Goal: Task Accomplishment & Management: Complete application form

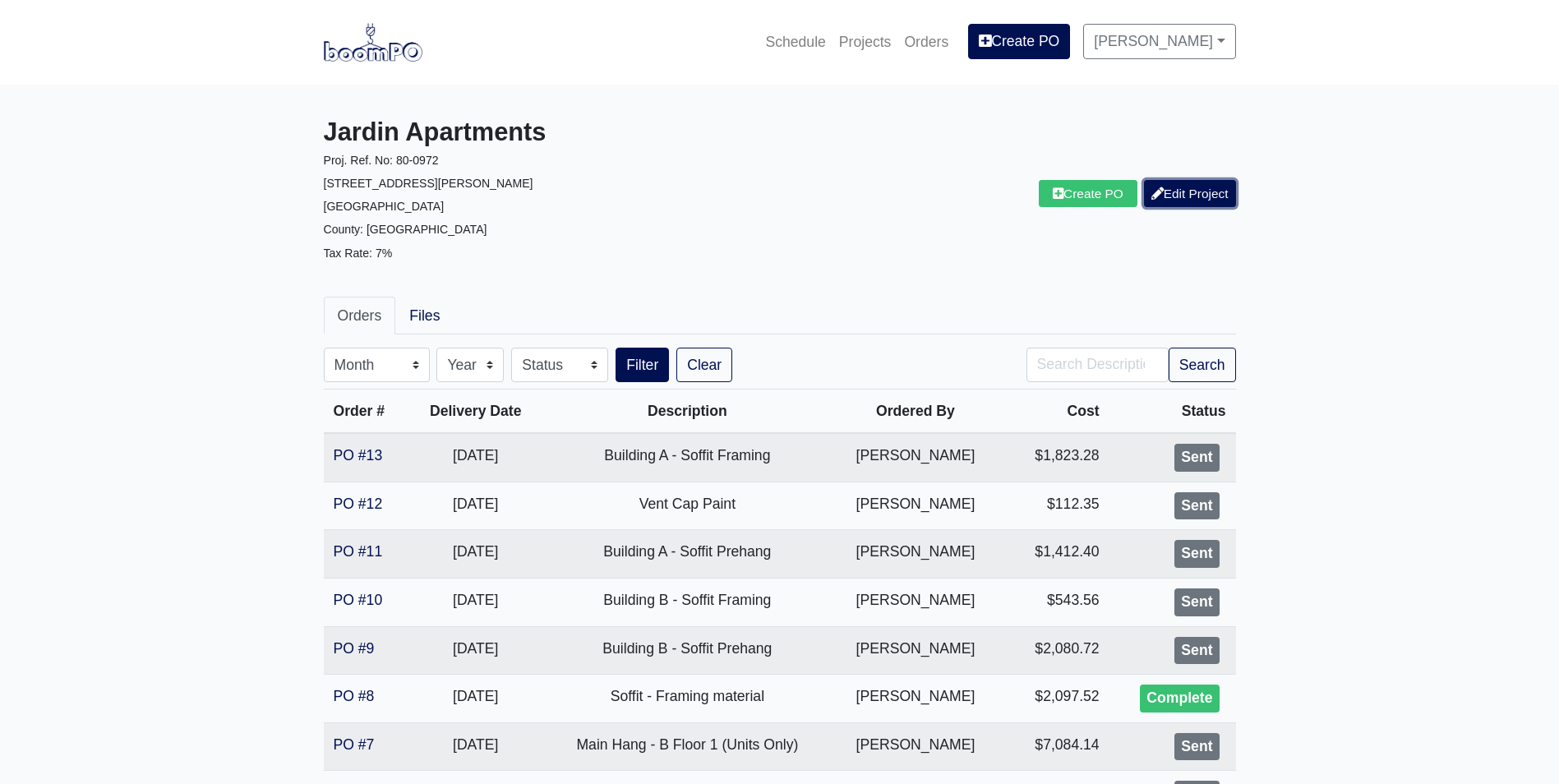
click at [1195, 184] on link "Edit Project" at bounding box center [1189, 193] width 92 height 27
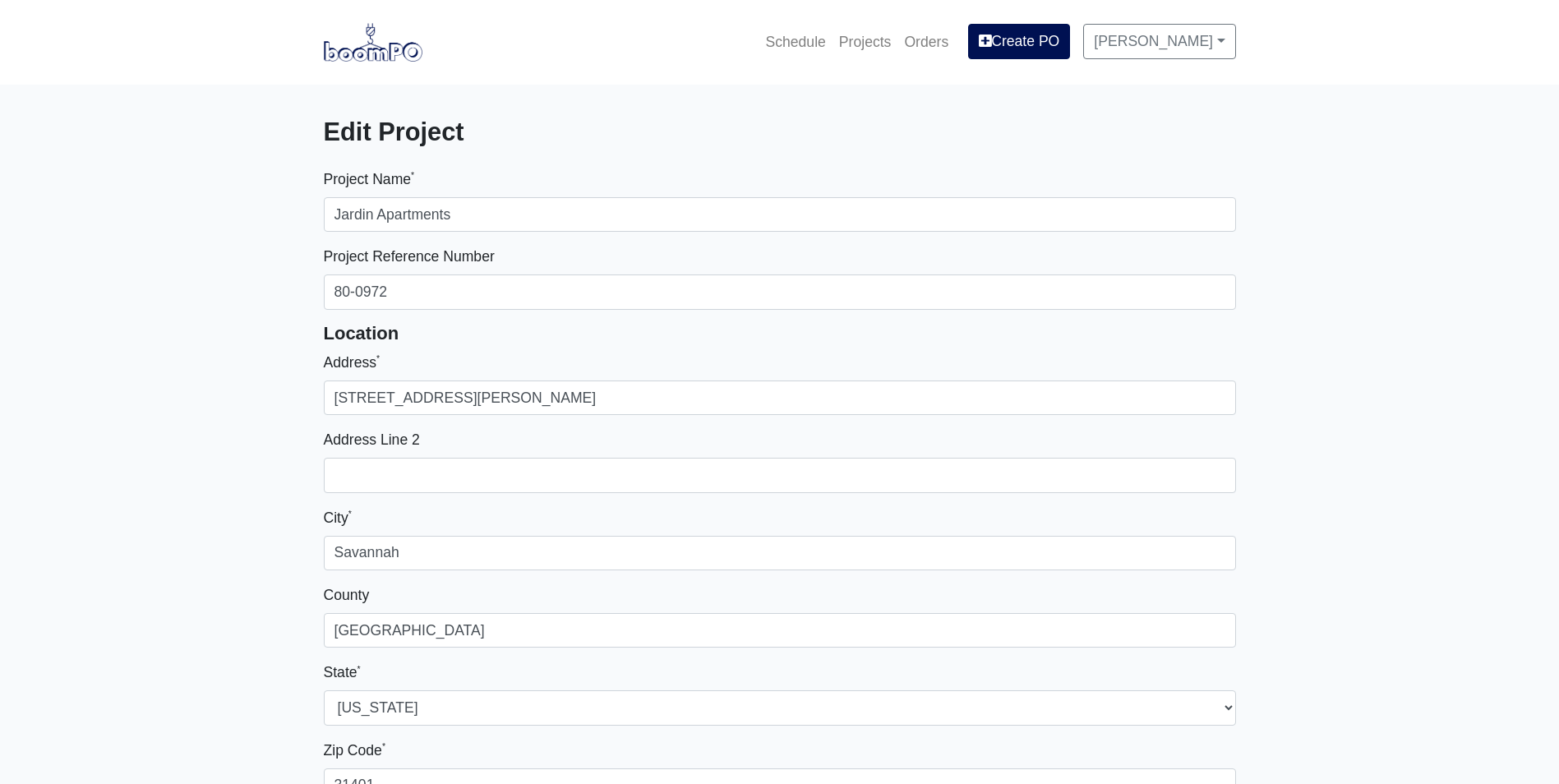
select select
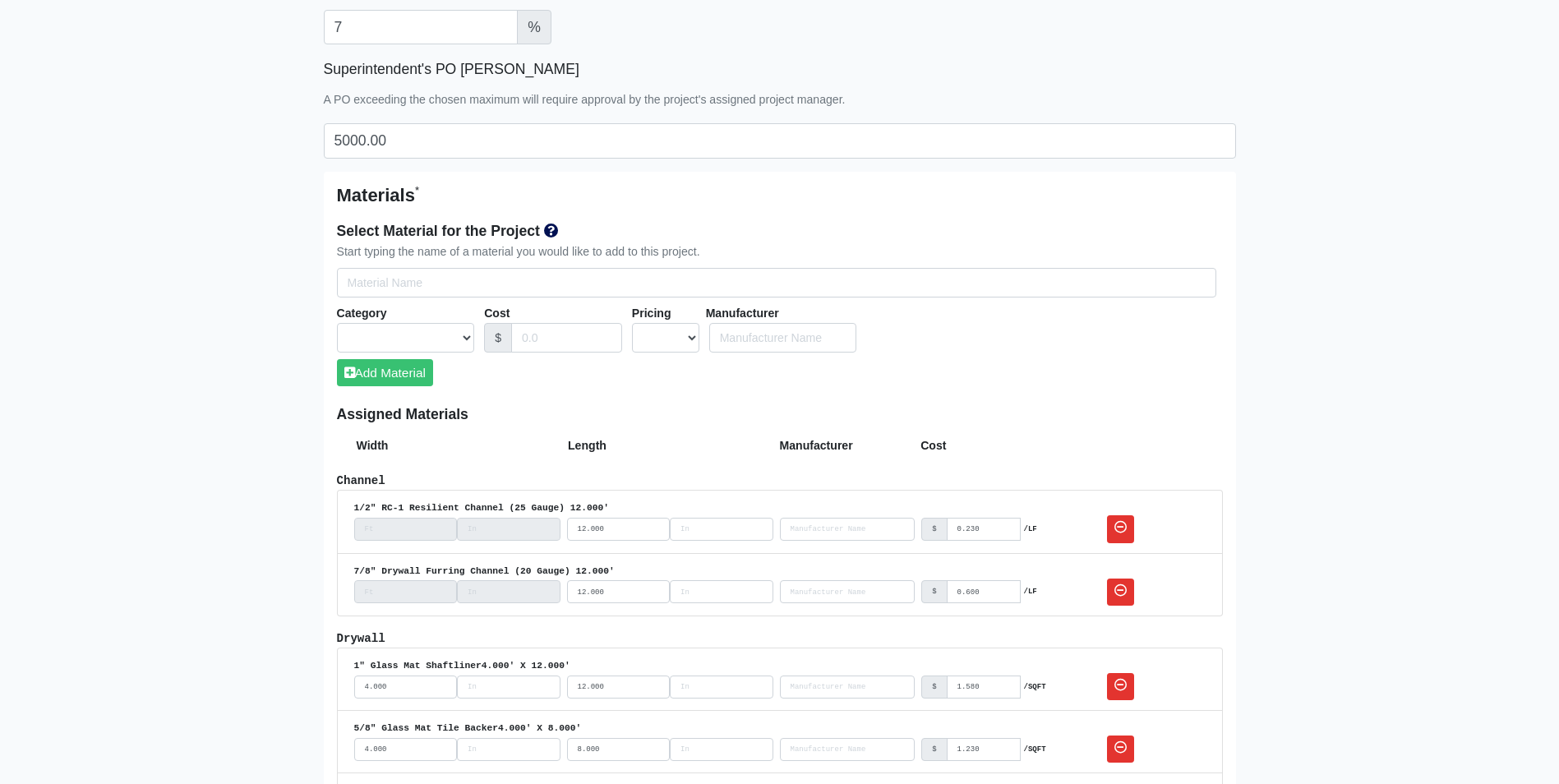
scroll to position [822, 0]
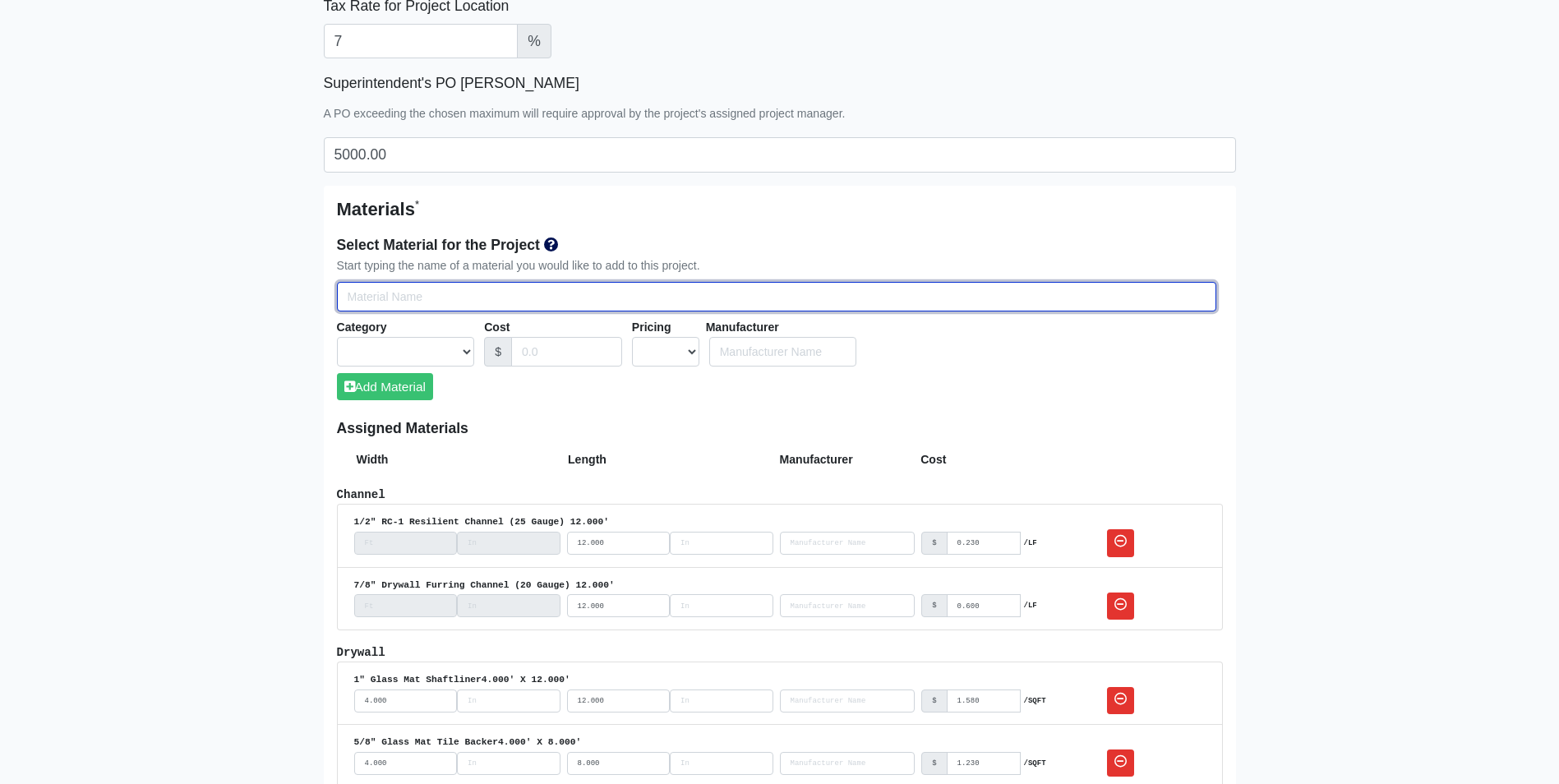
click at [456, 299] on input "Select Team Members for the Project" at bounding box center [776, 296] width 880 height 31
click at [510, 290] on input "Select Team Members for the Project" at bounding box center [776, 296] width 880 height 31
type input "E"
select select
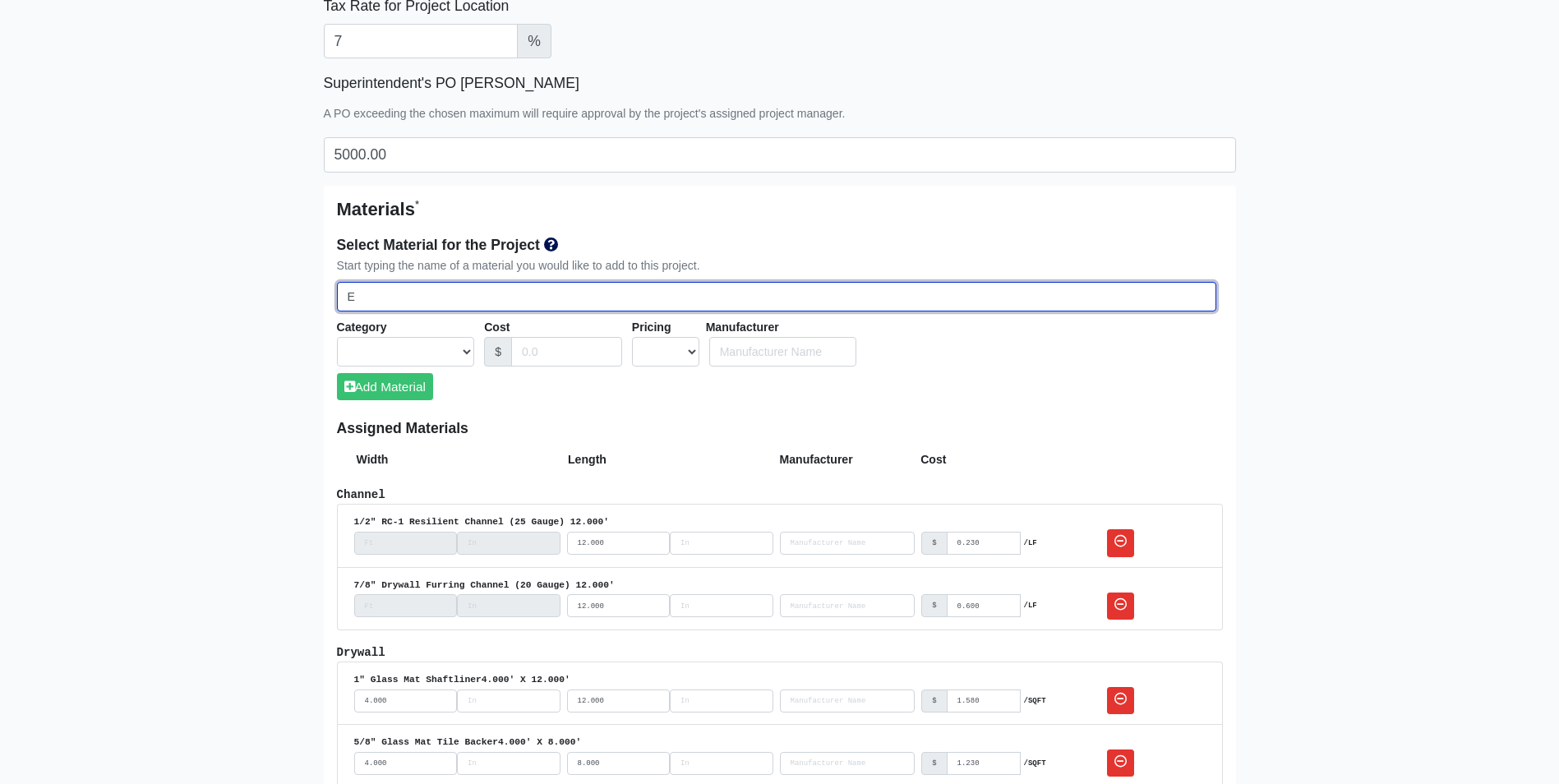
type input "Ex"
select select
type input "Ext"
select select
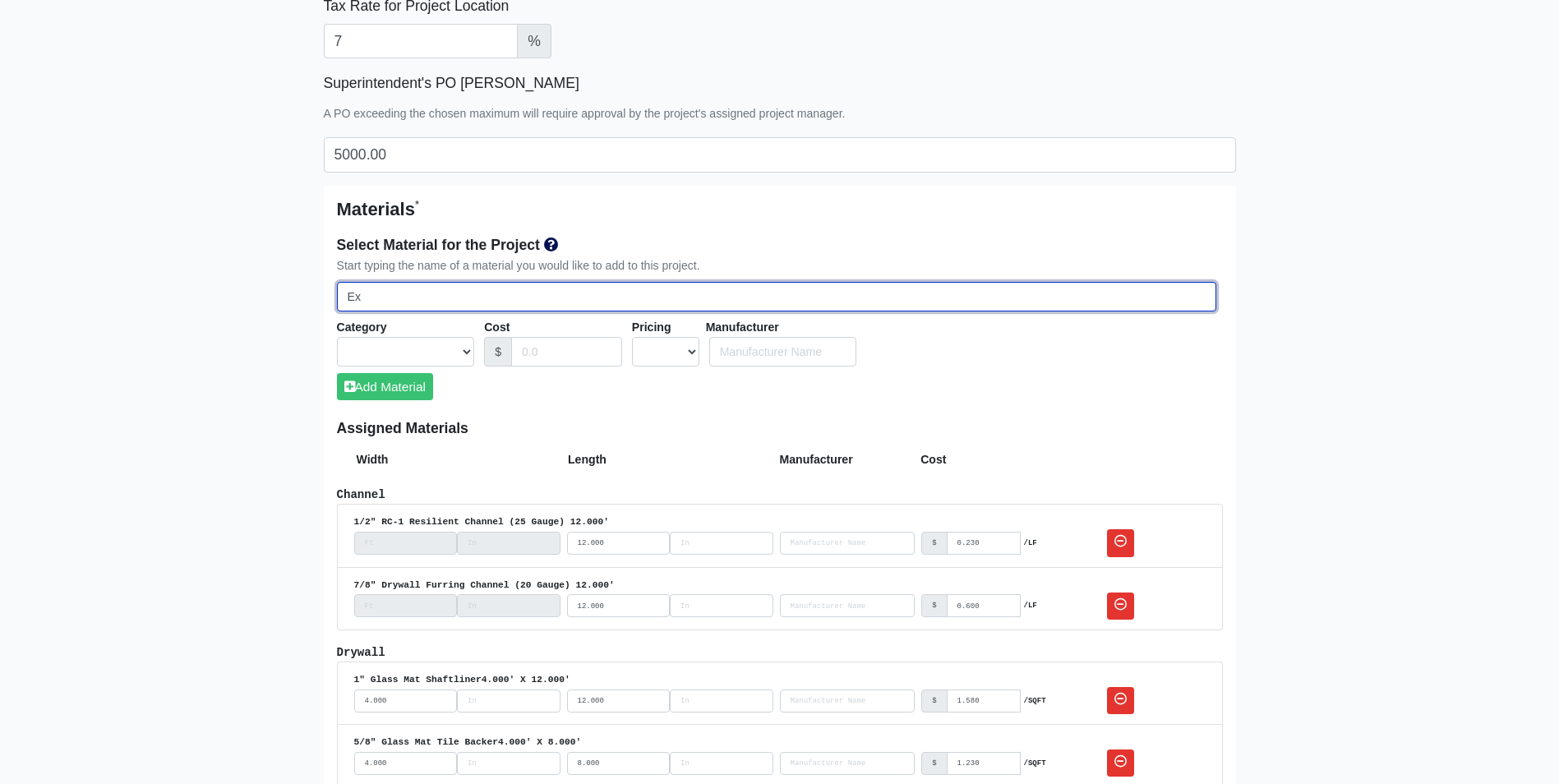
select select
type input "Exte"
select select
type input "Exter"
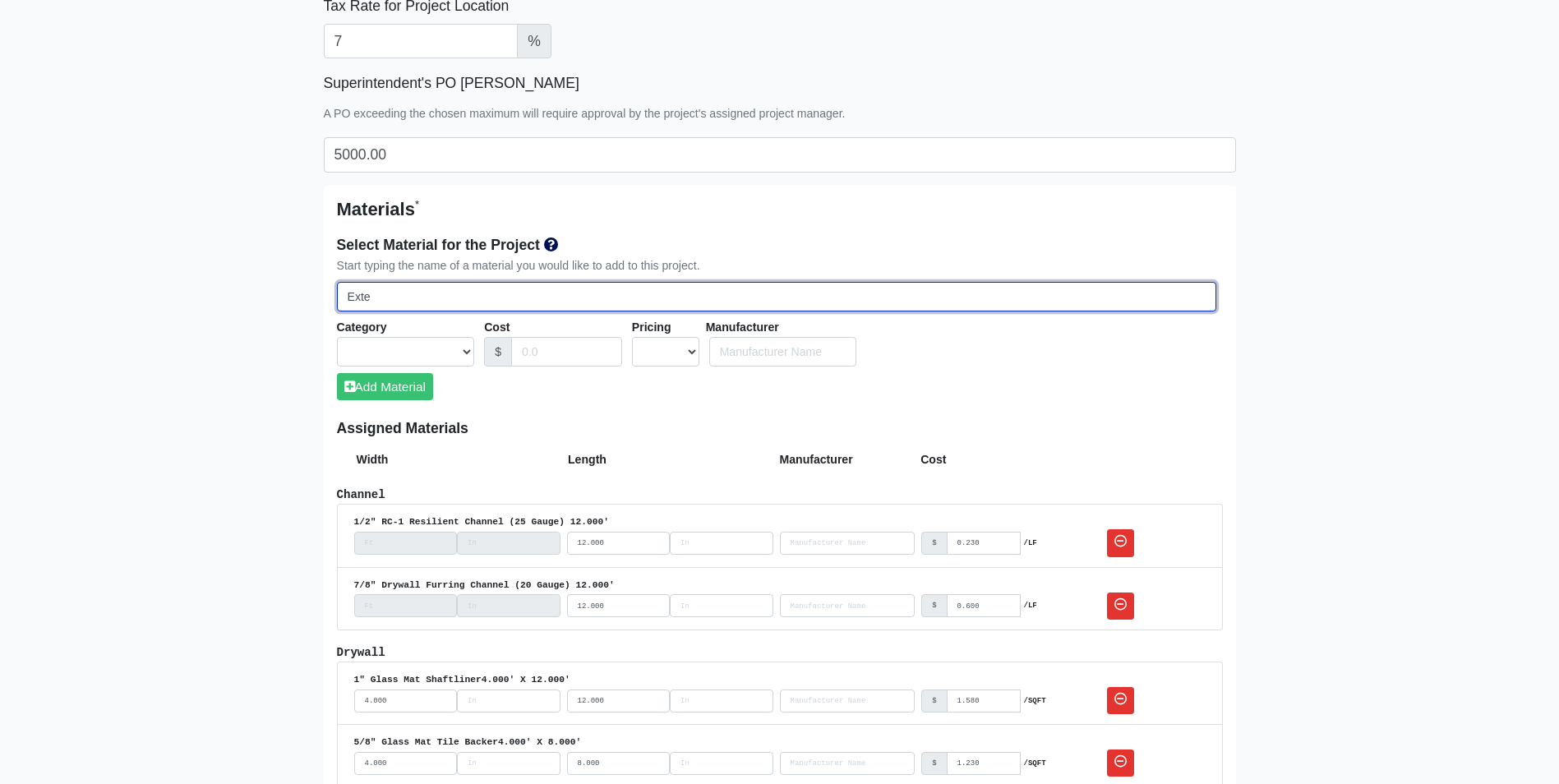
select select
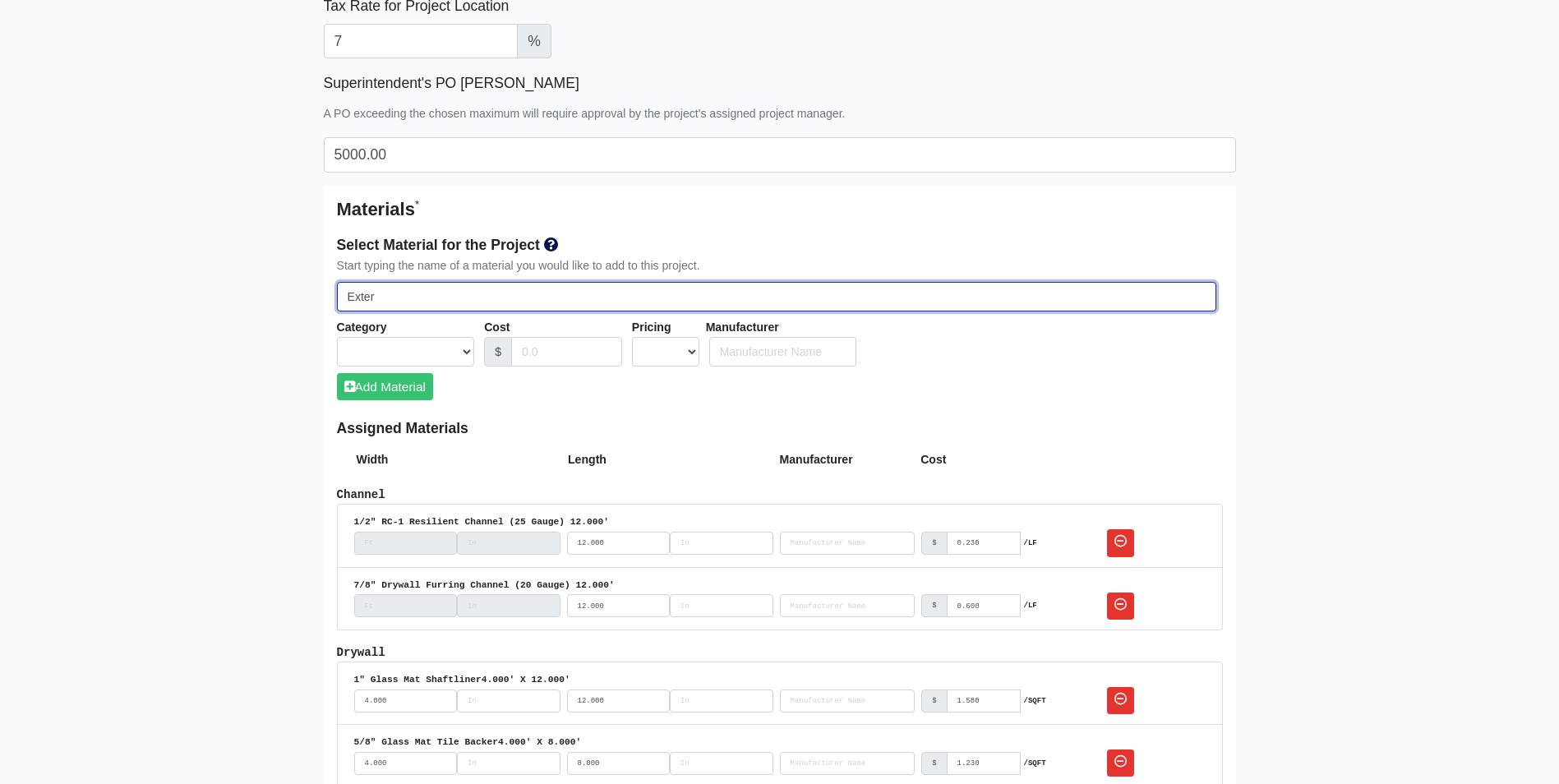
select select
type input "Exte"
select select
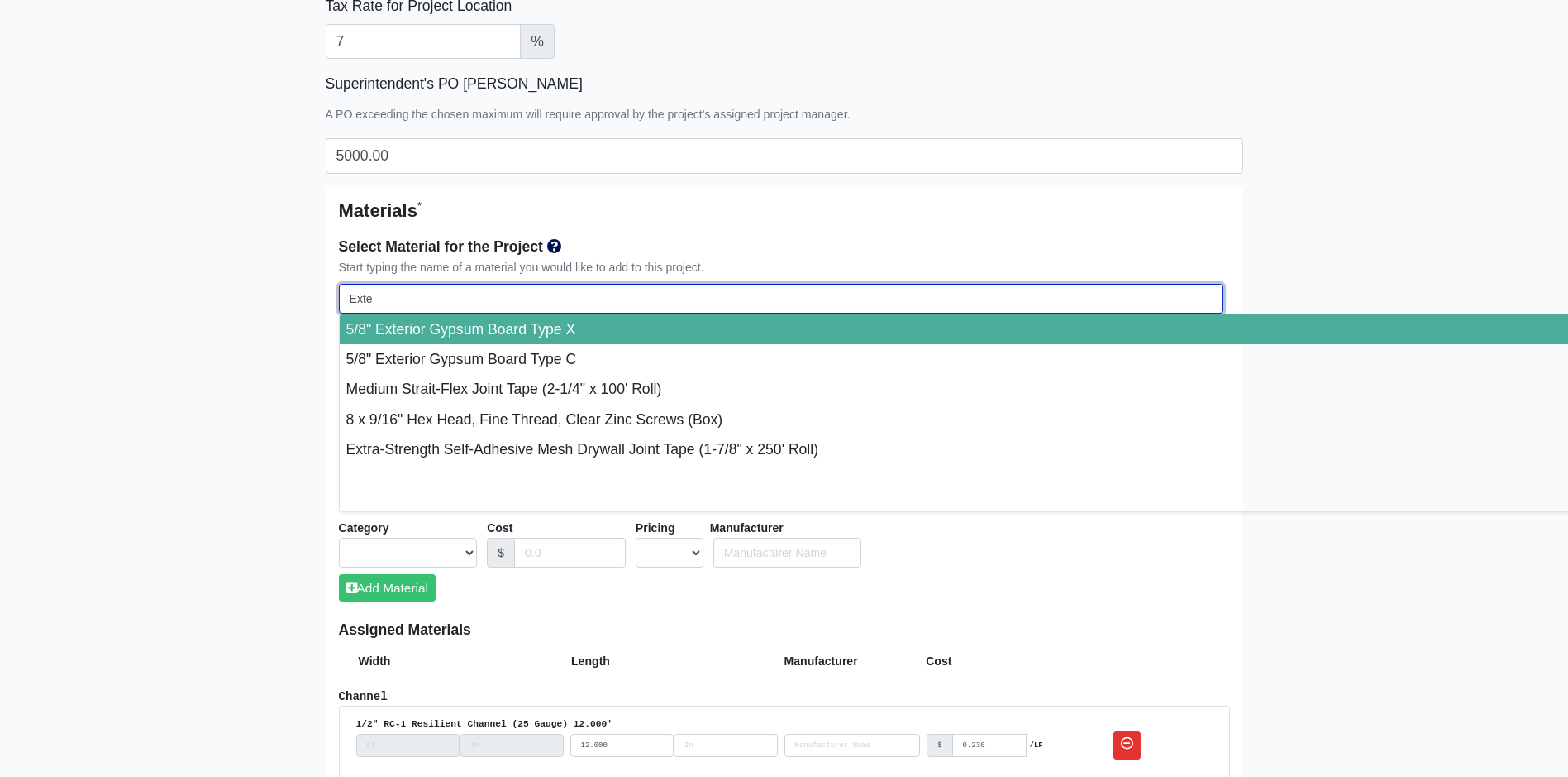
select select
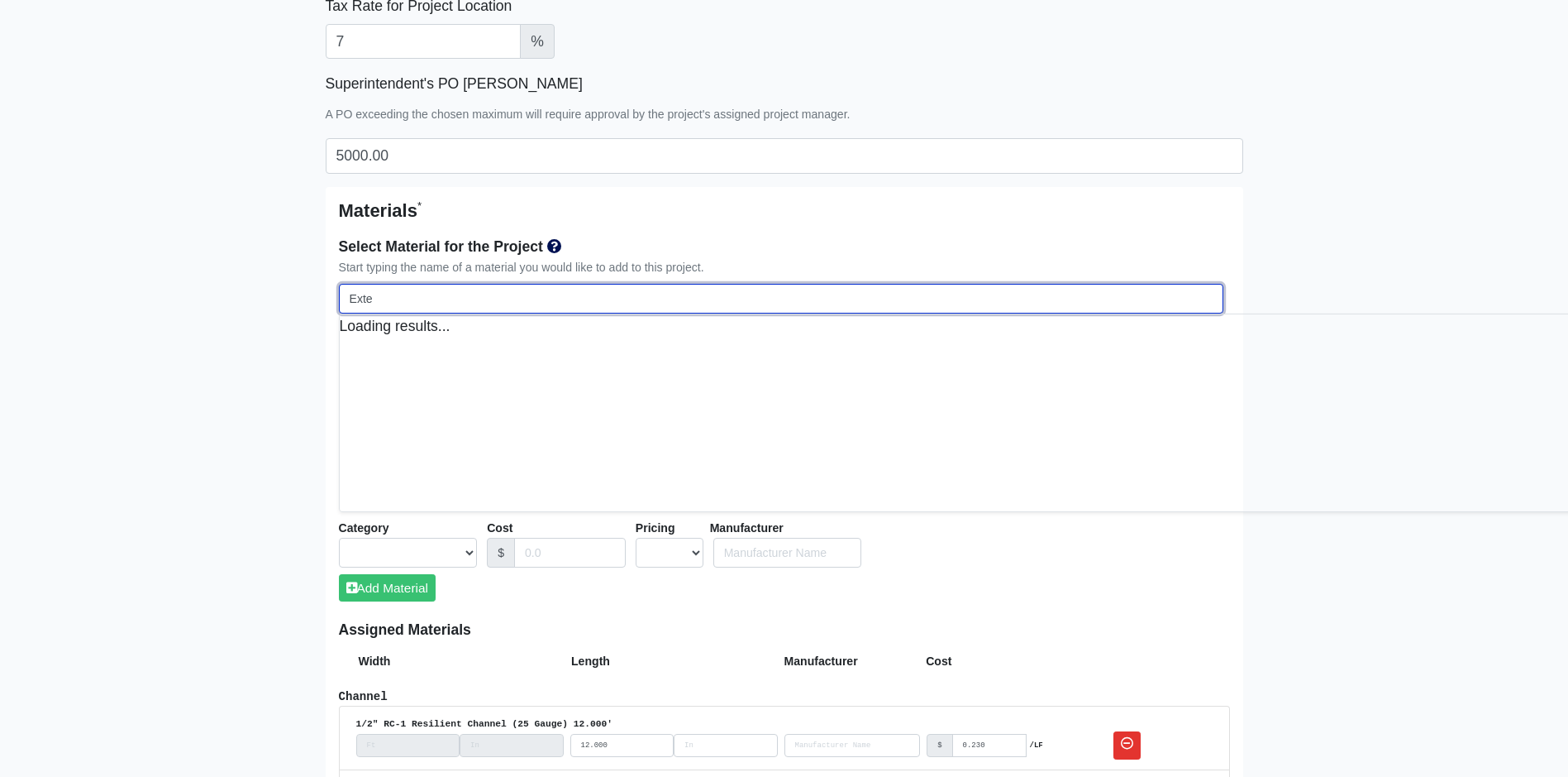
select select
type input "Exter"
select select
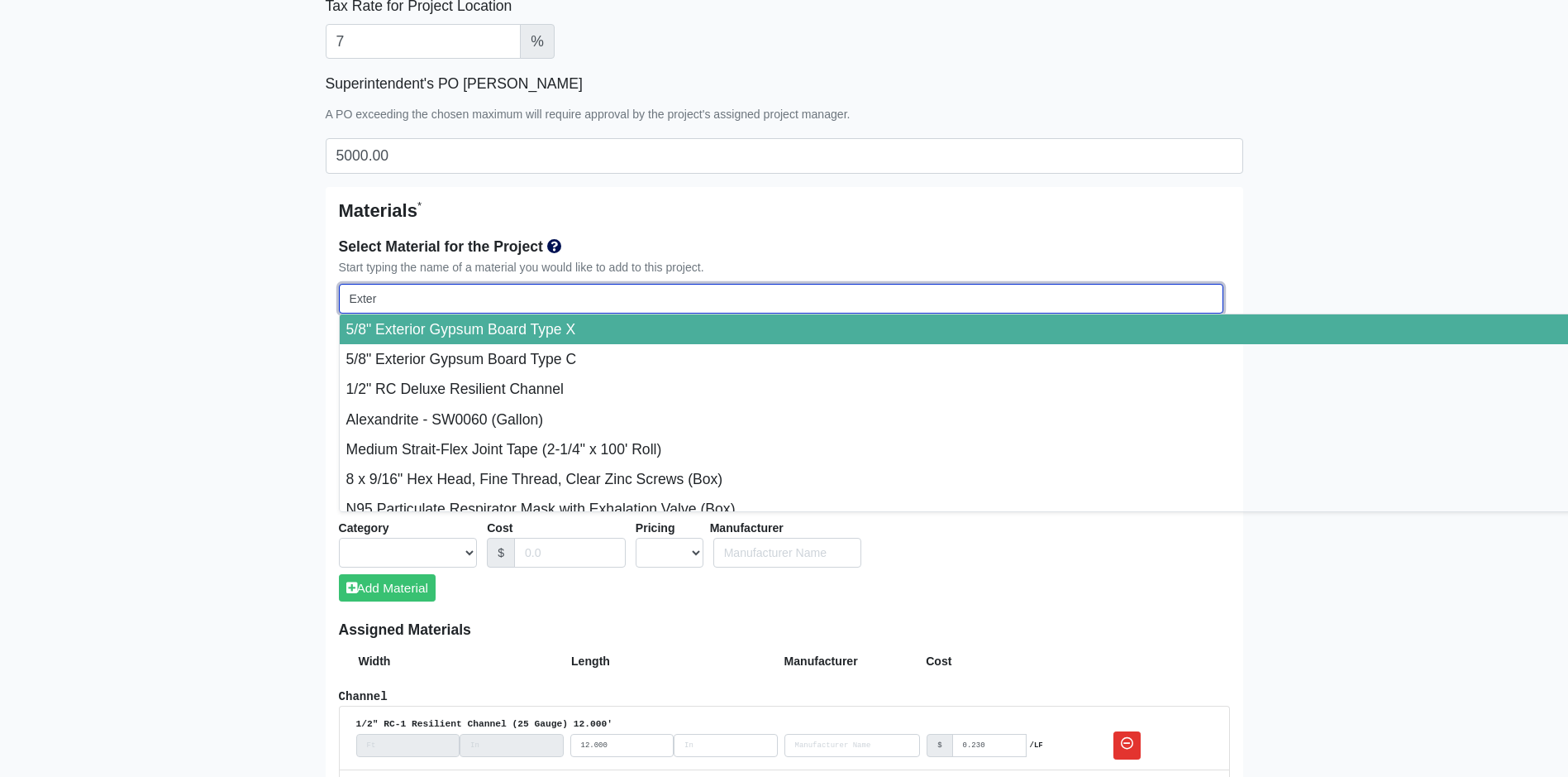
type input "Exteri"
select select
type input "Exterio"
select select
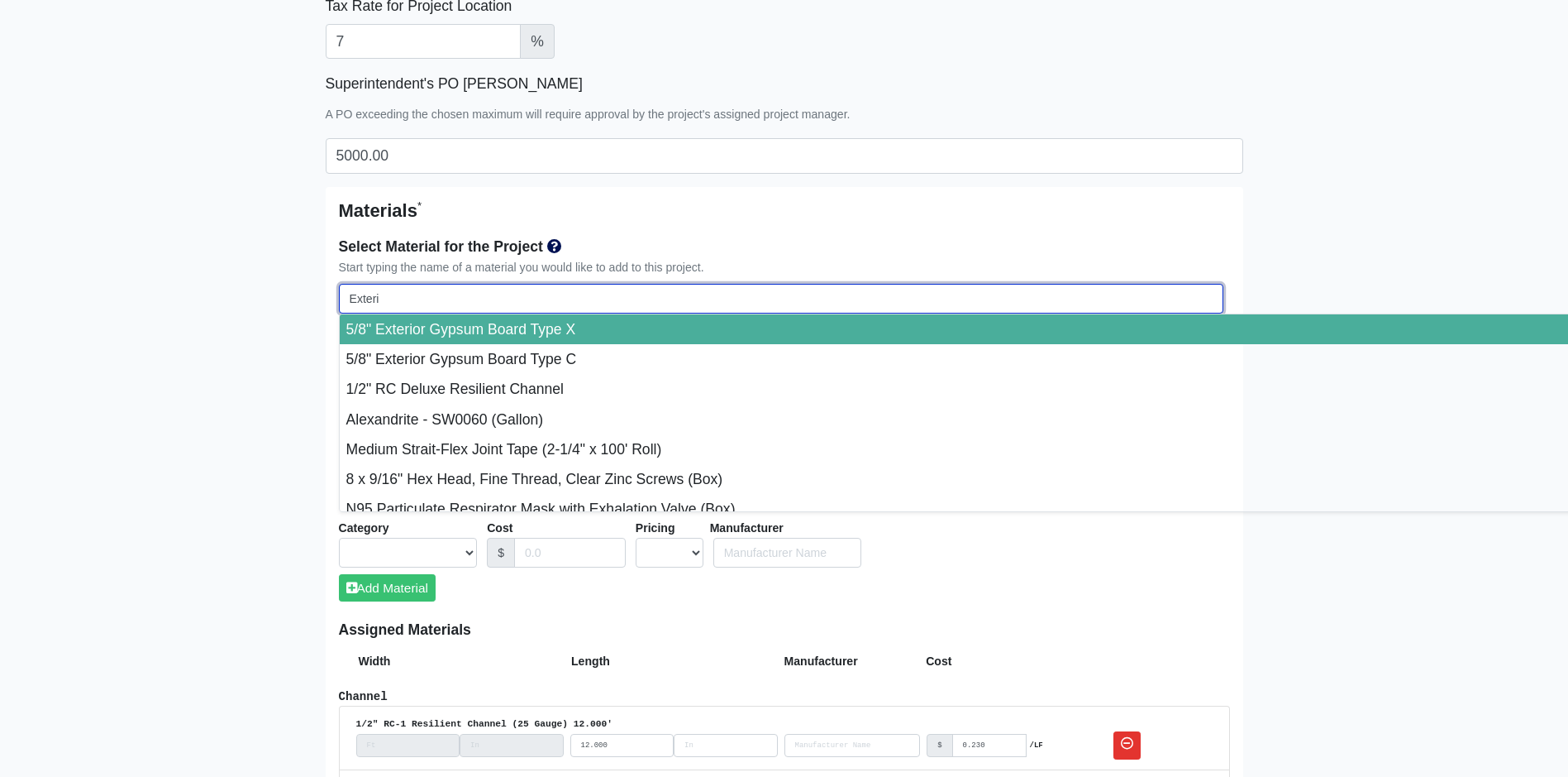
select select
type input "Exterior"
select select
type input "Exterior"
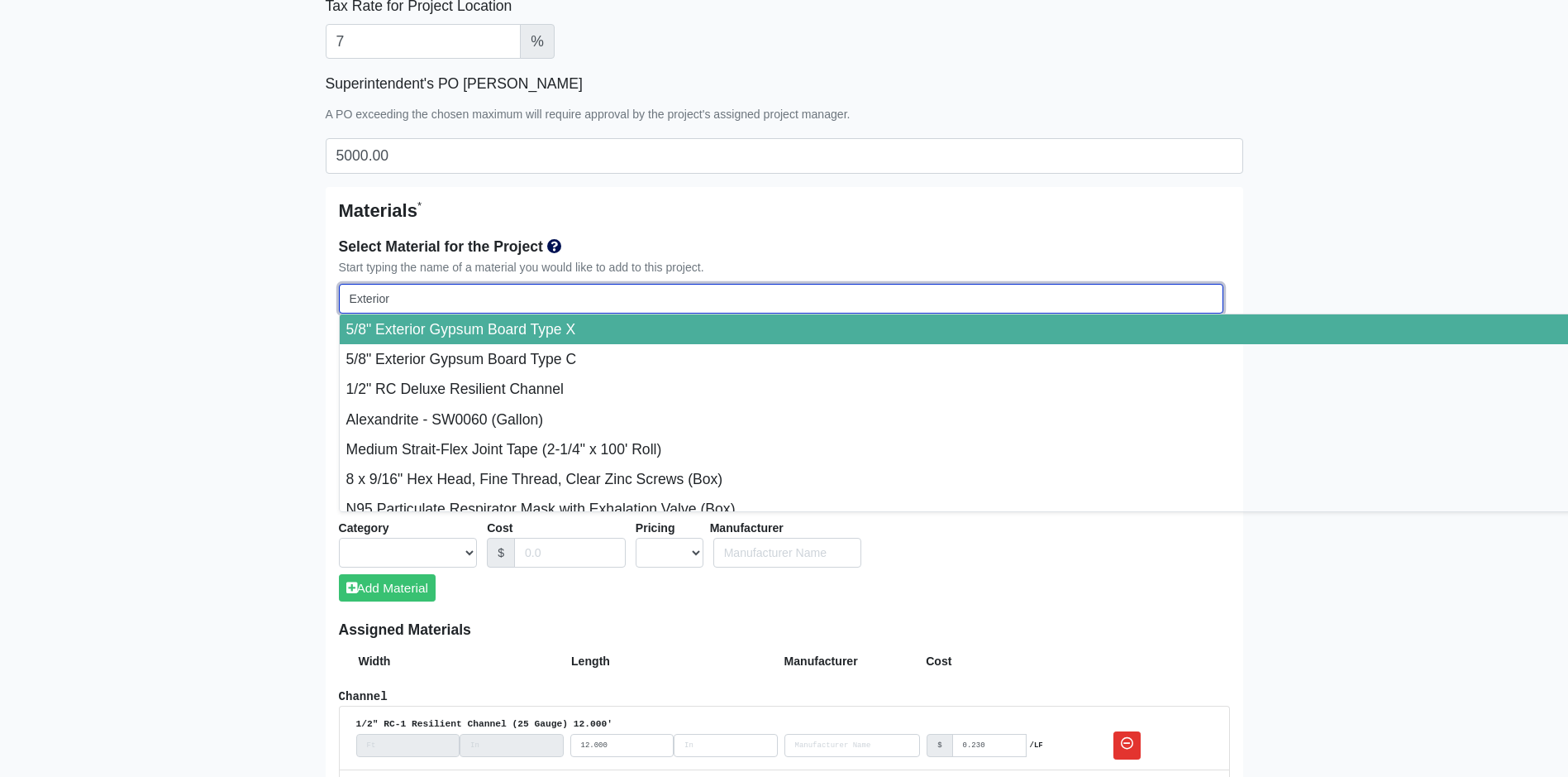
select select
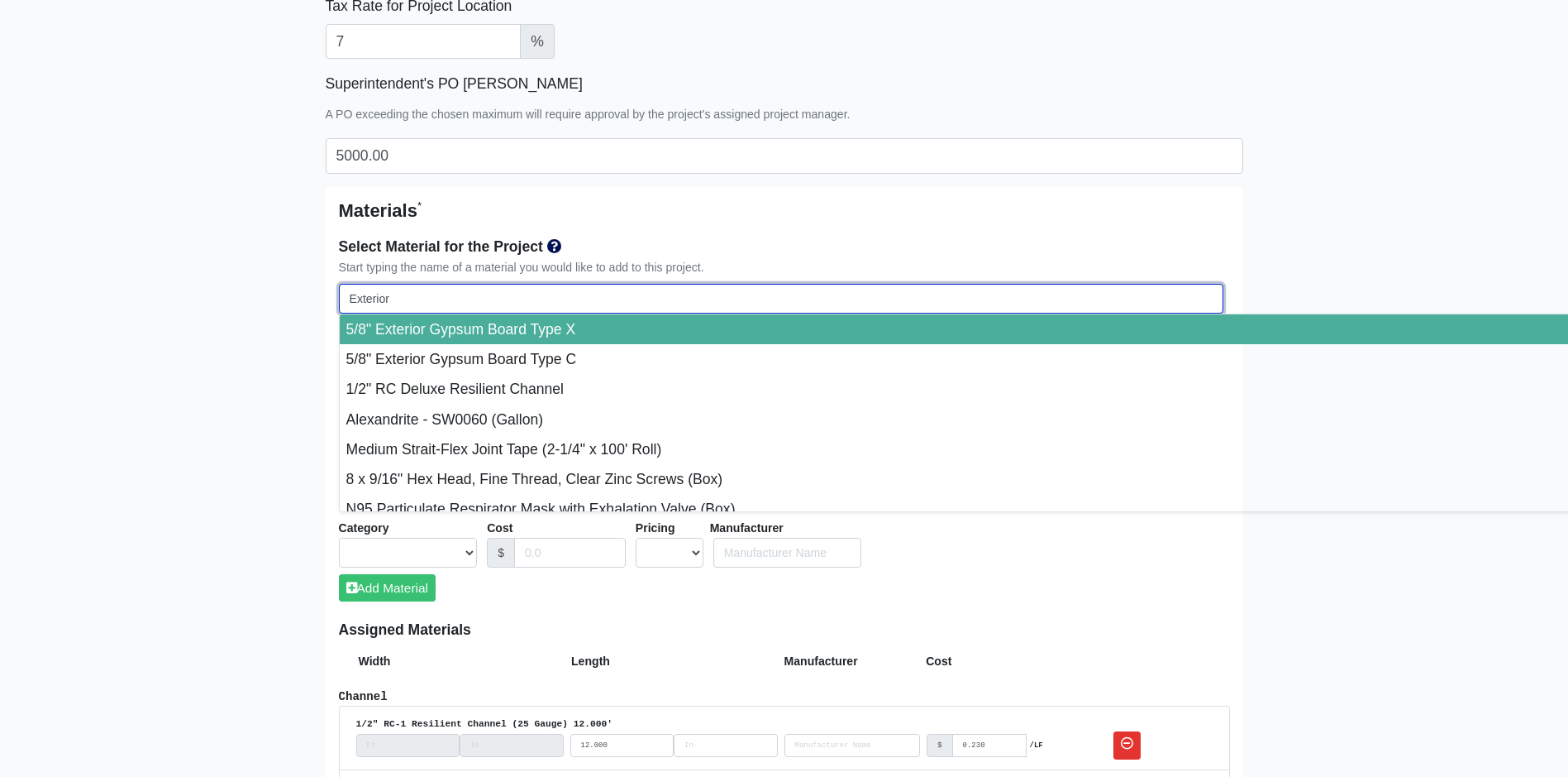
select select
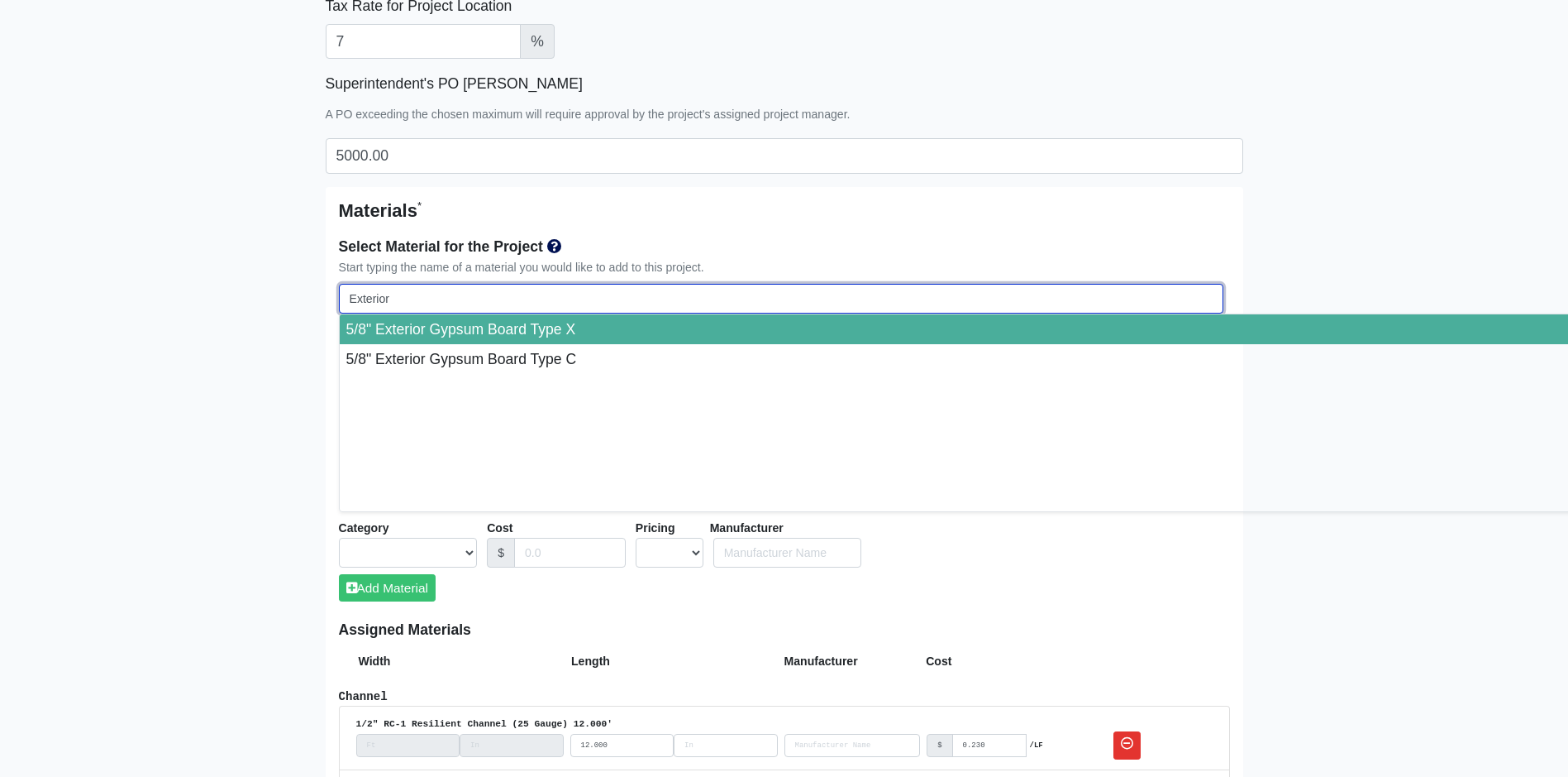
type input "Exterior S"
select select
type input "Exterior Sa"
select select
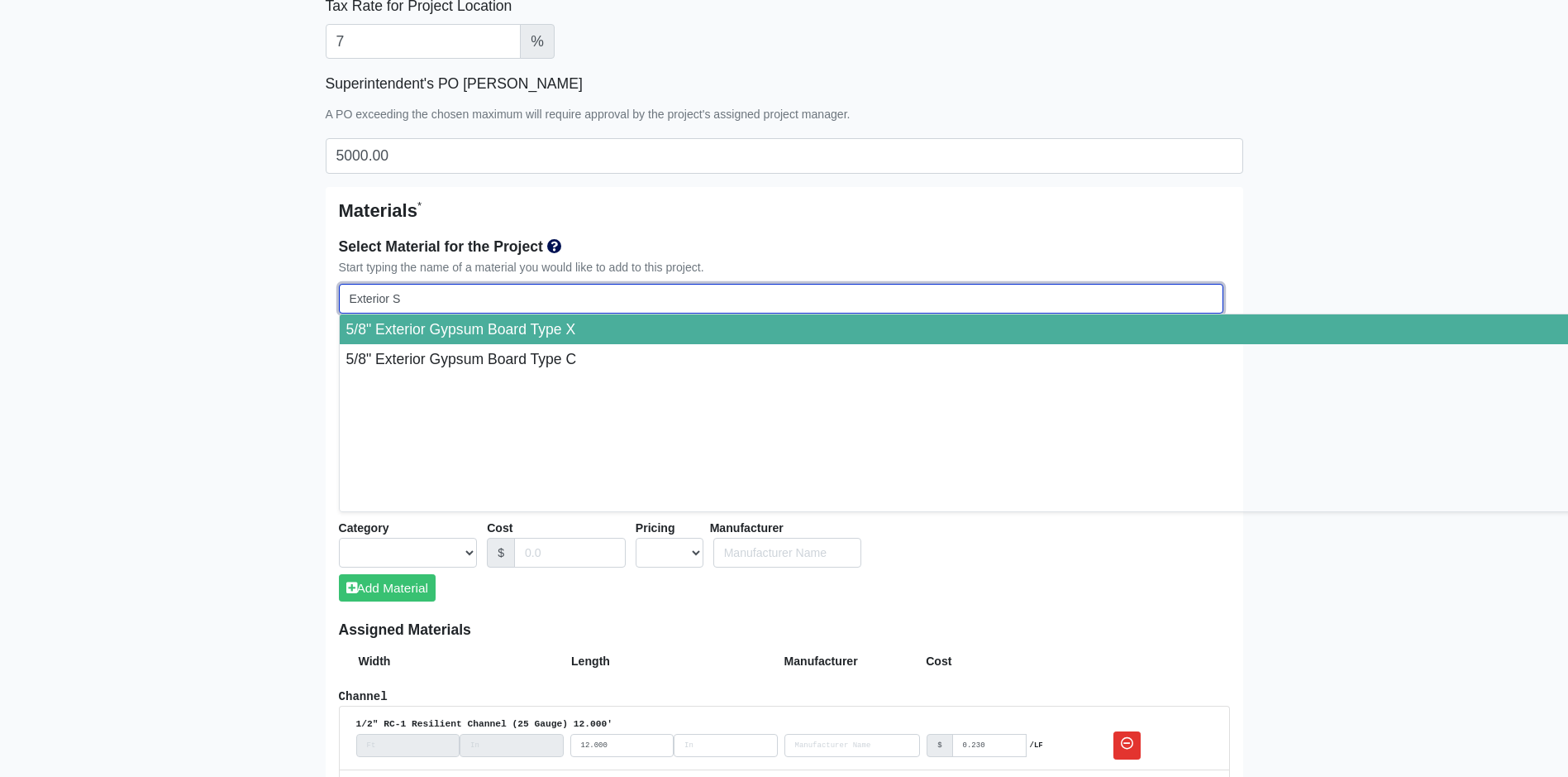
select select
type input "Exterior Sat"
select select
type input "Exterior Sati"
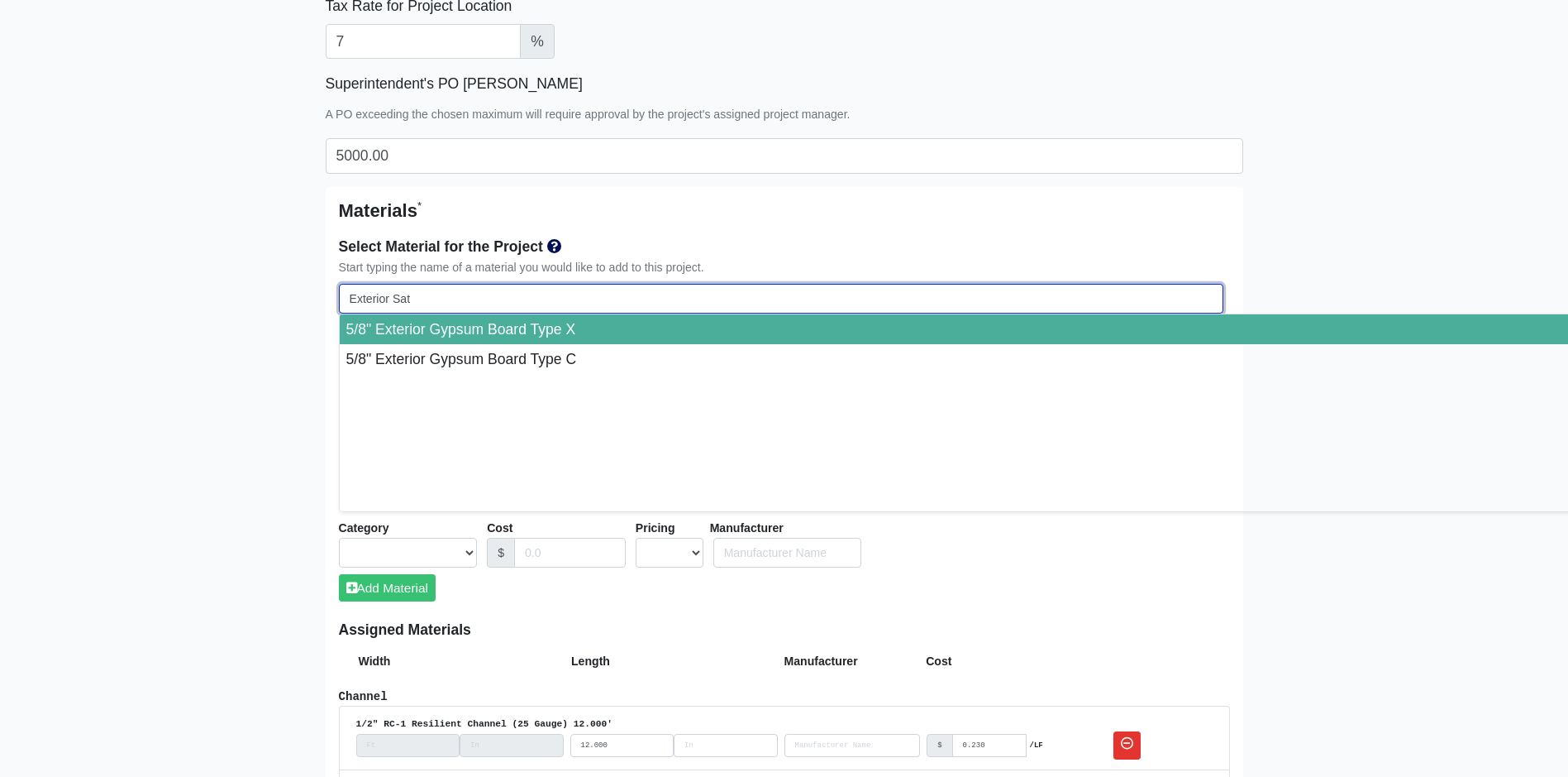
select select
type input "Exterior Satin"
select select
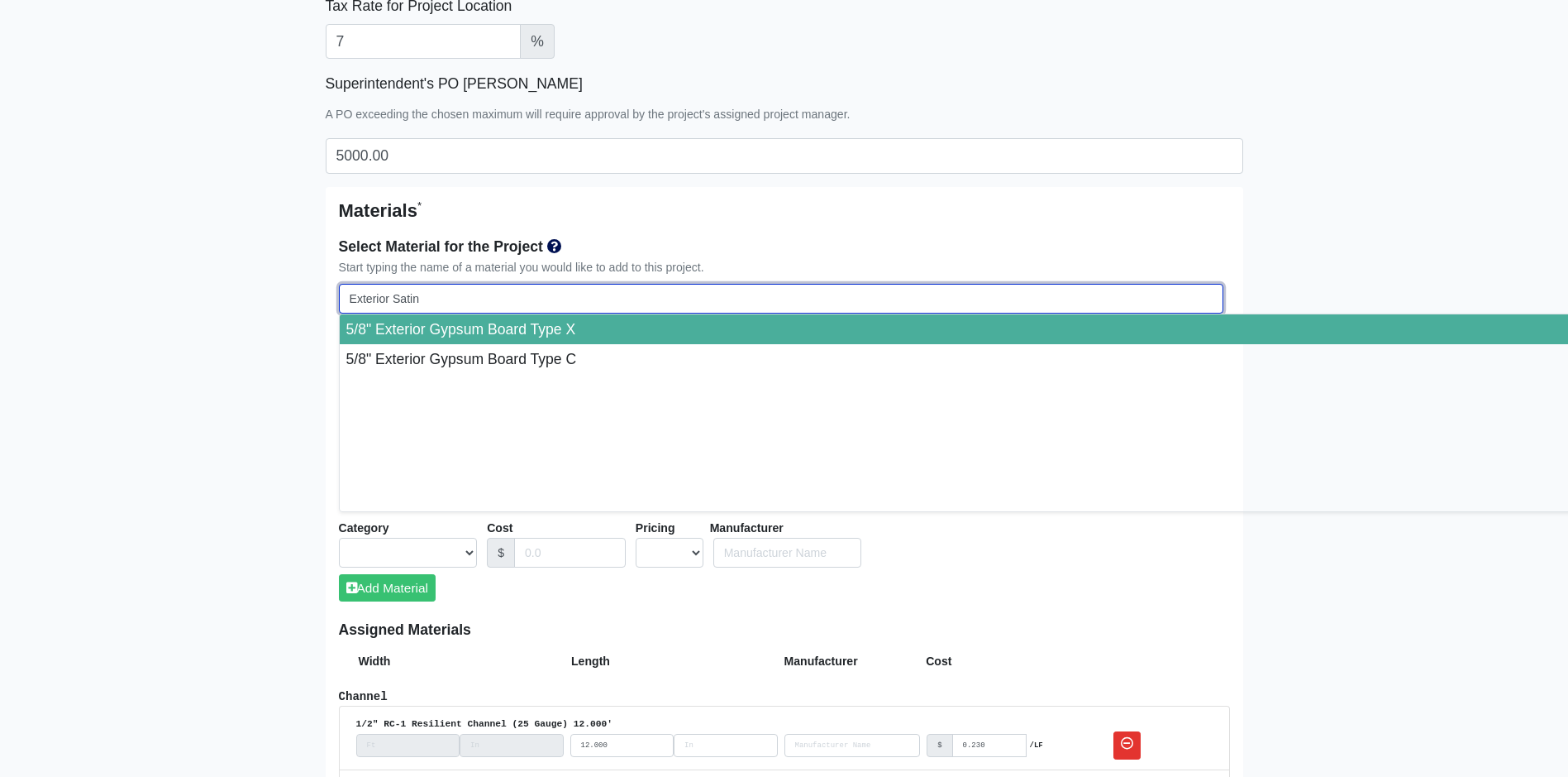
type input "Exterior Satin"
select select
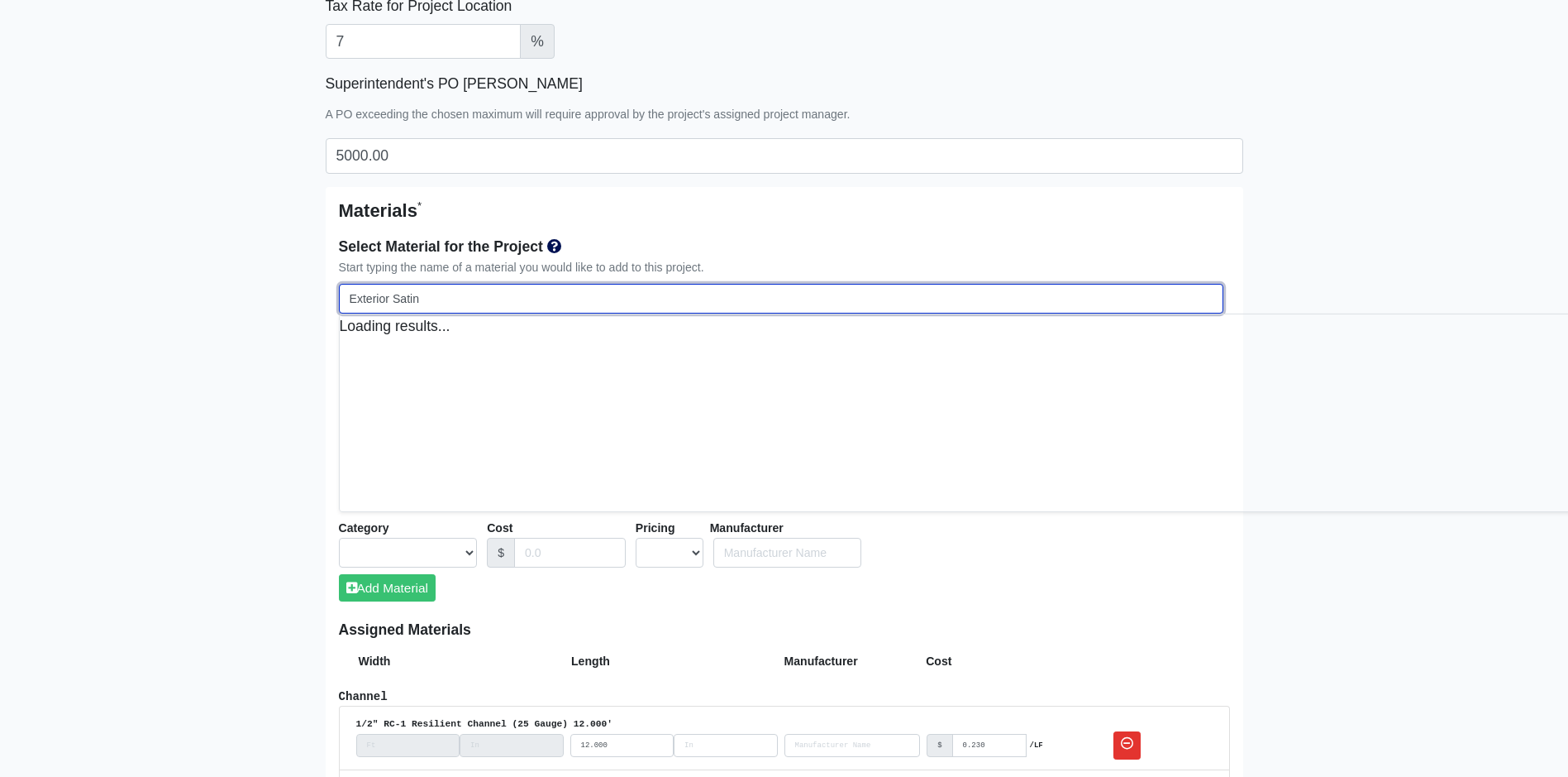
select select
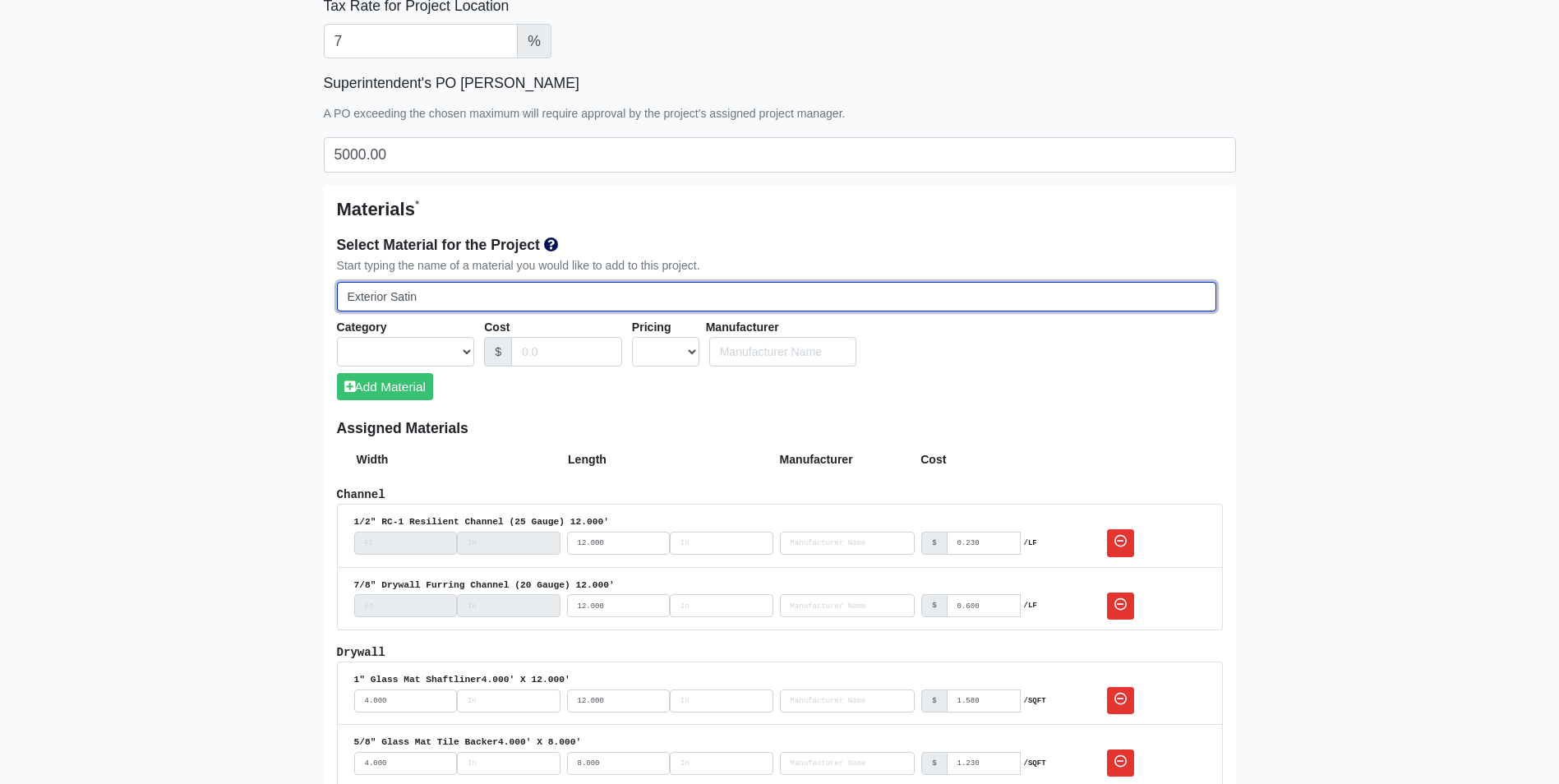
click at [505, 302] on input "Exterior Satin" at bounding box center [776, 296] width 880 height 31
paste input "PPG1024-3 Crushed Silk"
type input "Exterior Satin PPG1024-3 Crushed Silk"
select select
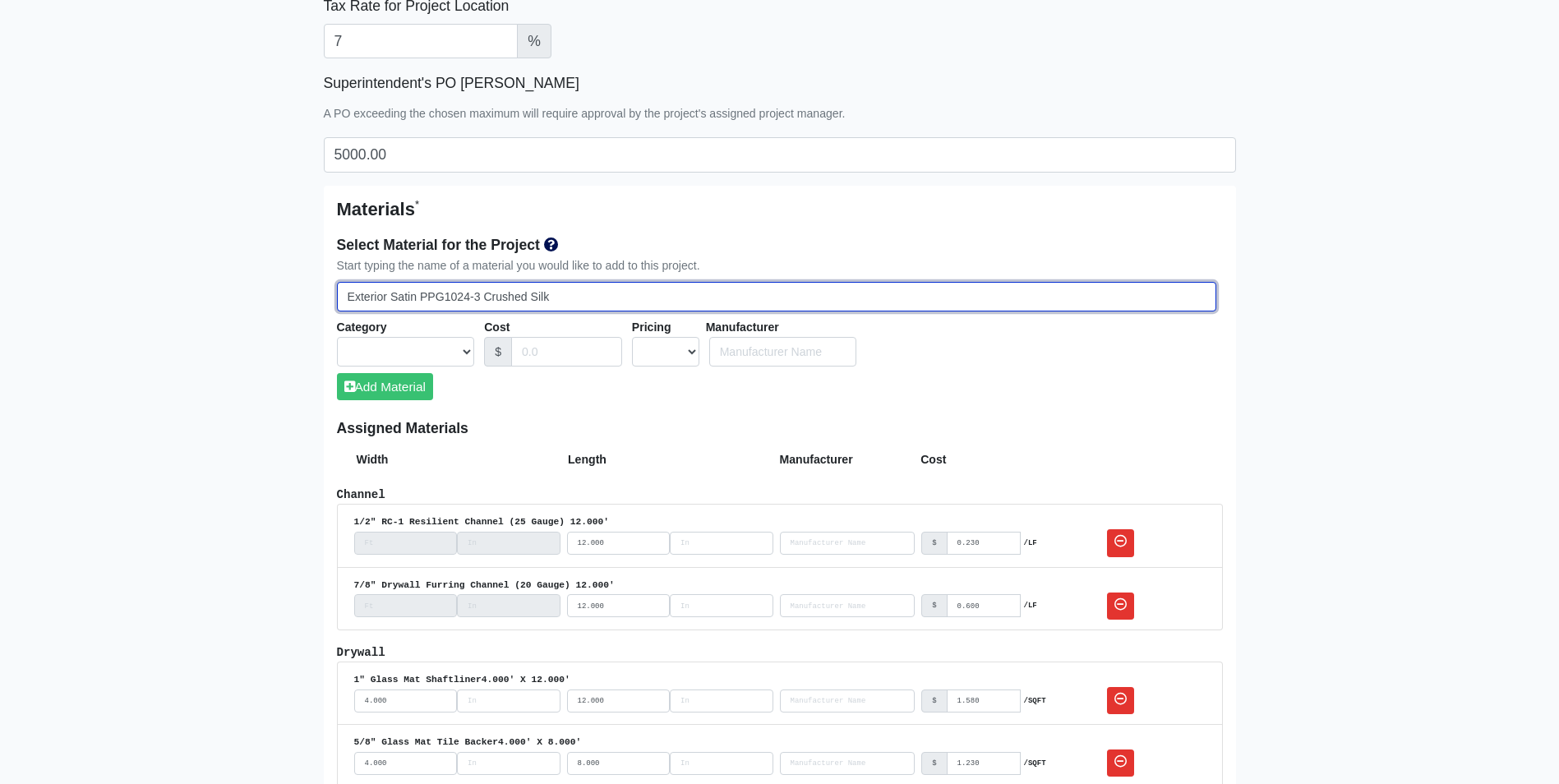
select select
type input "Exterior Satin PPG1024-3 Crushed Silk"
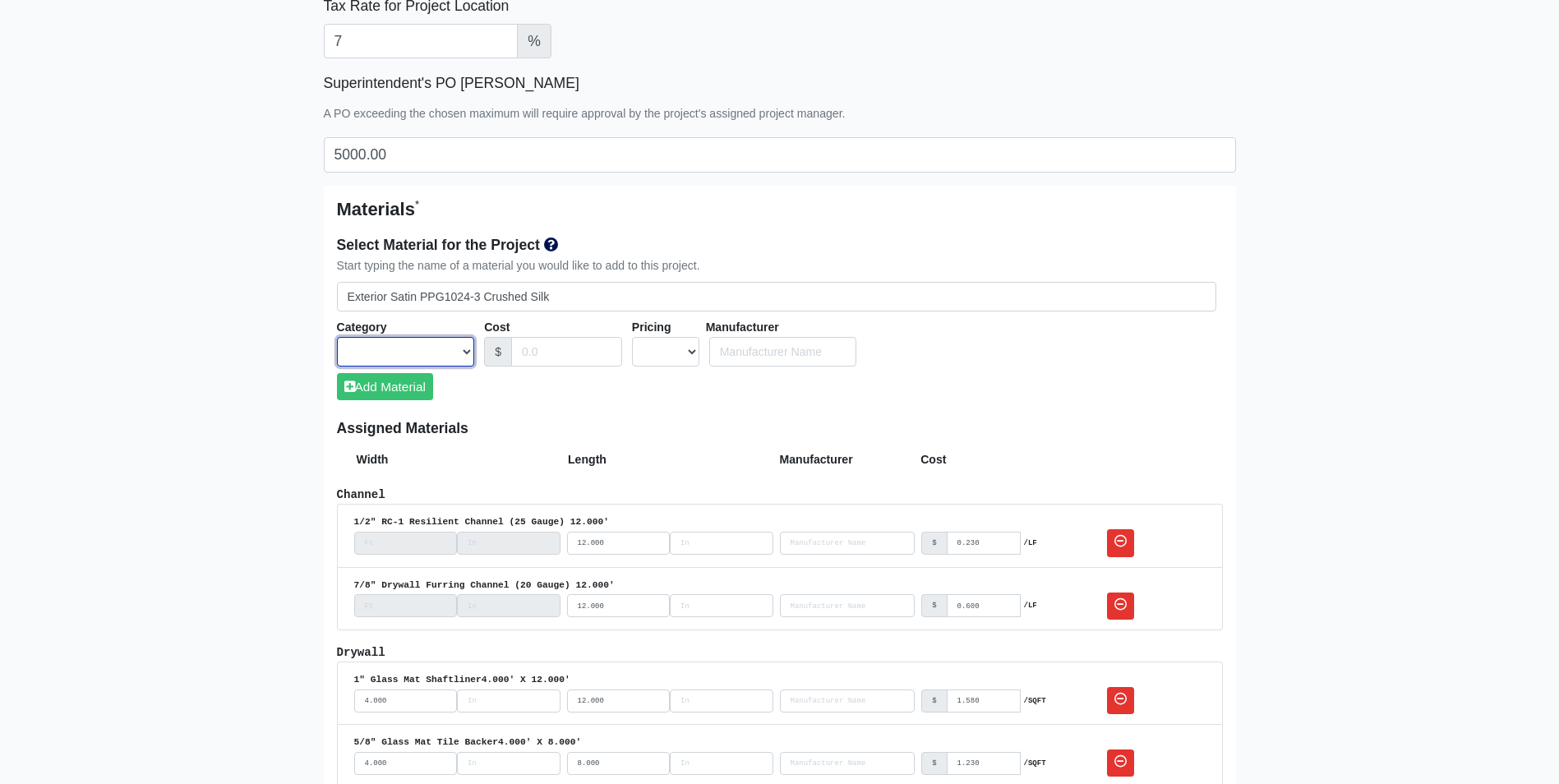
select select
click at [463, 357] on select "Acoustical Ceilings Baffles and Blades Caulk Channel Clean Up Clouds & Canopies…" at bounding box center [406, 351] width 138 height 31
select select "[object Object]"
click at [337, 336] on select "Acoustical Ceilings Baffles and Blades Caulk Channel Clean Up Clouds & Canopies…" at bounding box center [406, 351] width 138 height 31
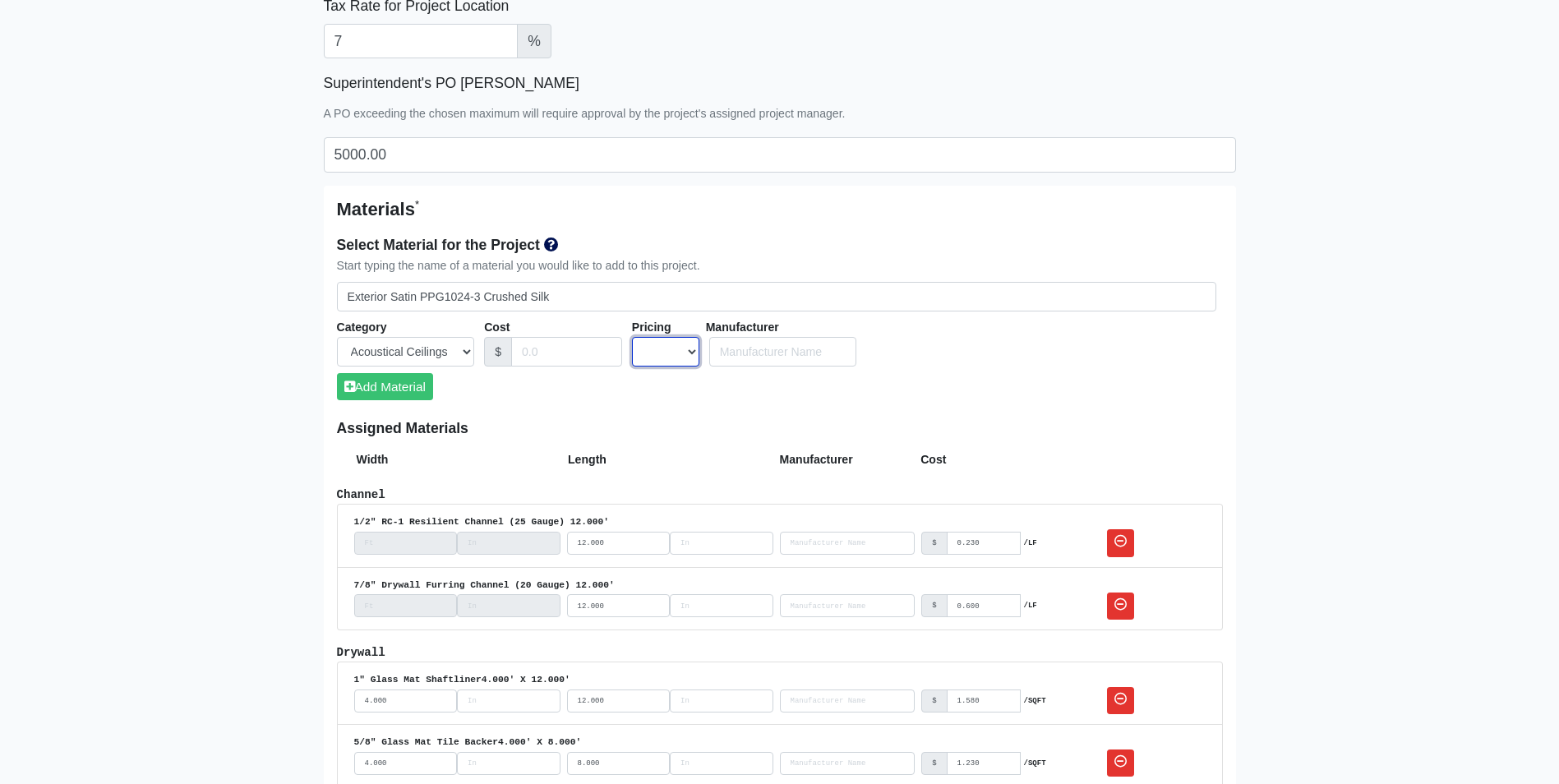
click at [651, 354] on select "UNIT MLF LF MSQFT SQFT" at bounding box center [665, 351] width 67 height 31
select select "2"
click at [632, 336] on select "UNIT MLF LF MSQFT SQFT" at bounding box center [665, 351] width 67 height 31
click at [547, 343] on input "Cost" at bounding box center [567, 351] width 111 height 31
type input "16"
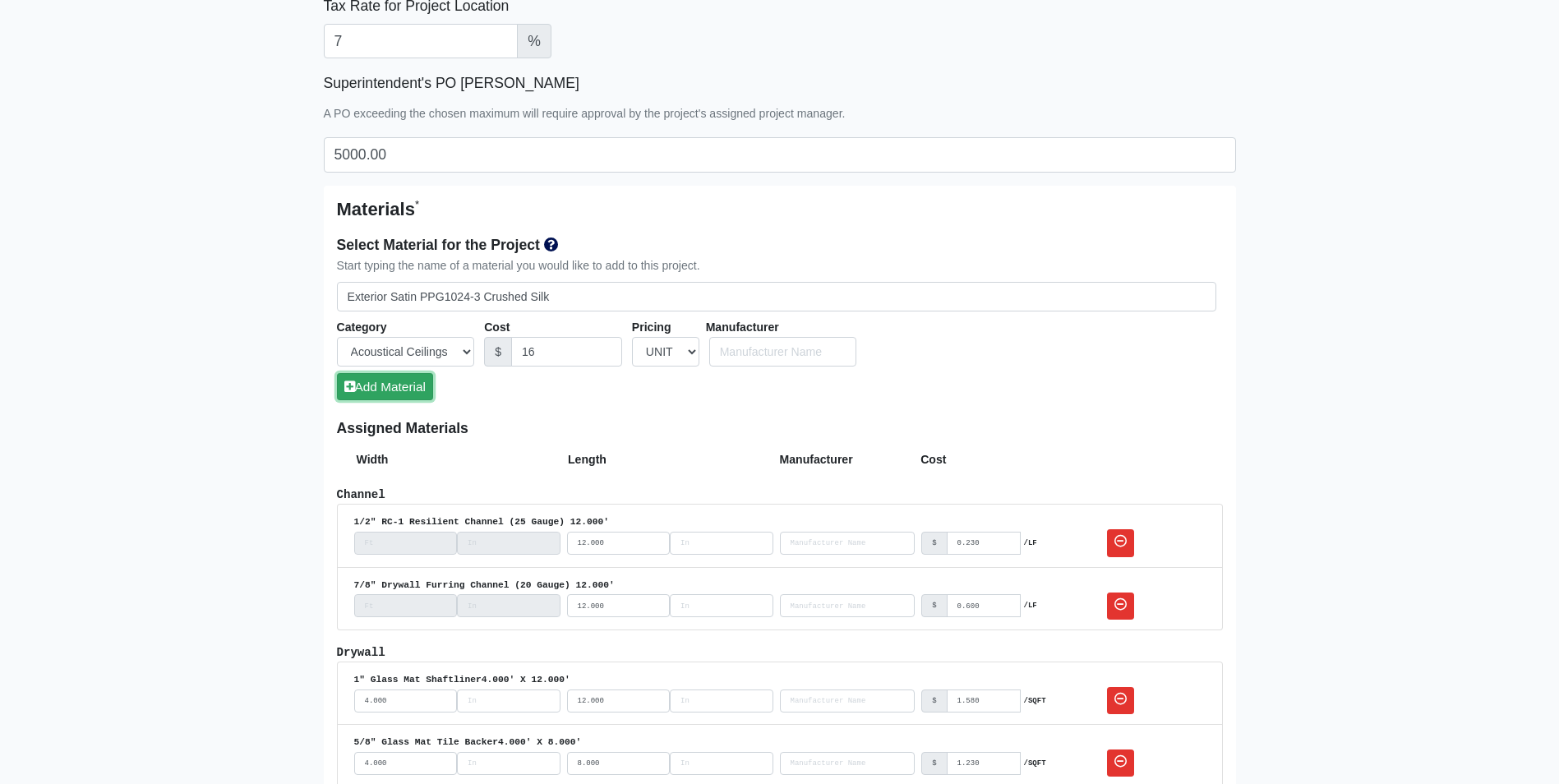
click at [426, 394] on button "Add Material" at bounding box center [385, 386] width 96 height 27
select select
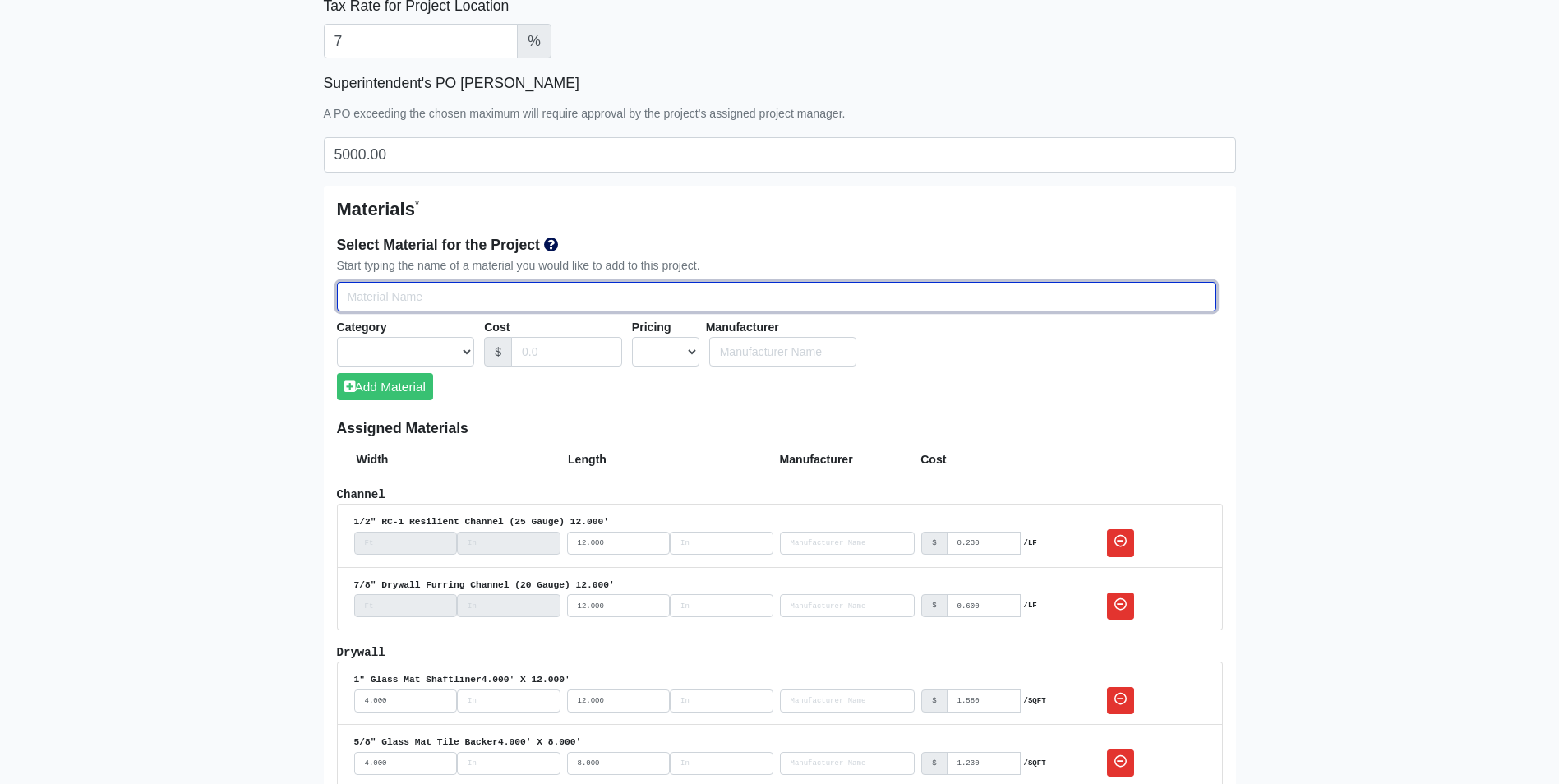
click at [451, 303] on input "Select Team Members for the Project" at bounding box center [776, 296] width 880 height 31
paste input "PPG1024-3 Crushed Silk"
type input "PPG1024-3 Crushed Silk"
select select
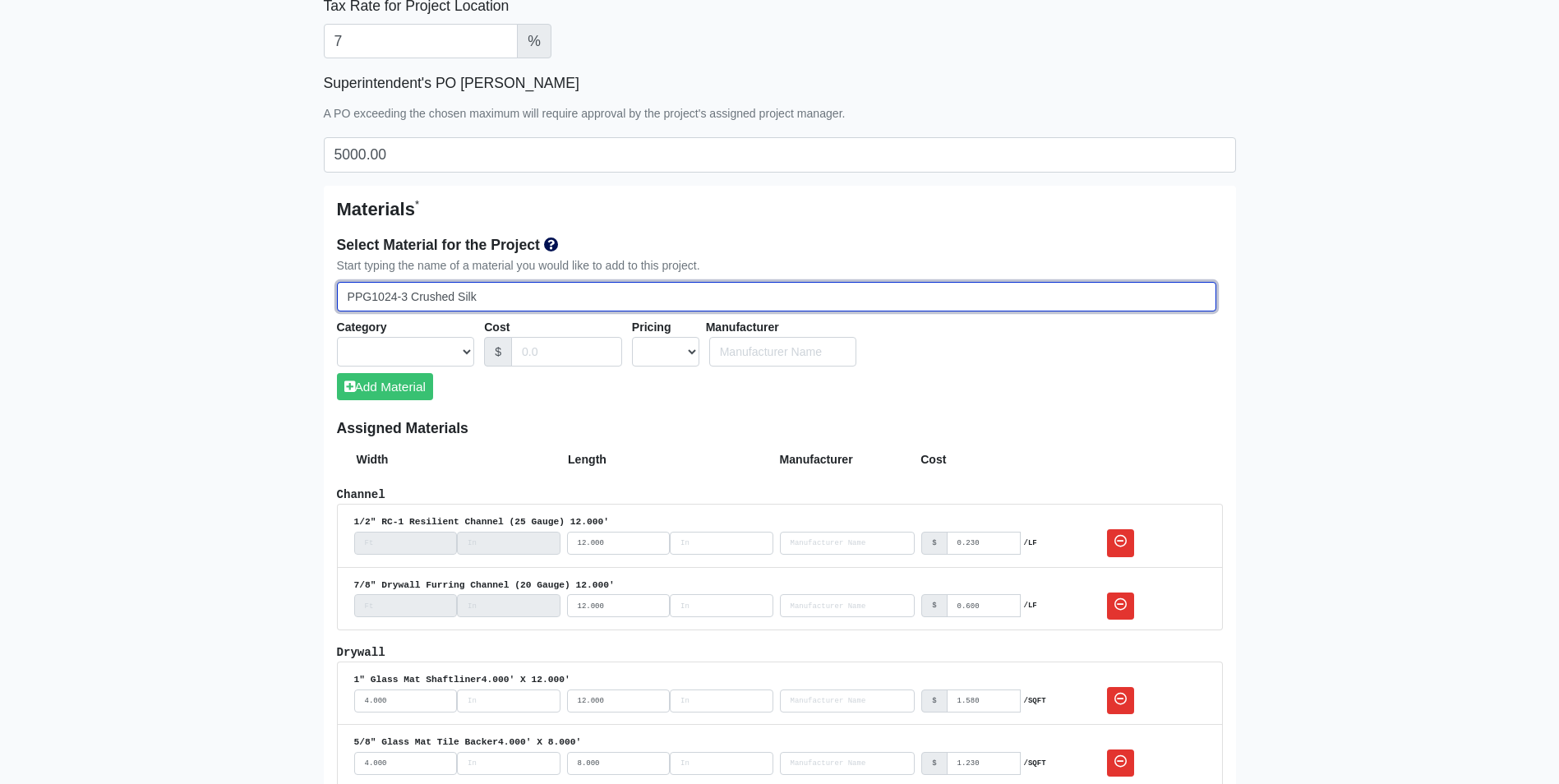
select select
drag, startPoint x: 251, startPoint y: 323, endPoint x: 131, endPoint y: 340, distance: 121.2
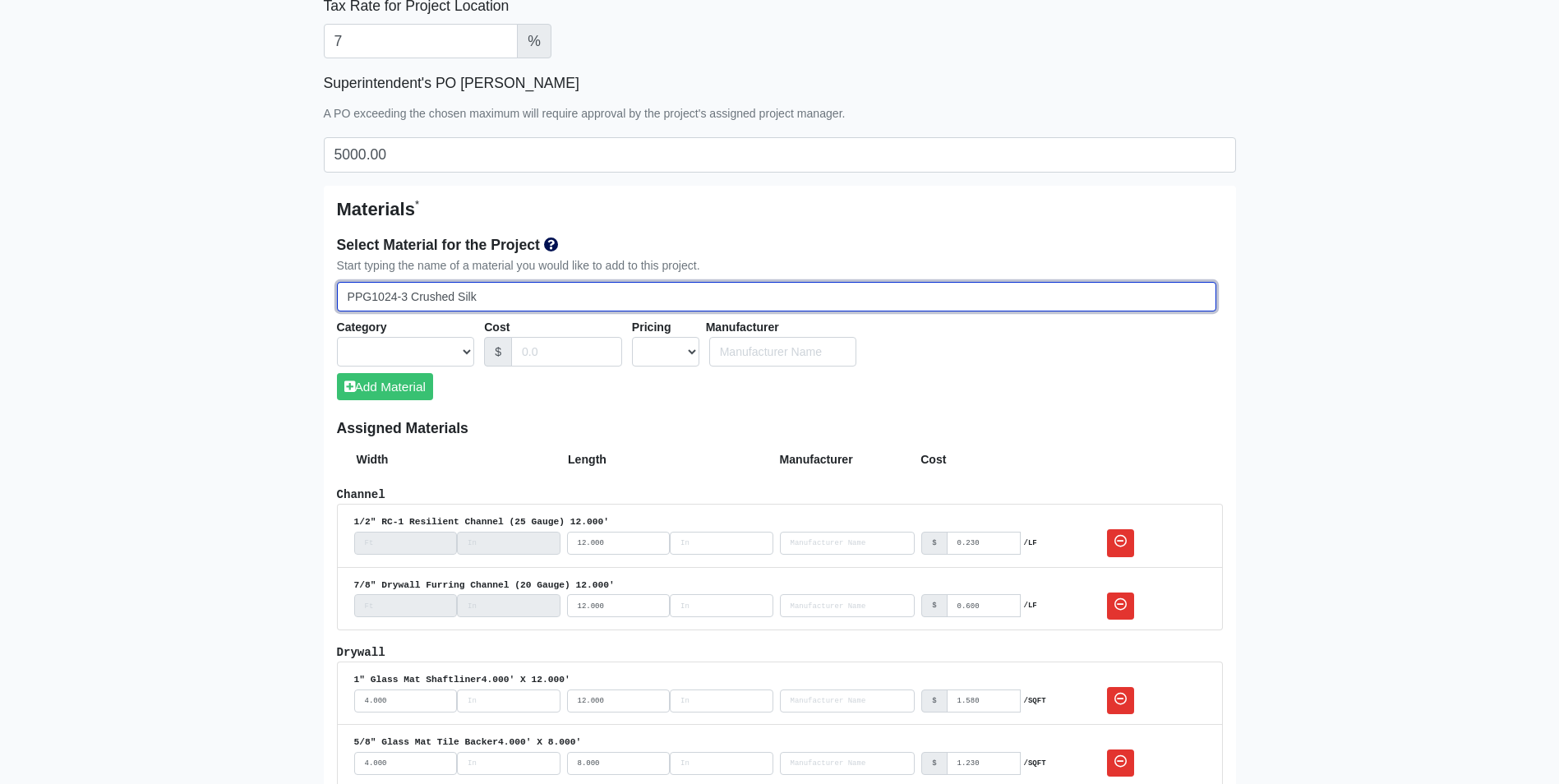
select select
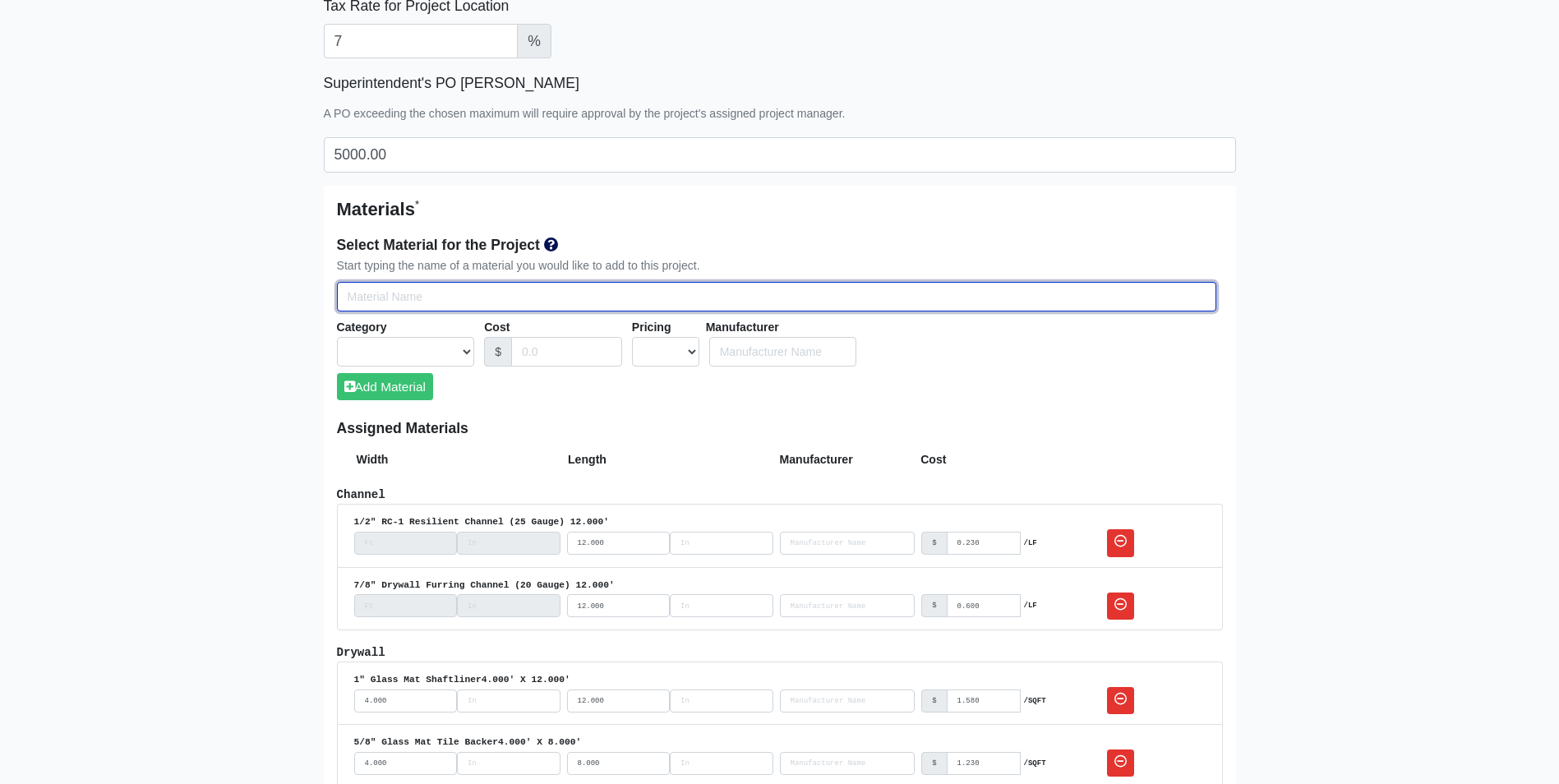
type input "E"
select select
type input "Ex"
select select
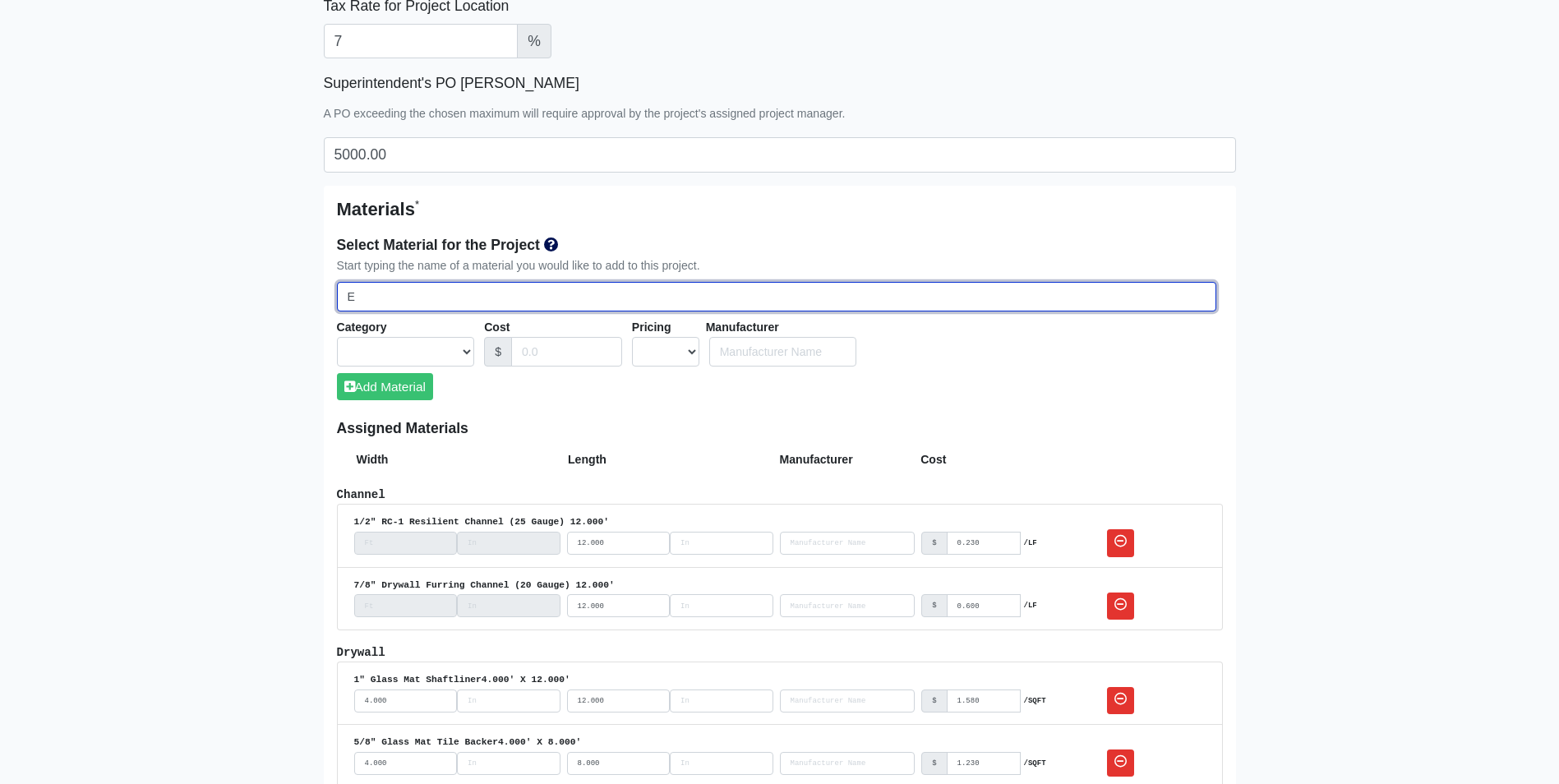
select select
type input "Ext"
select select
type input "Exte"
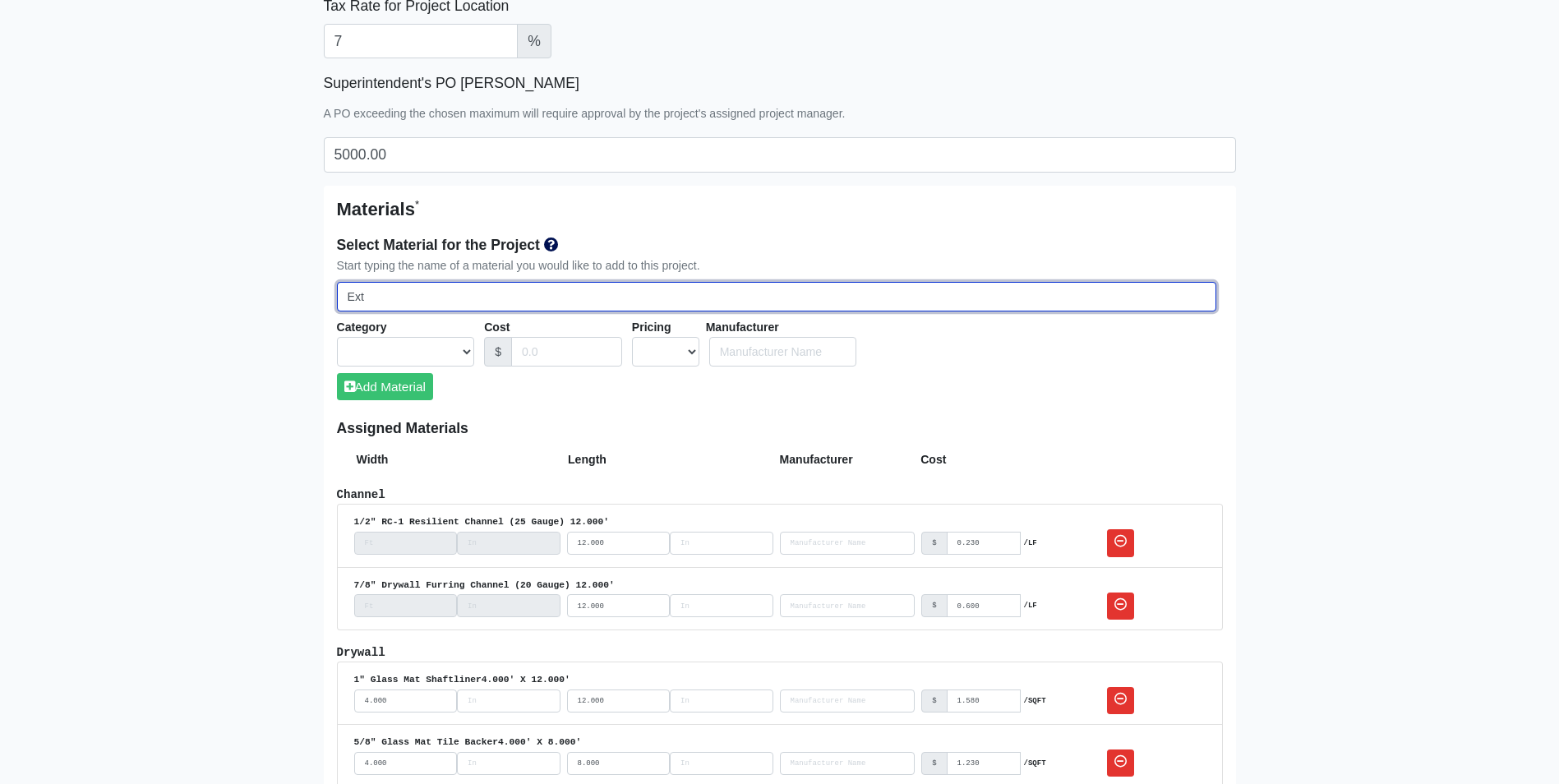
select select
type input "Exter"
select select
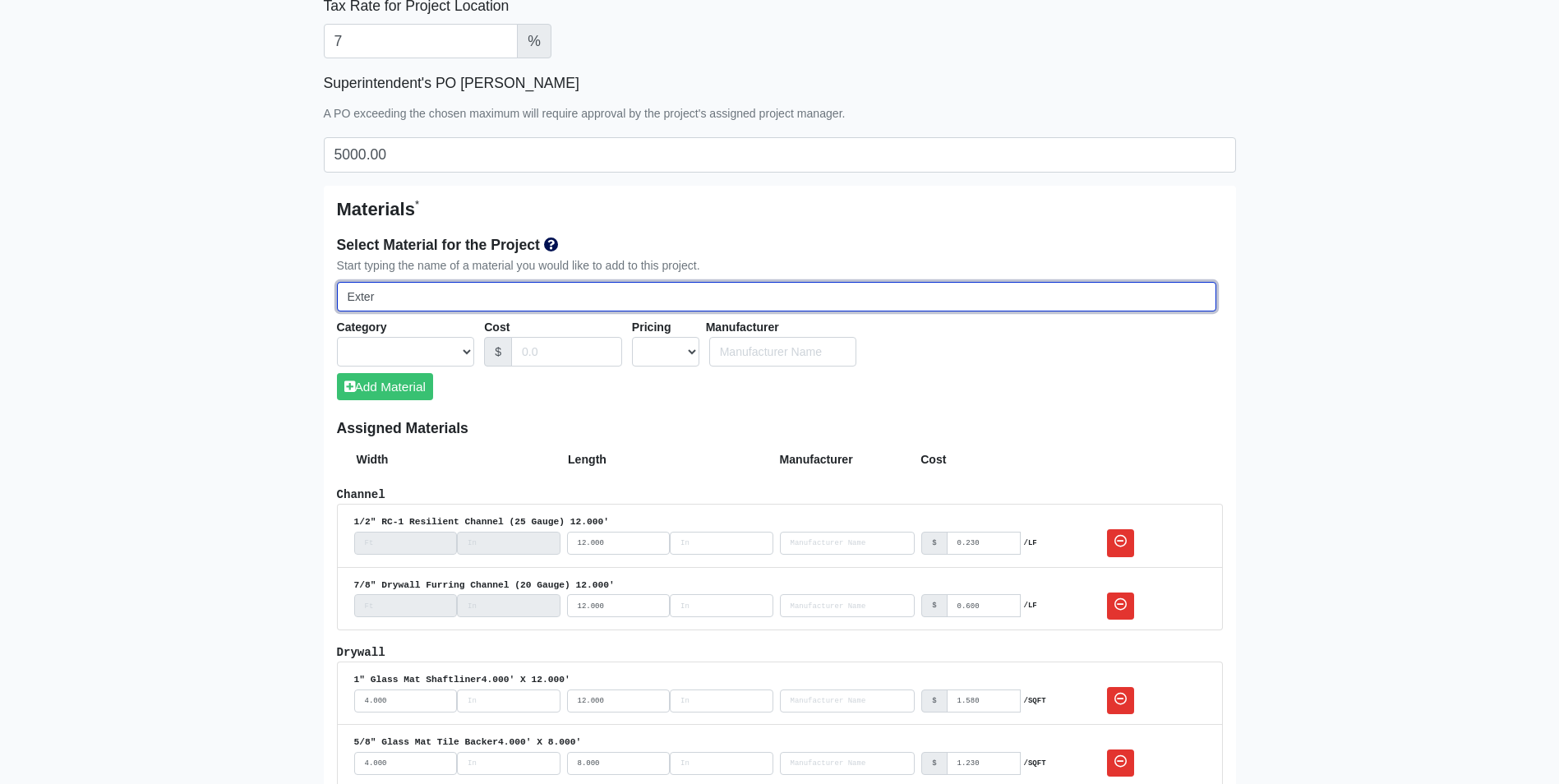
type input "Exteri"
select select
type input "Exterio"
select select
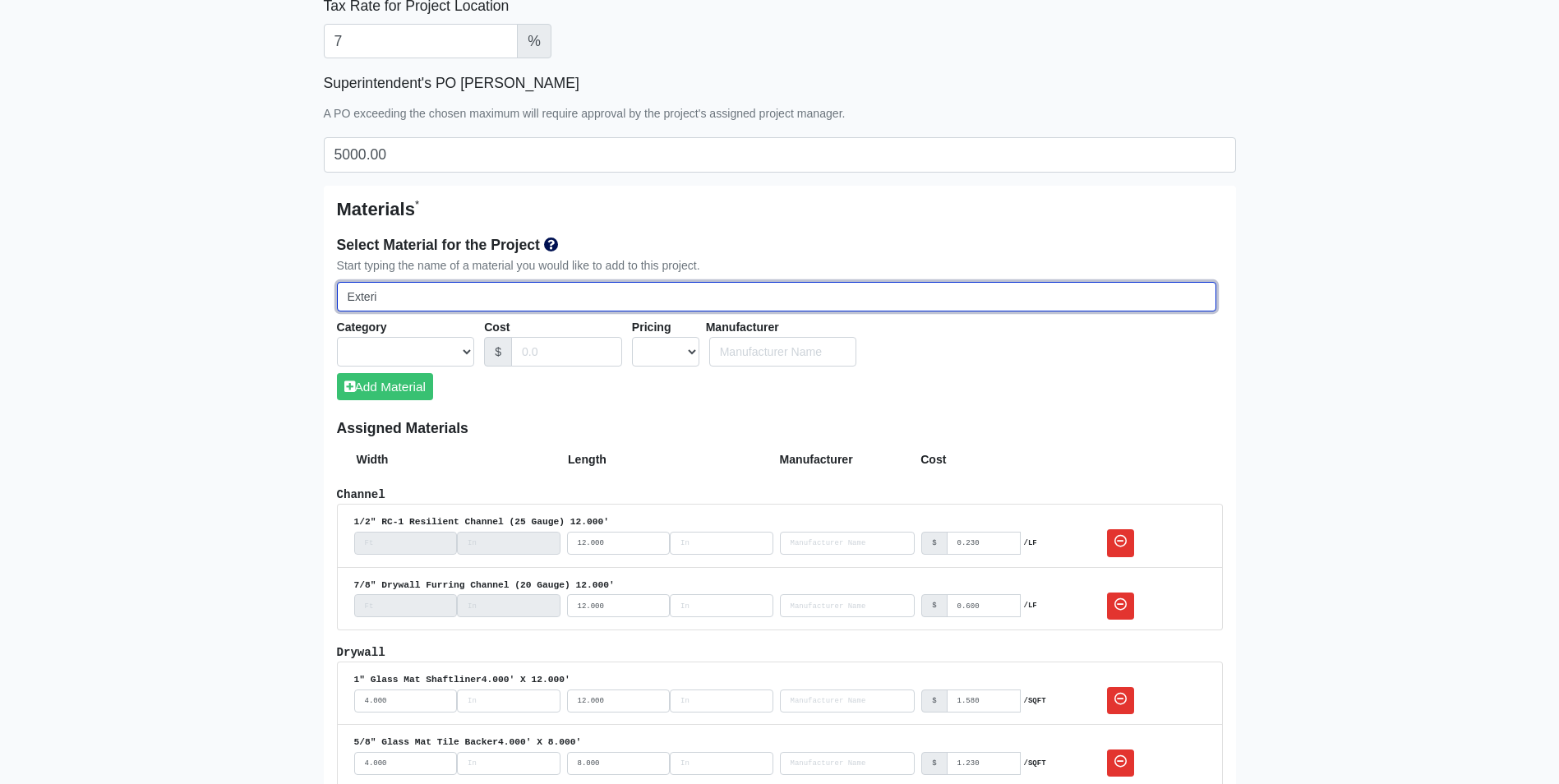
select select
type input "Exterior"
select select
type input "Exterior"
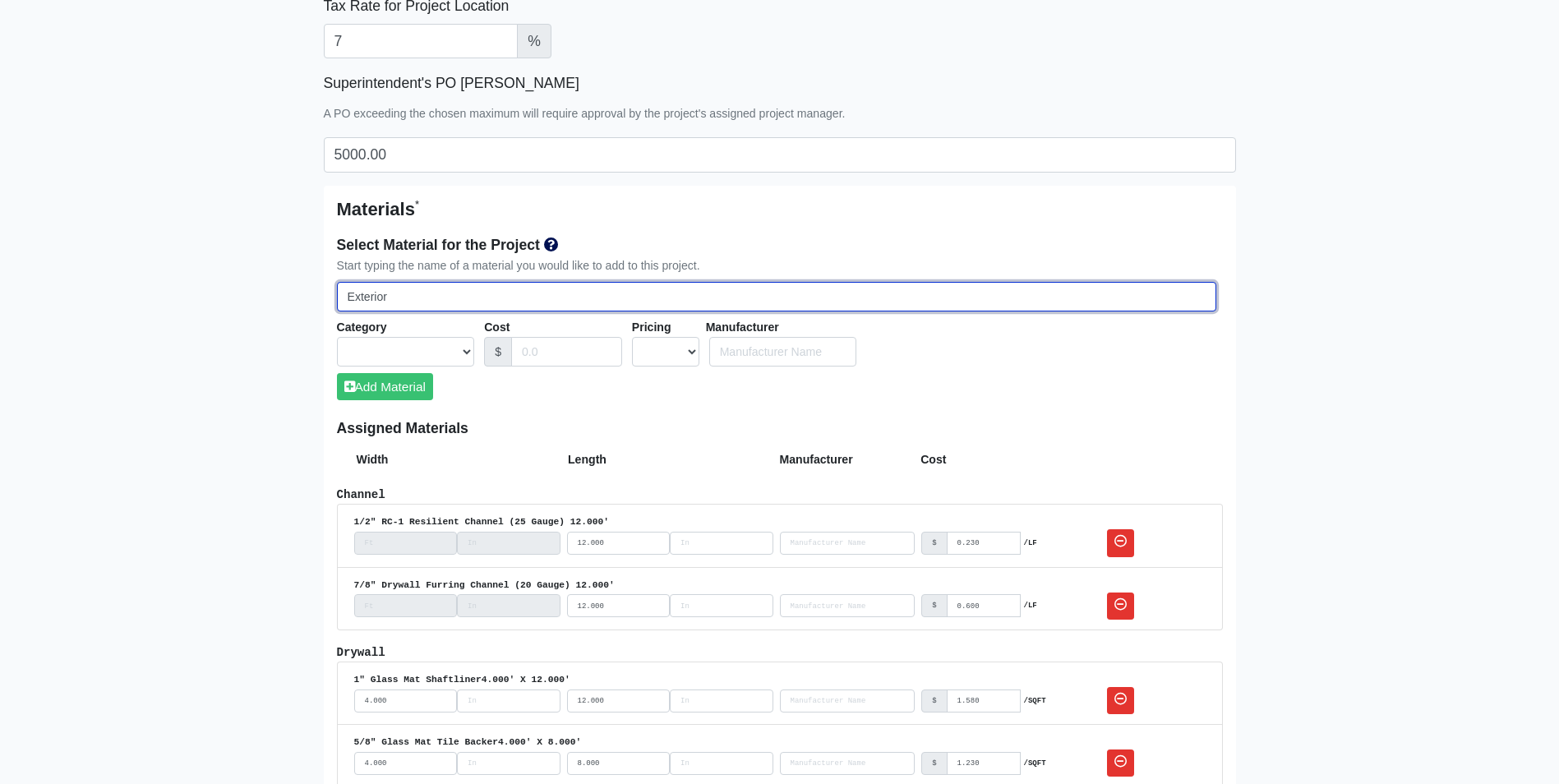
select select
type input "Exterior S"
select select
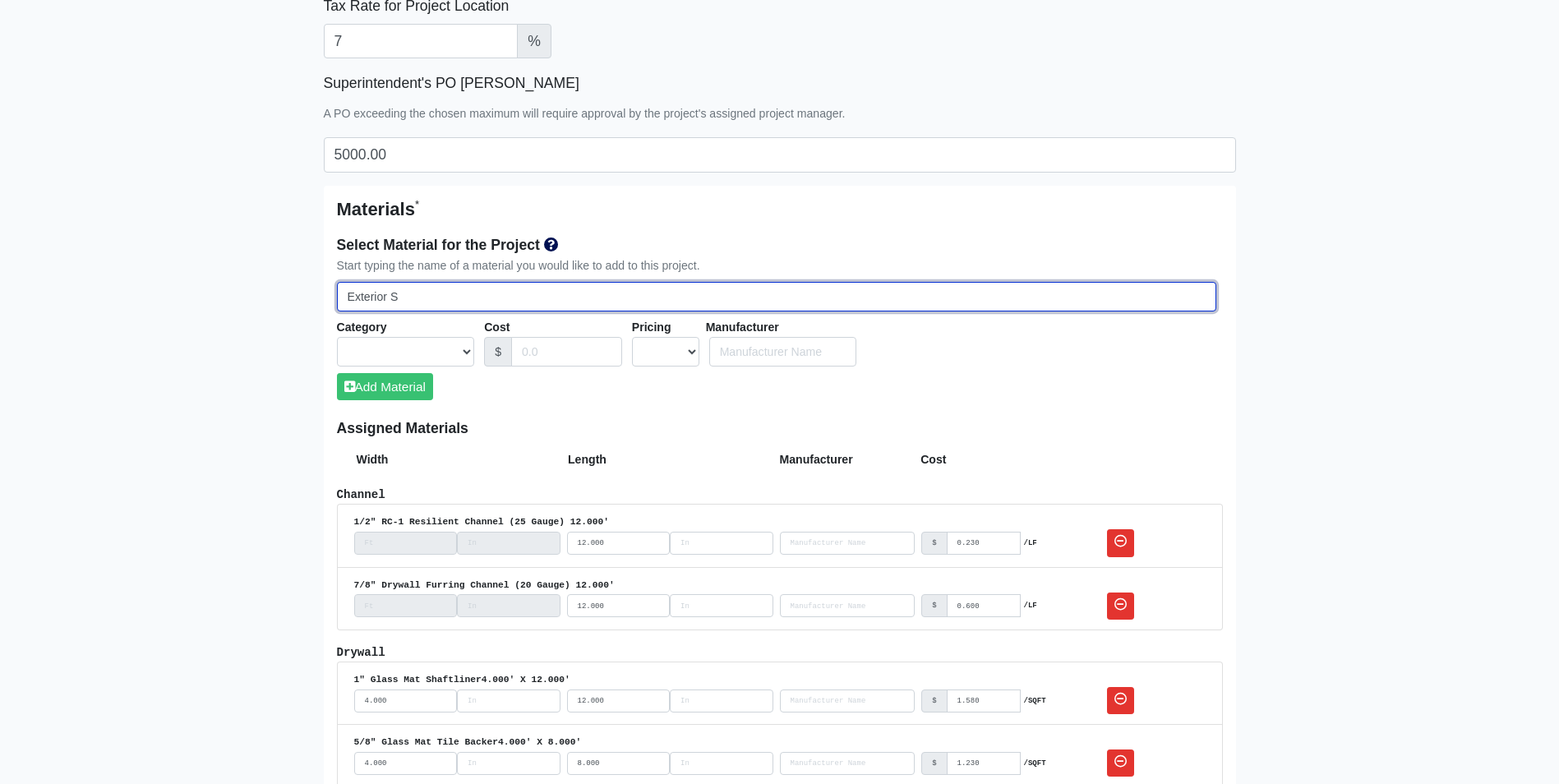
type input "Exterior Sa"
select select
type input "Exterior Sat"
select select
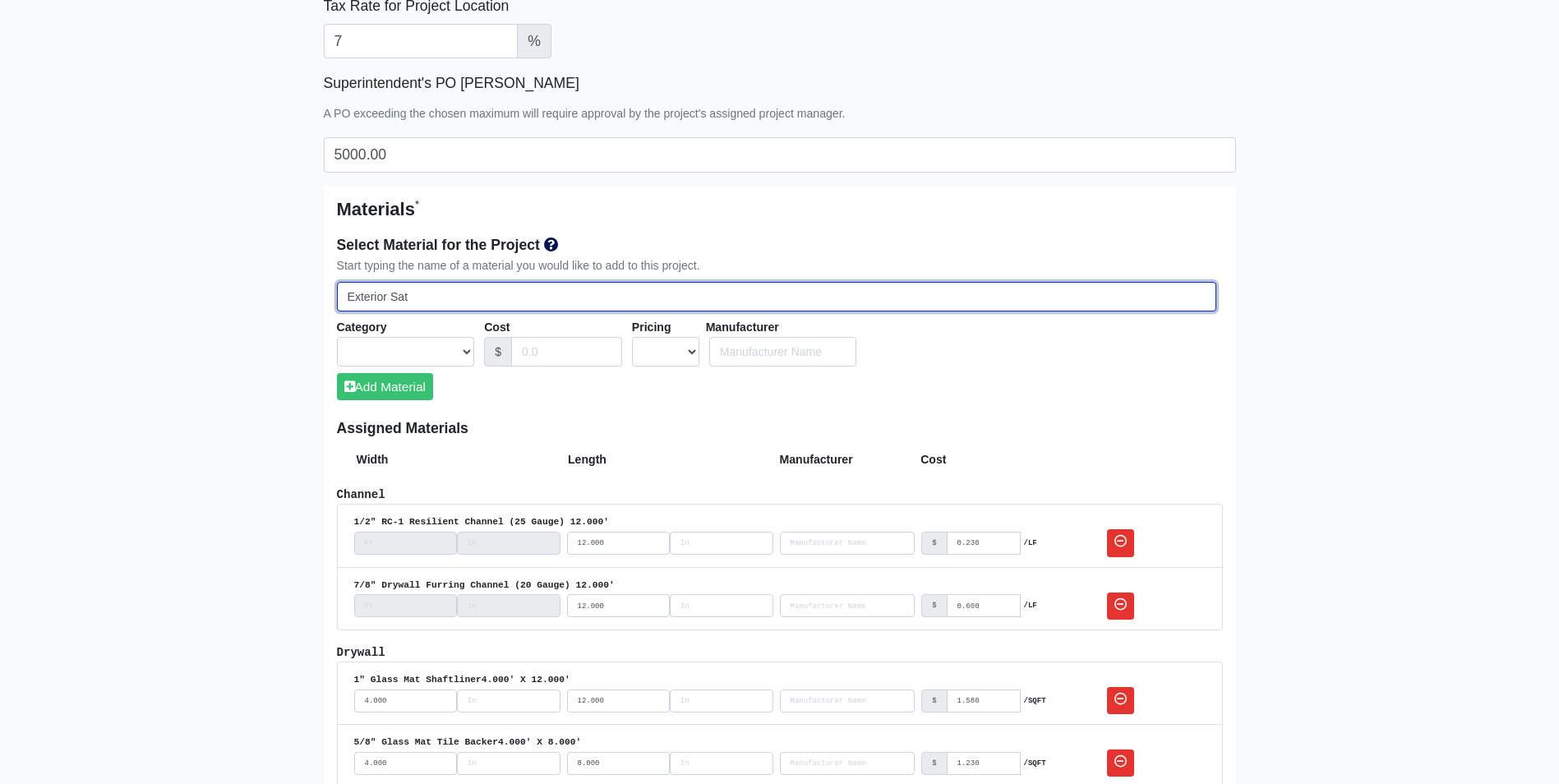
select select
type input "Exterior Sati"
select select
type input "Exterior Satin"
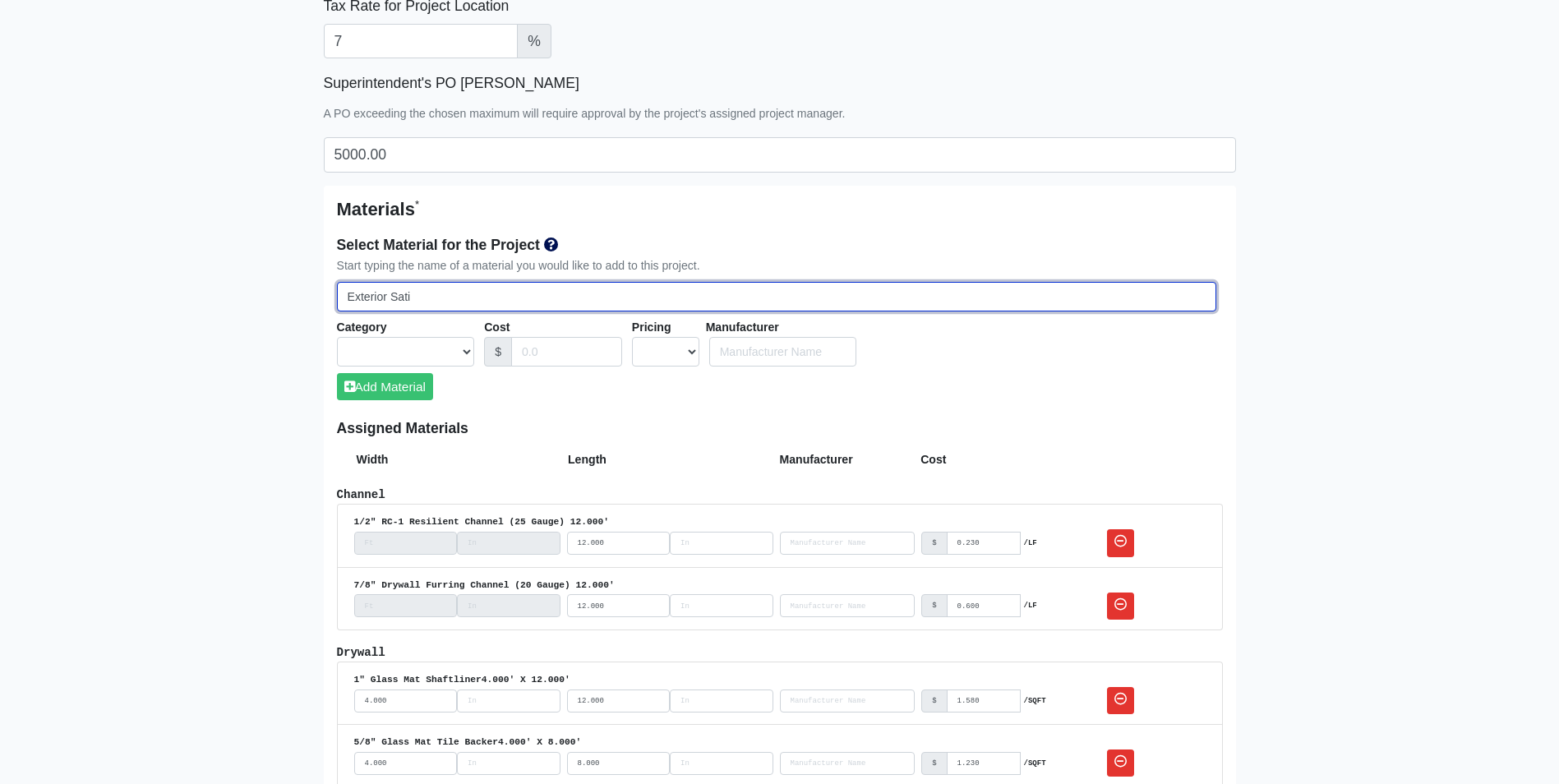
select select
type input "Exterior Satin"
select select
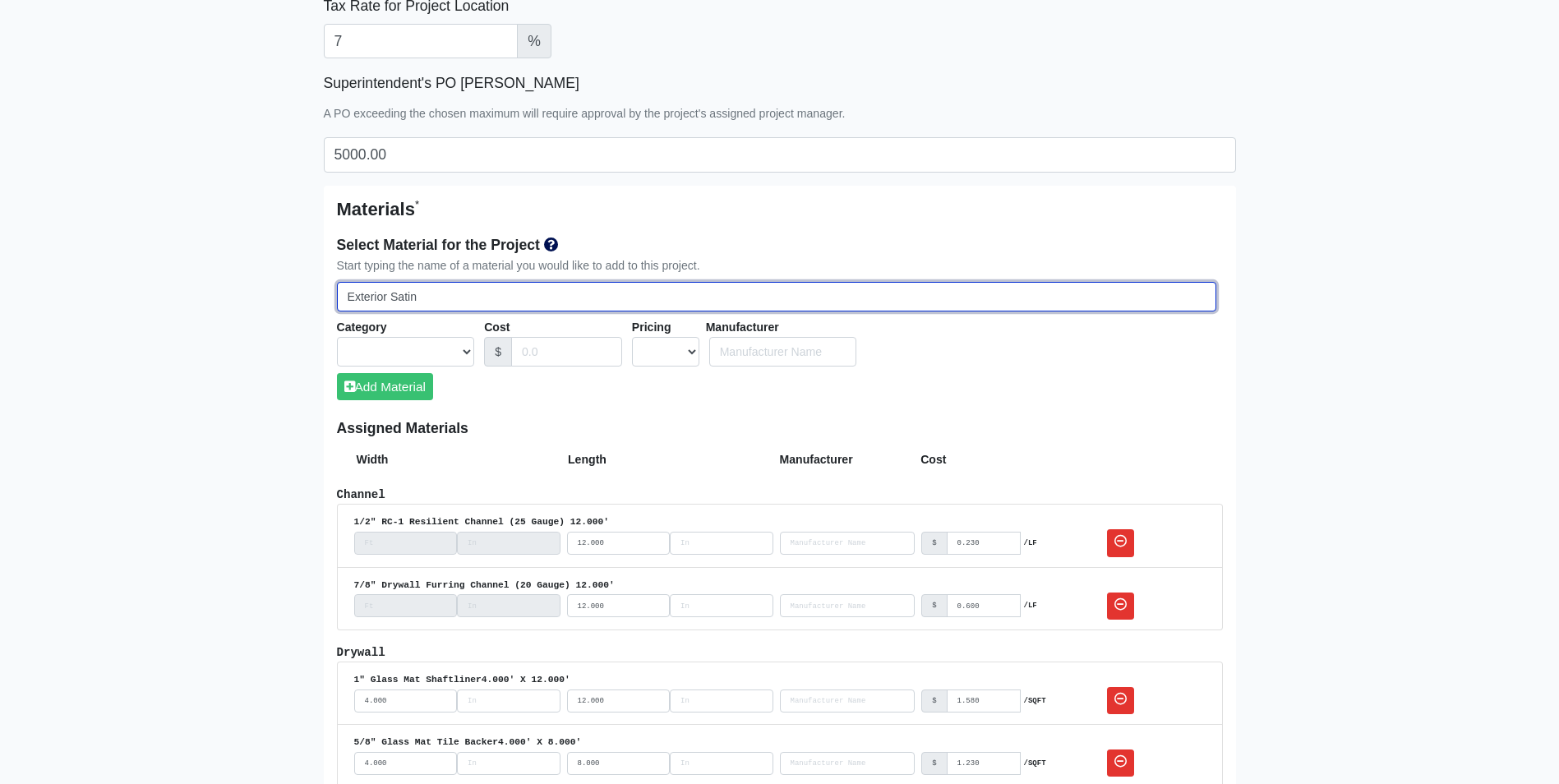
select select
click at [481, 307] on input "Exterior Satin" at bounding box center [776, 296] width 880 height 31
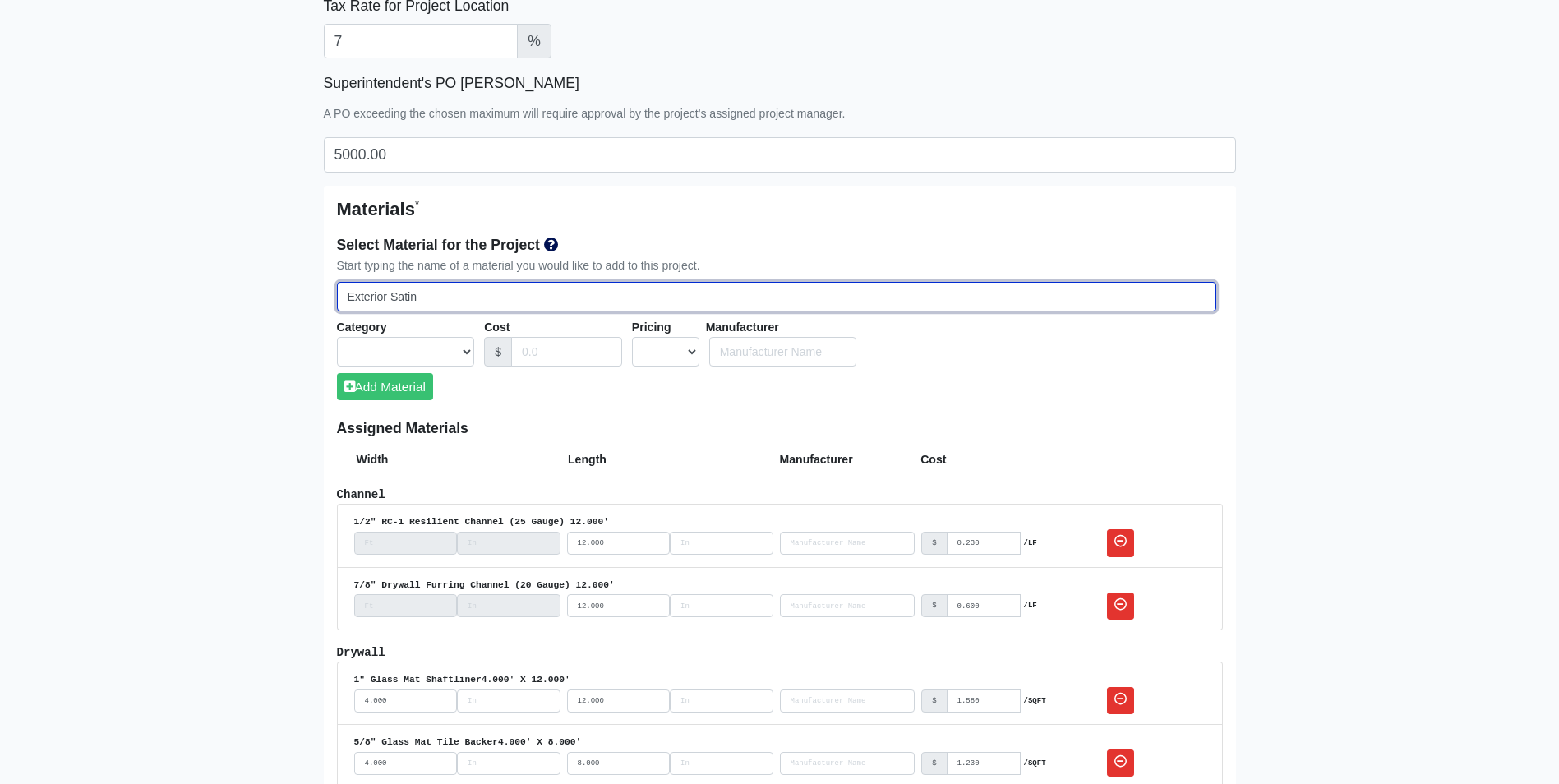
paste input "PPG 1019-5 Wild Wilderness"
type input "Exterior Satin PPG 1019-5 Wild Wilderness"
select select
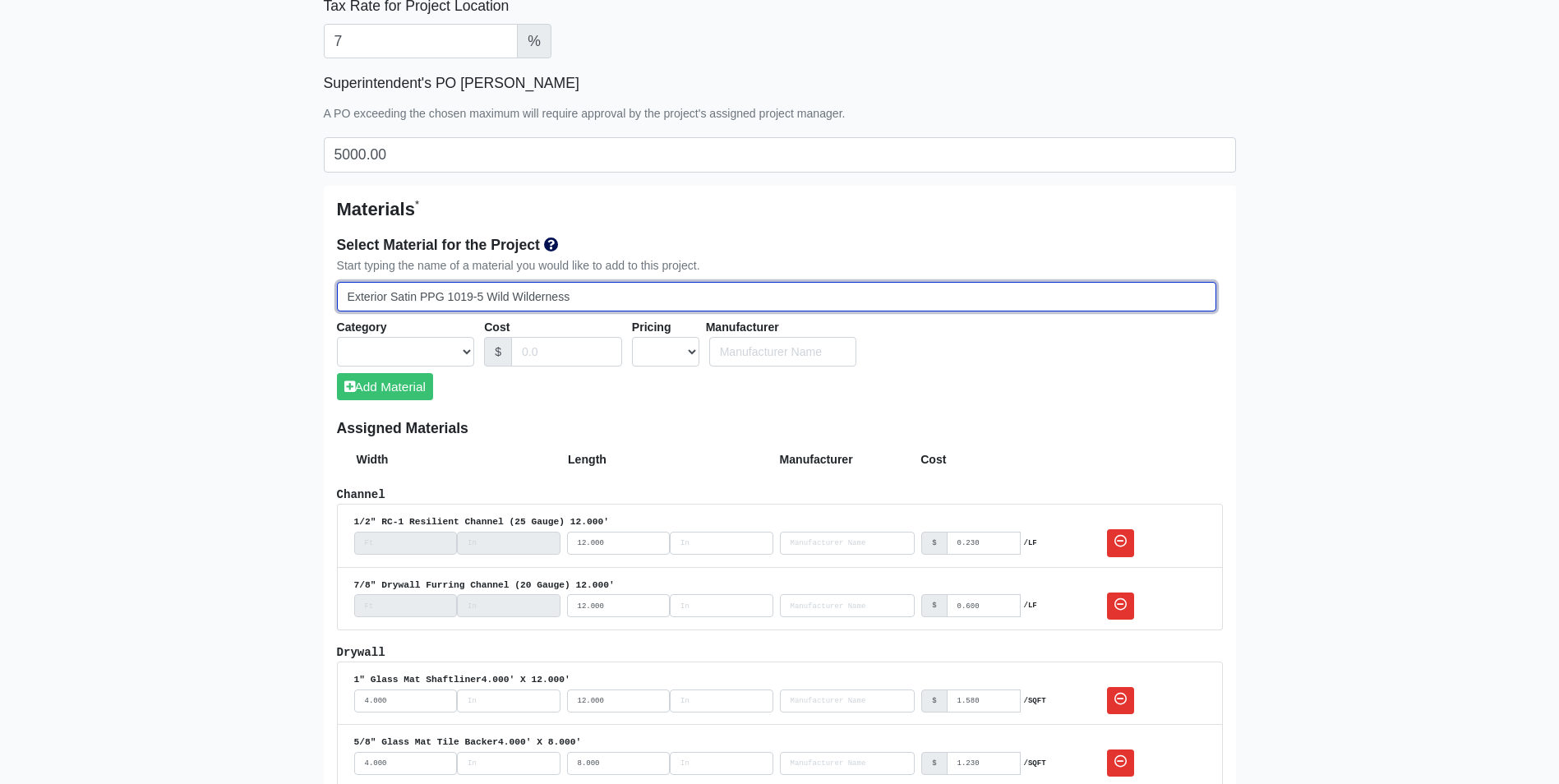
select select
type input "Exterior Satin PPG 1019-5 Wild Wilderness"
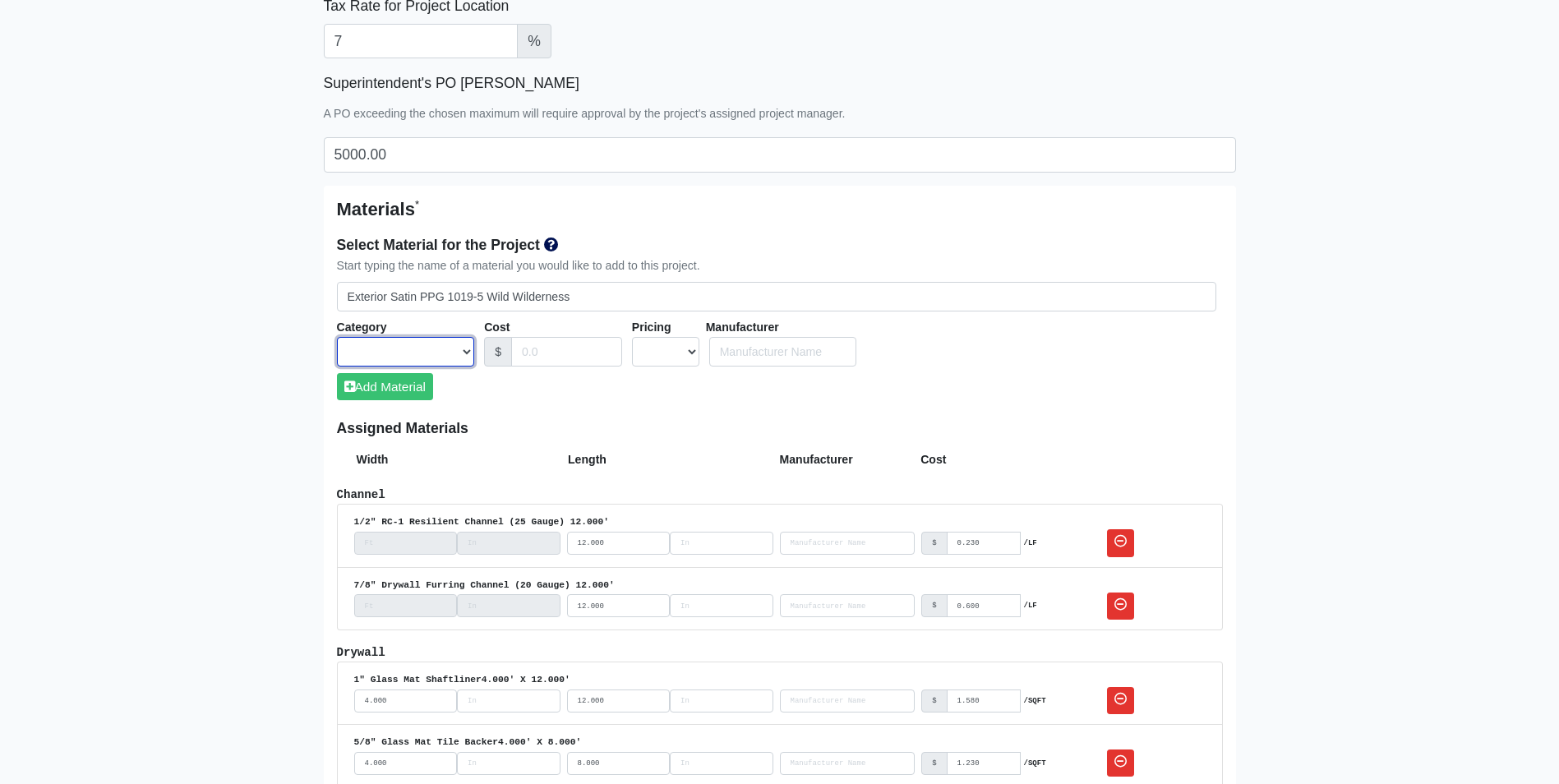
click at [456, 346] on select "Acoustical Ceilings Baffles and Blades Caulk Channel Clean Up Clouds & Canopies…" at bounding box center [406, 351] width 138 height 31
select select "[object Object]"
click at [337, 336] on select "Acoustical Ceilings Baffles and Blades Caulk Channel Clean Up Clouds & Canopies…" at bounding box center [406, 351] width 138 height 31
select select
click at [575, 352] on input "Cost" at bounding box center [567, 351] width 111 height 31
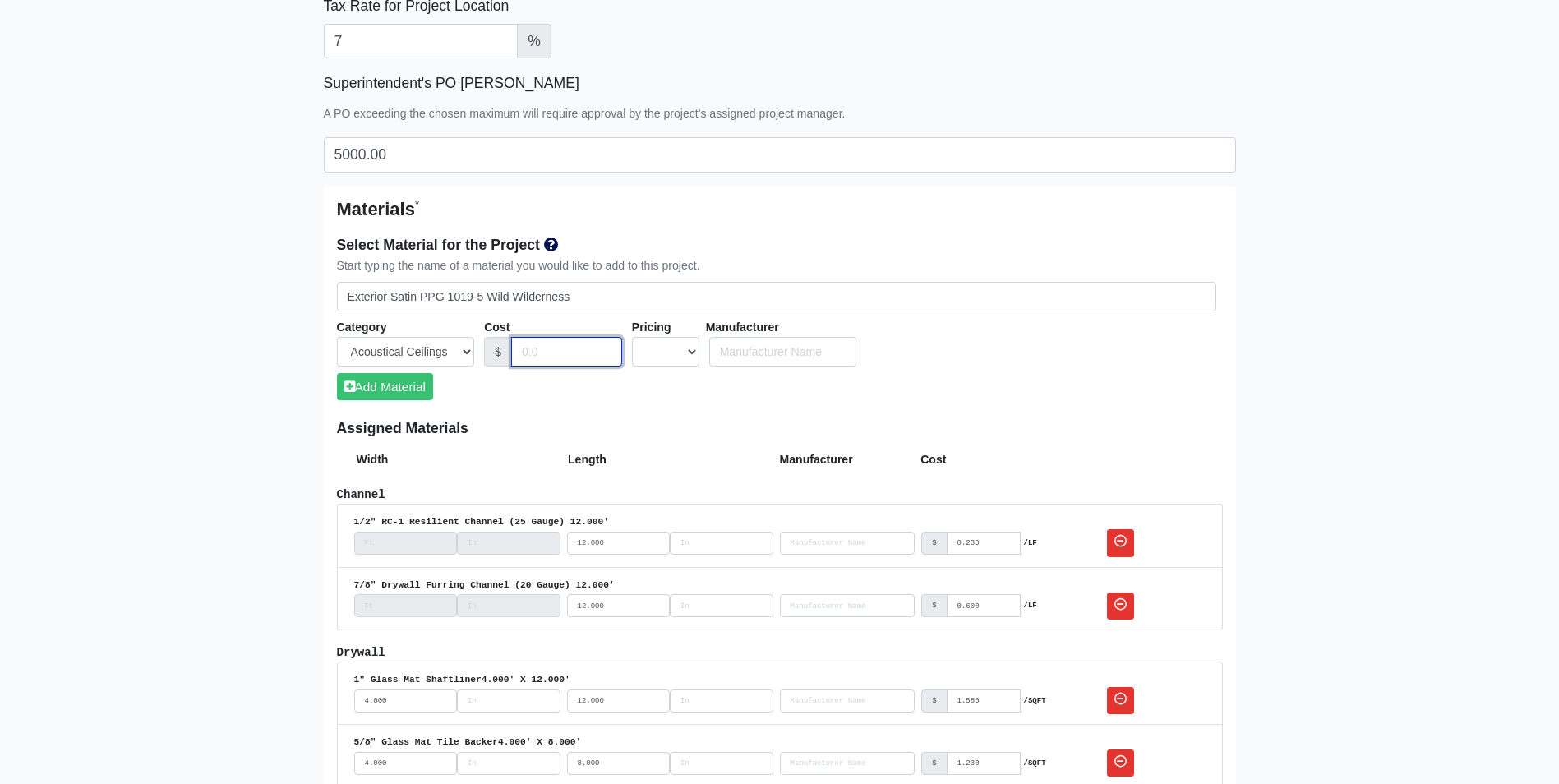
type input "1"
select select
type input "16"
select select
type input "16"
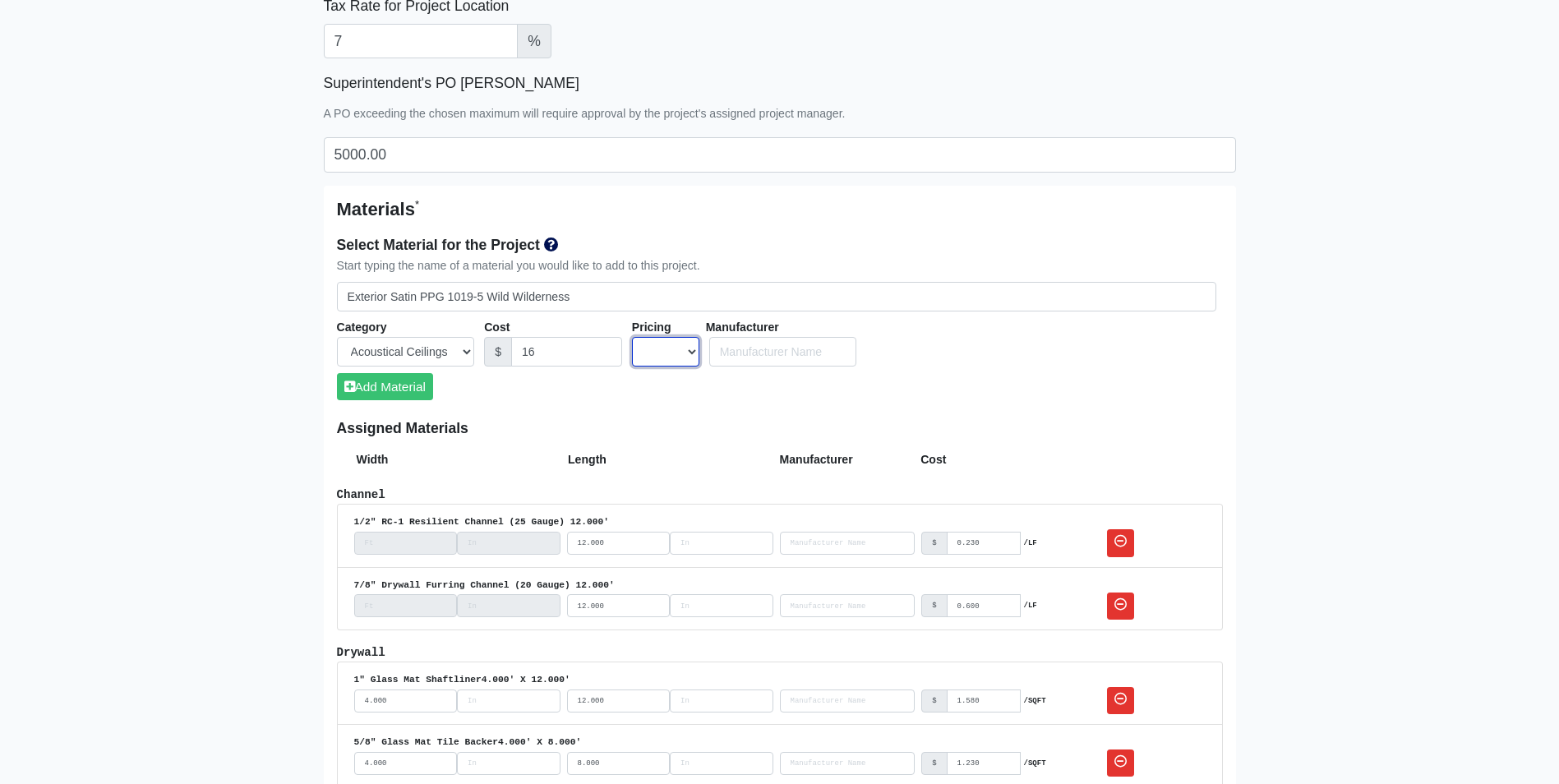
click at [667, 340] on select "UNIT MLF LF MSQFT SQFT" at bounding box center [665, 351] width 67 height 31
select select "2"
click at [632, 336] on select "UNIT MLF LF MSQFT SQFT" at bounding box center [665, 351] width 67 height 31
click at [394, 393] on button "Add Material" at bounding box center [385, 386] width 96 height 27
select select
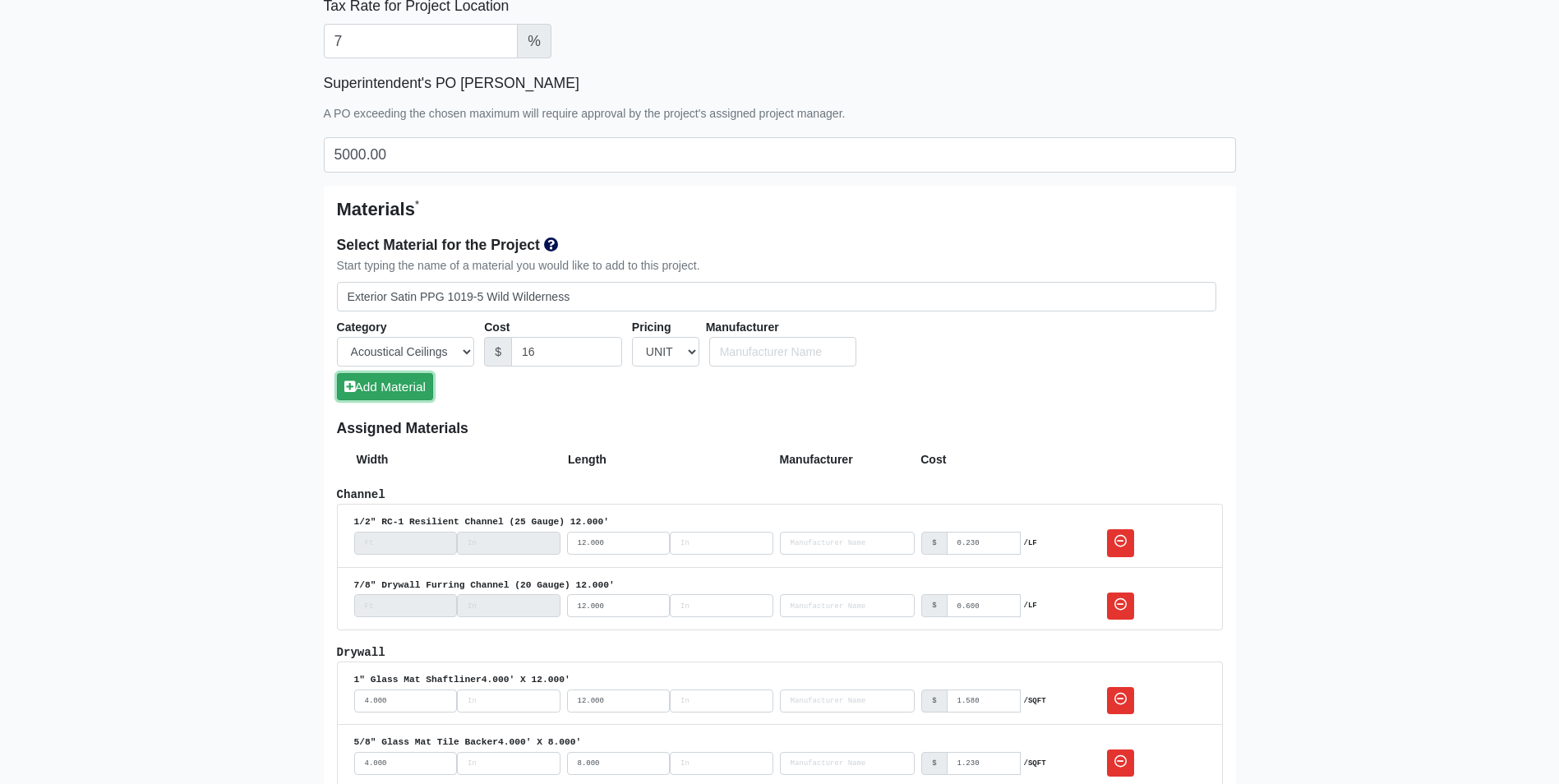
select select
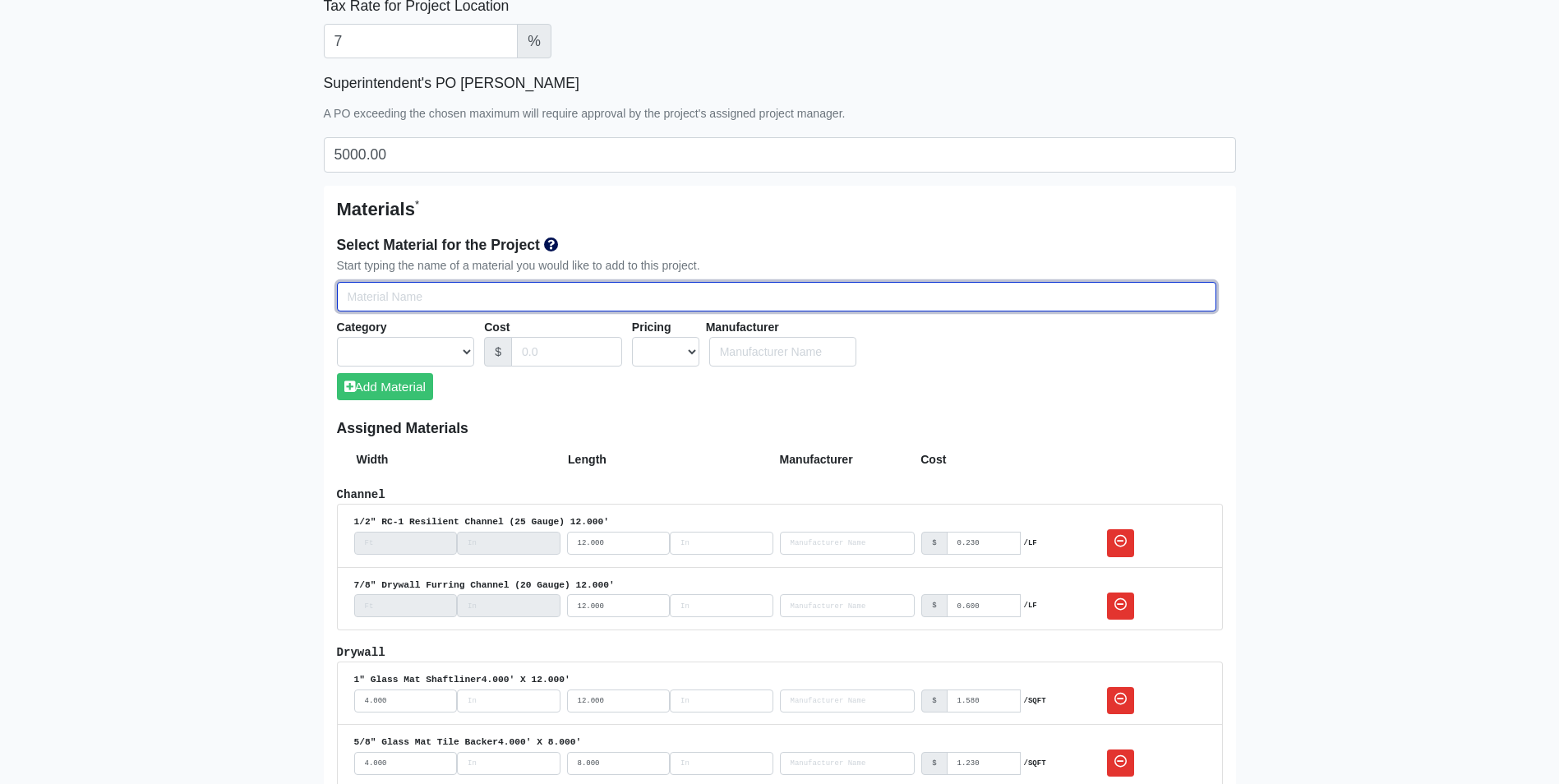
click at [477, 297] on input "Select Team Members for the Project" at bounding box center [776, 296] width 880 height 31
type input "E"
select select
type input "Ex"
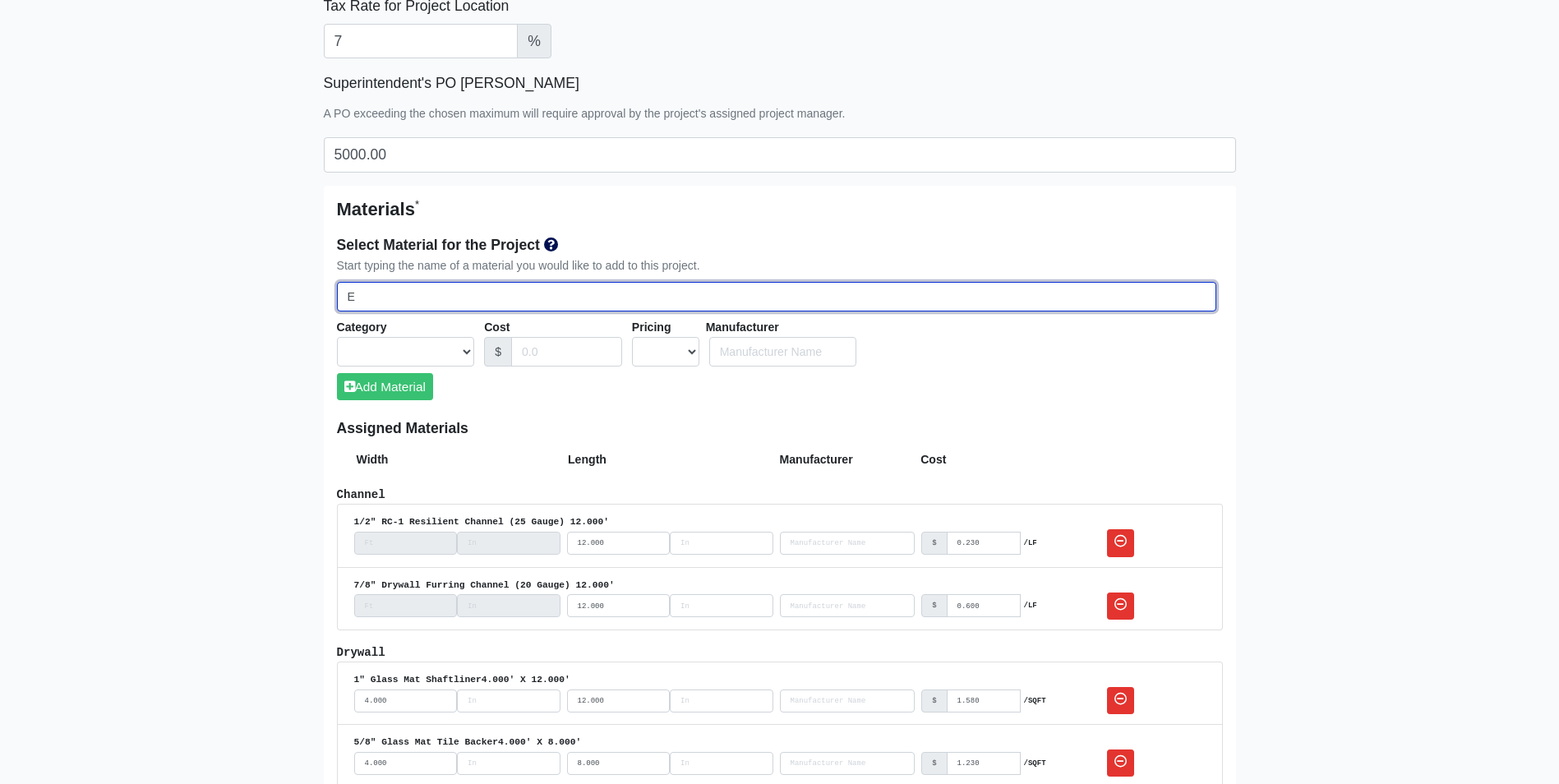
select select
type input "Ext"
select select
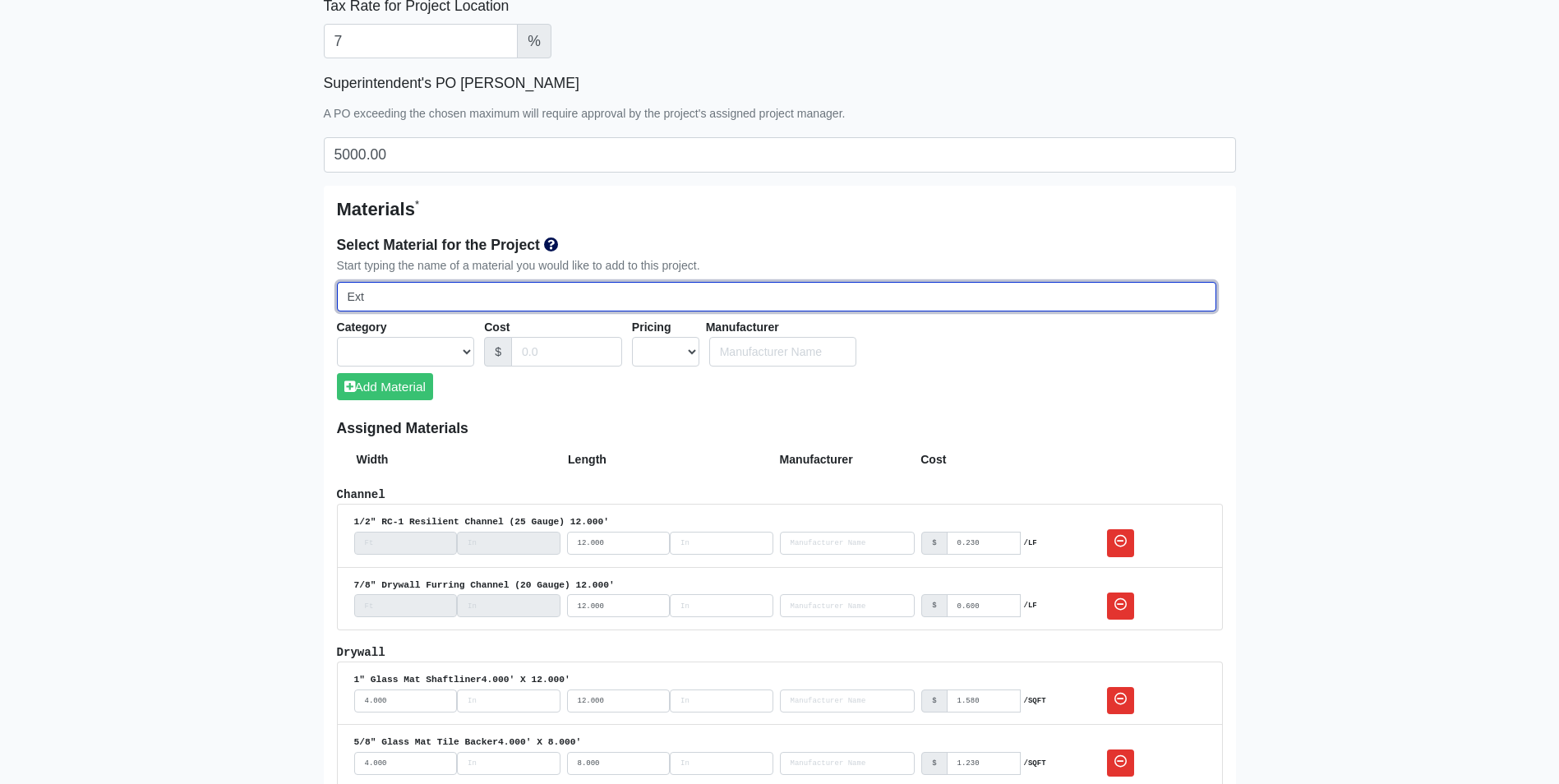
type input "Exte"
select select
type input "Exter"
select select
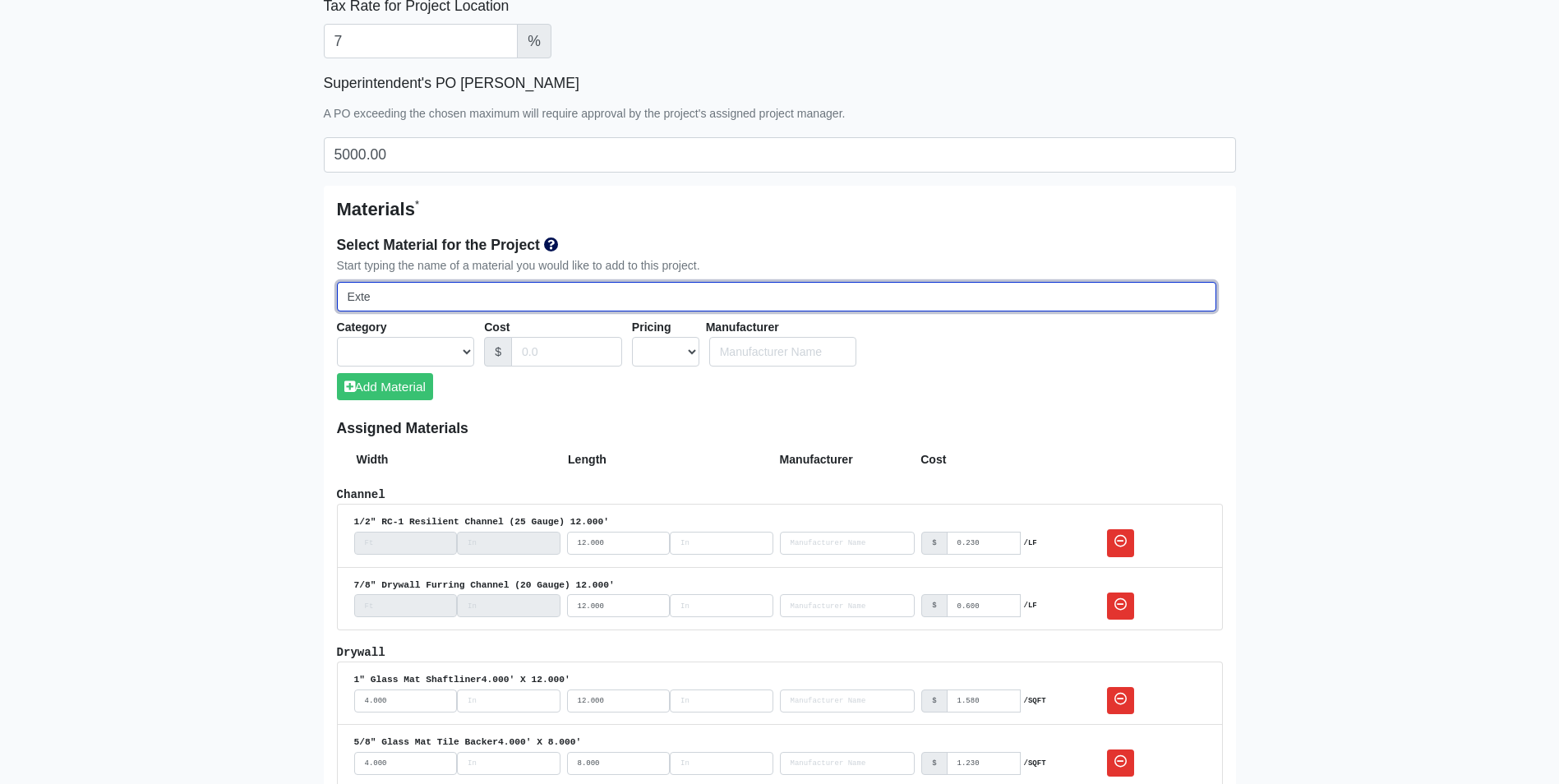
select select
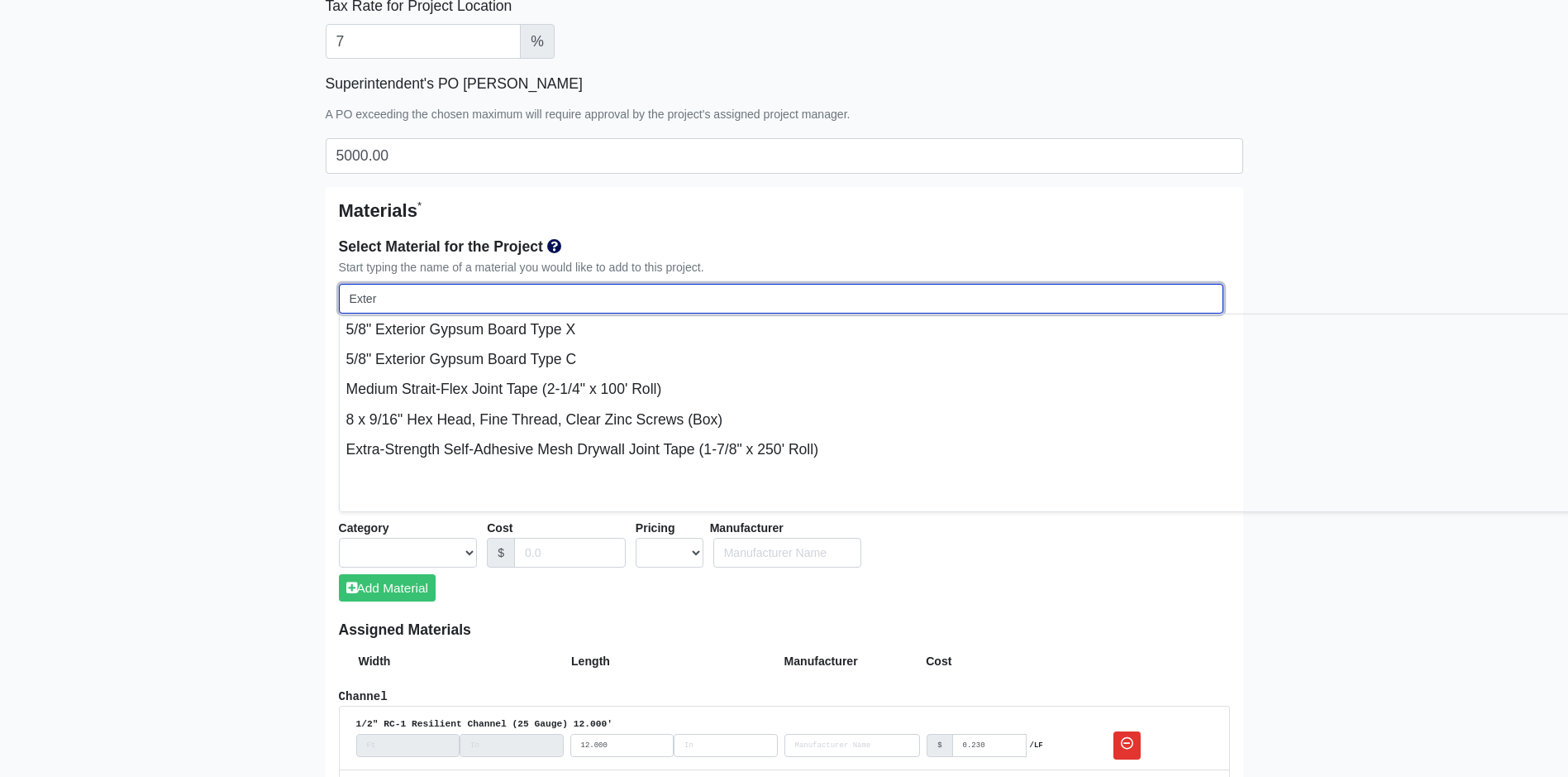
type input "Exteri"
select select
type input "Exterio"
select select
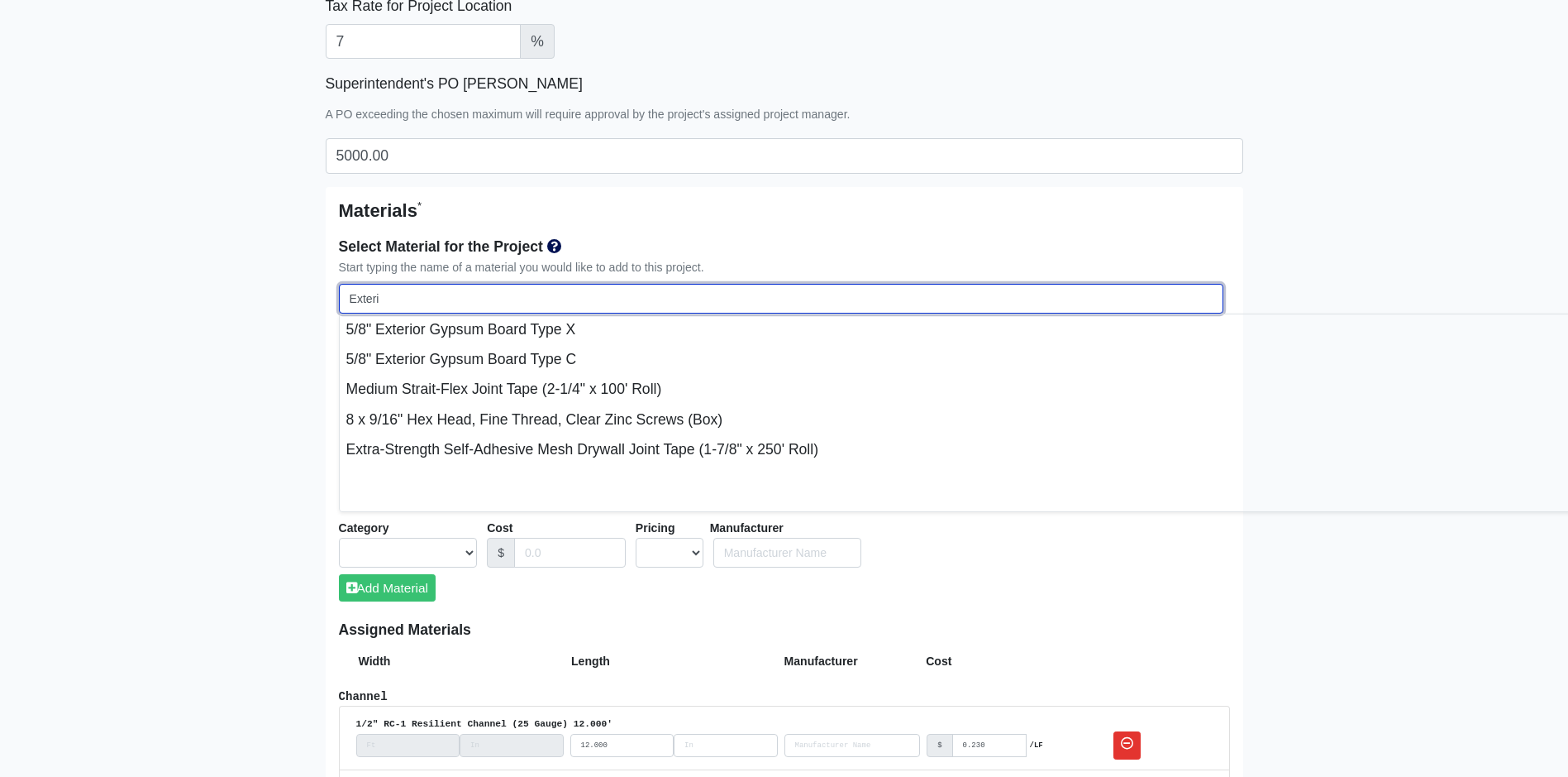
select select
type input "Exterior"
select select
type input "Exterior"
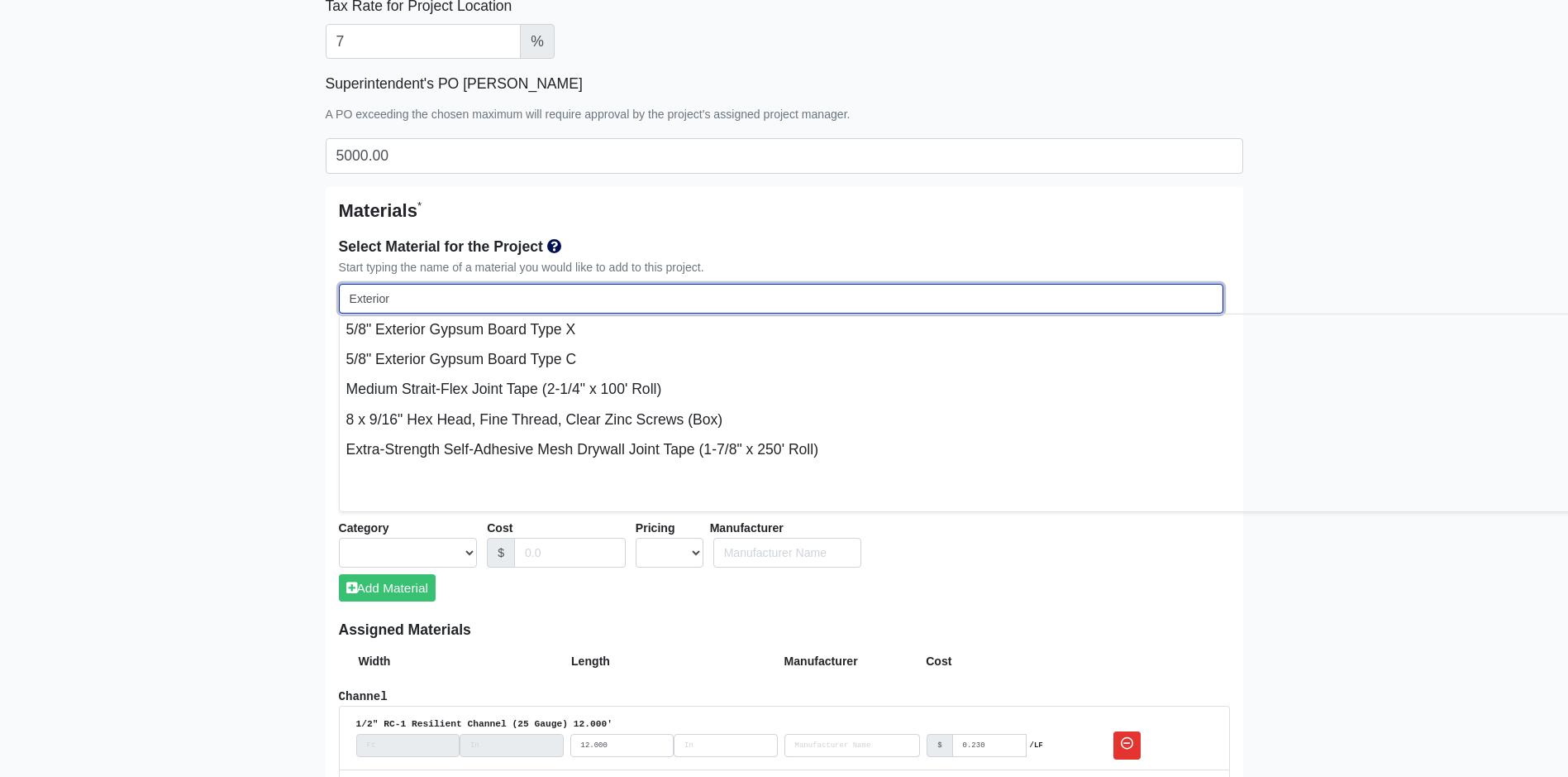
select select
type input "Exterior P"
select select
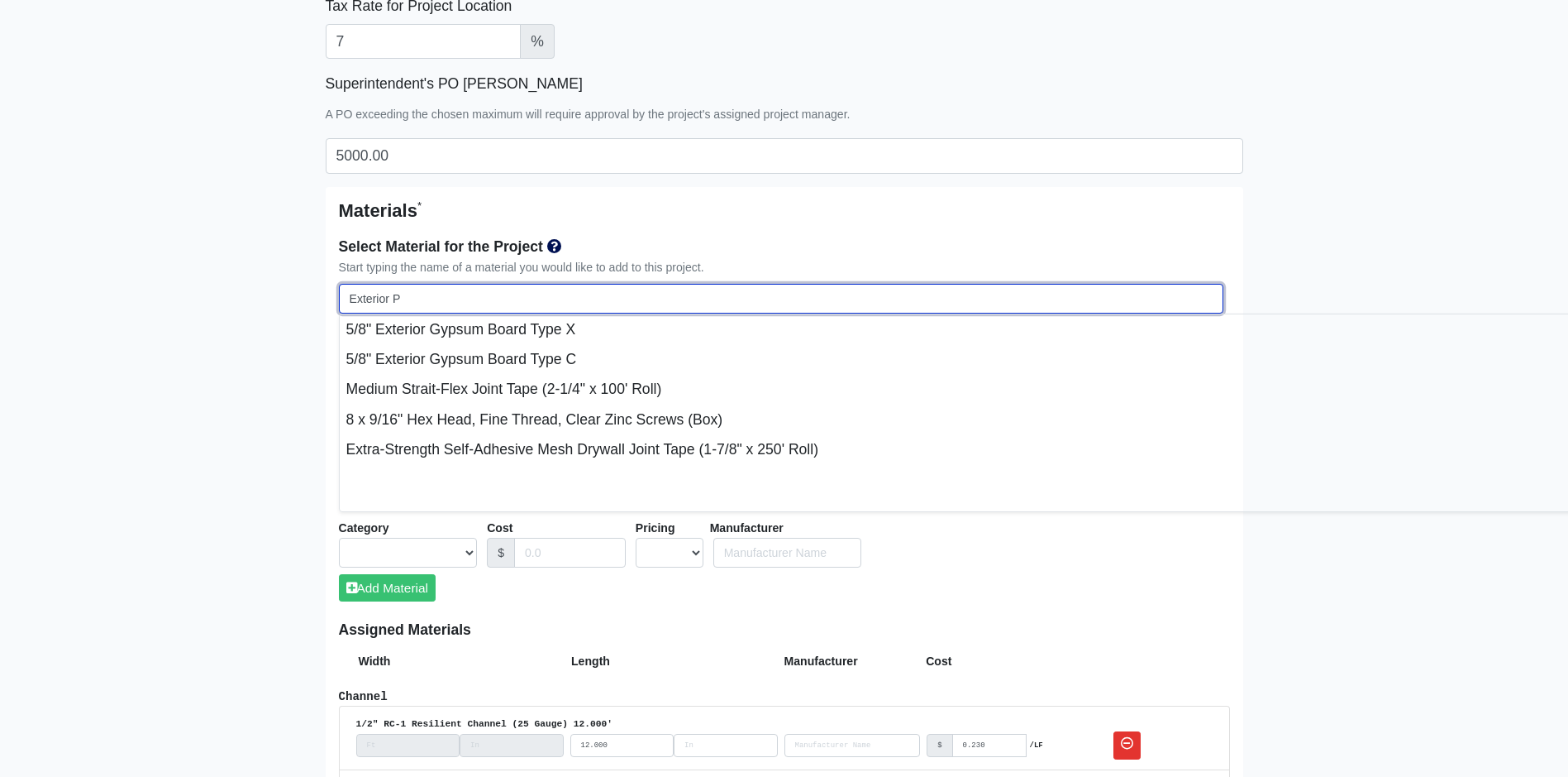
type input "Exterior"
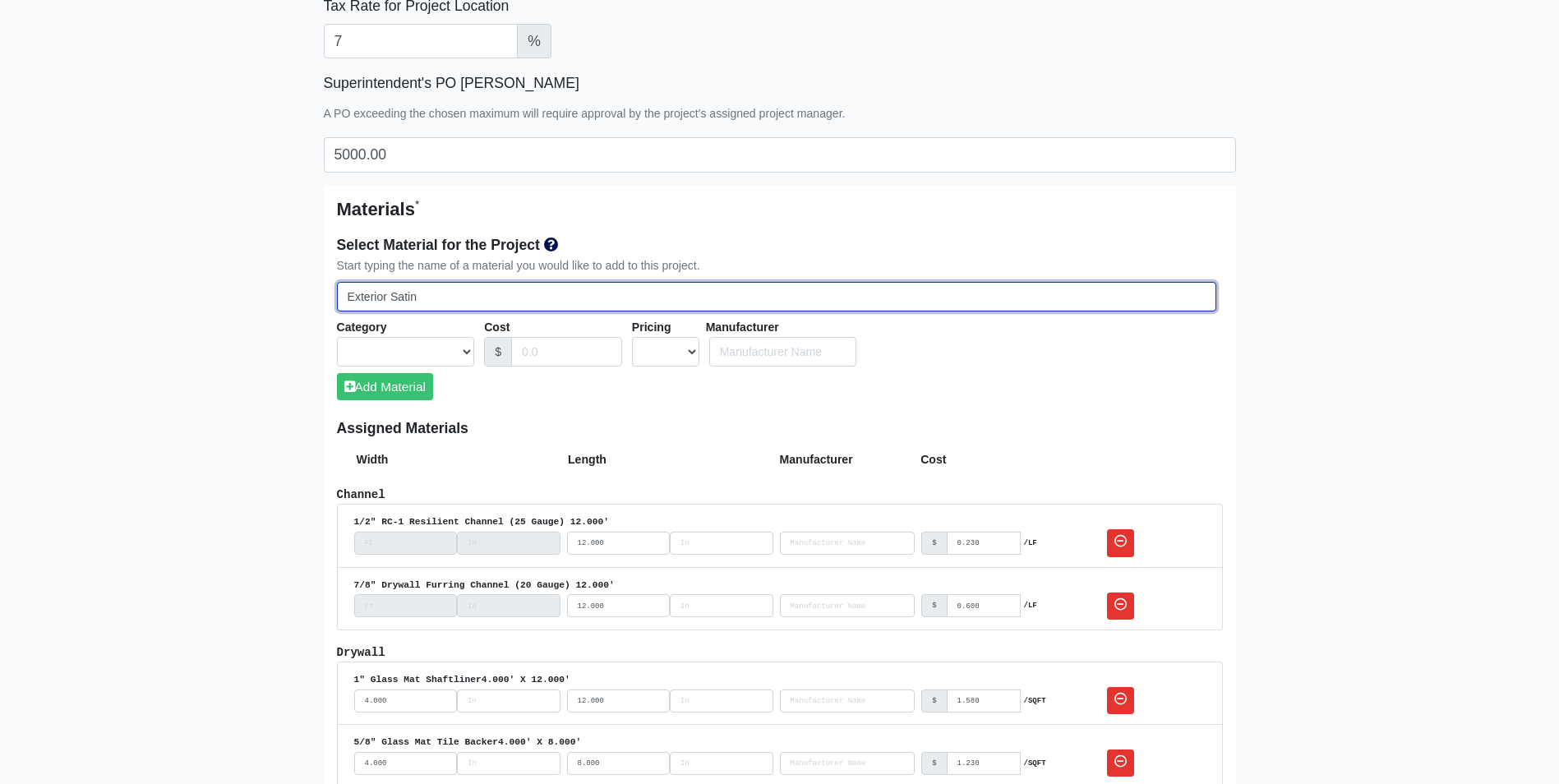
click at [473, 297] on input "Exterior Satin" at bounding box center [776, 296] width 880 height 31
paste input "SW 7048 Urban Bronze"
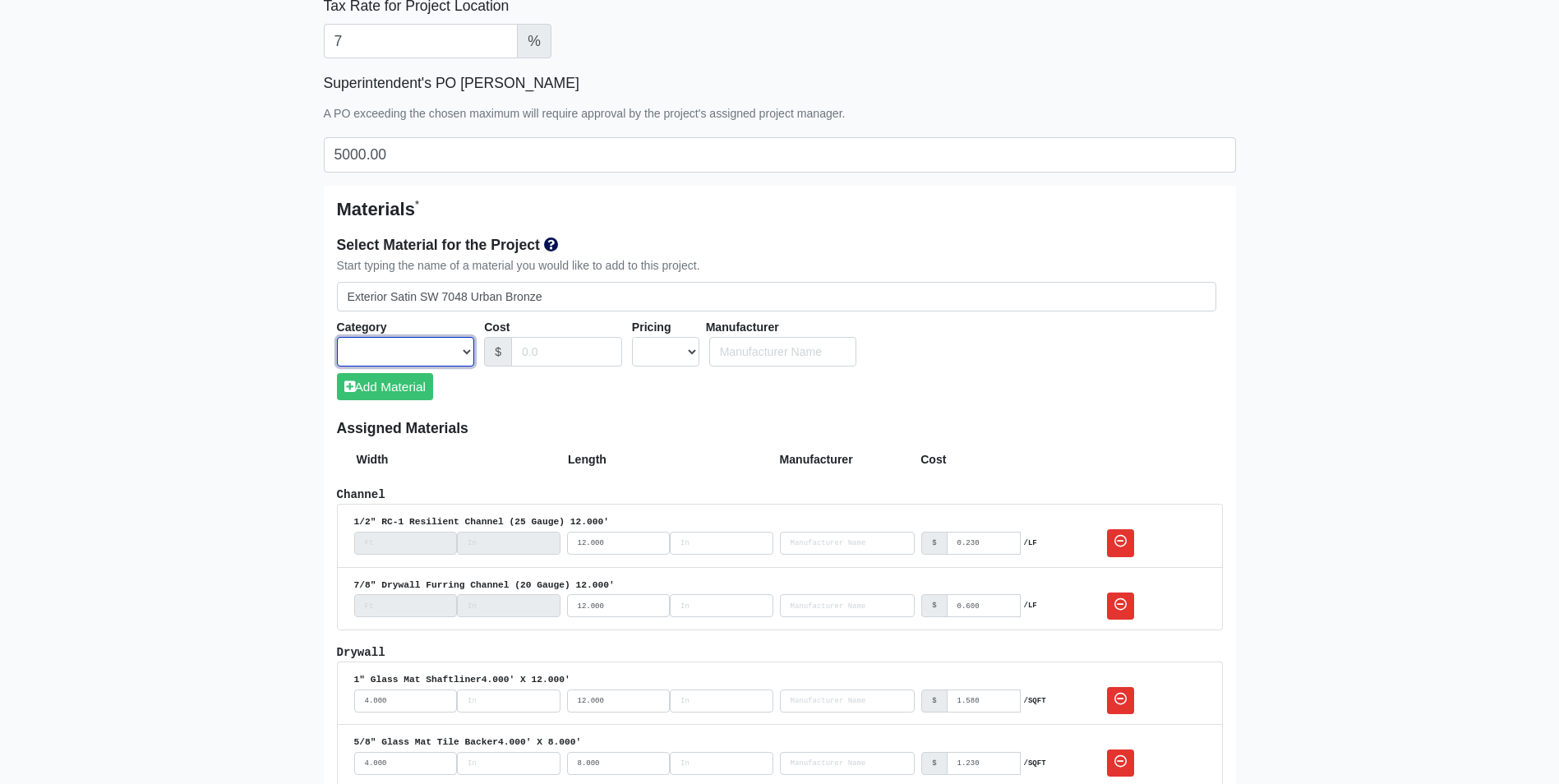
click at [449, 353] on select "Acoustical Ceilings Baffles and Blades Caulk Channel Clean Up Clouds & Canopies…" at bounding box center [406, 351] width 138 height 31
click at [337, 336] on select "Acoustical Ceilings Baffles and Blades Caulk Channel Clean Up Clouds & Canopies…" at bounding box center [406, 351] width 138 height 31
click at [581, 343] on input "Cost" at bounding box center [567, 351] width 111 height 31
click at [417, 381] on button "Add Material" at bounding box center [385, 386] width 96 height 27
click at [391, 316] on div "Select Material for the Project Start typing the name of a material you would l…" at bounding box center [779, 323] width 886 height 193
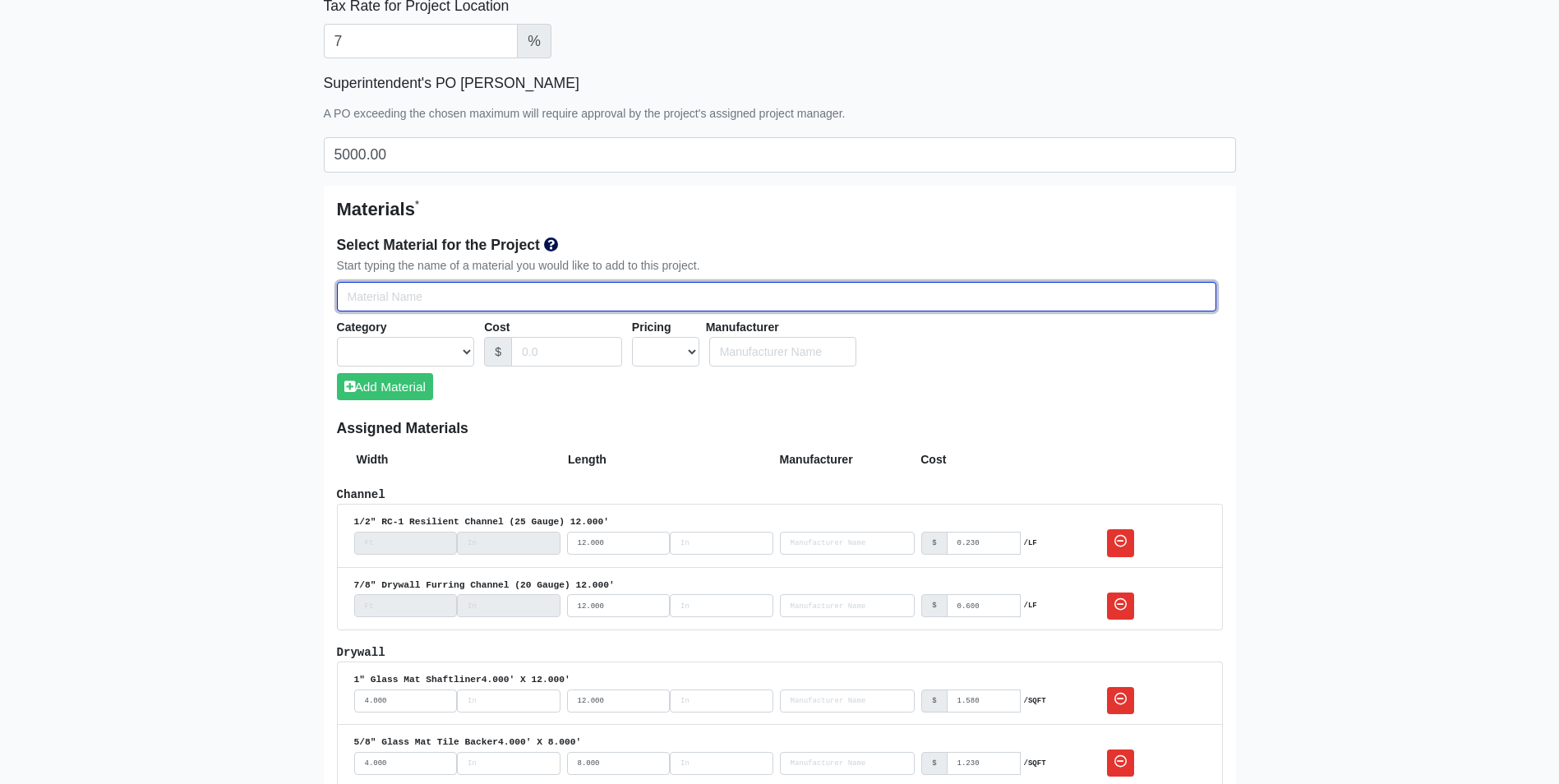
click at [397, 308] on input "Select Team Members for the Project" at bounding box center [776, 296] width 880 height 31
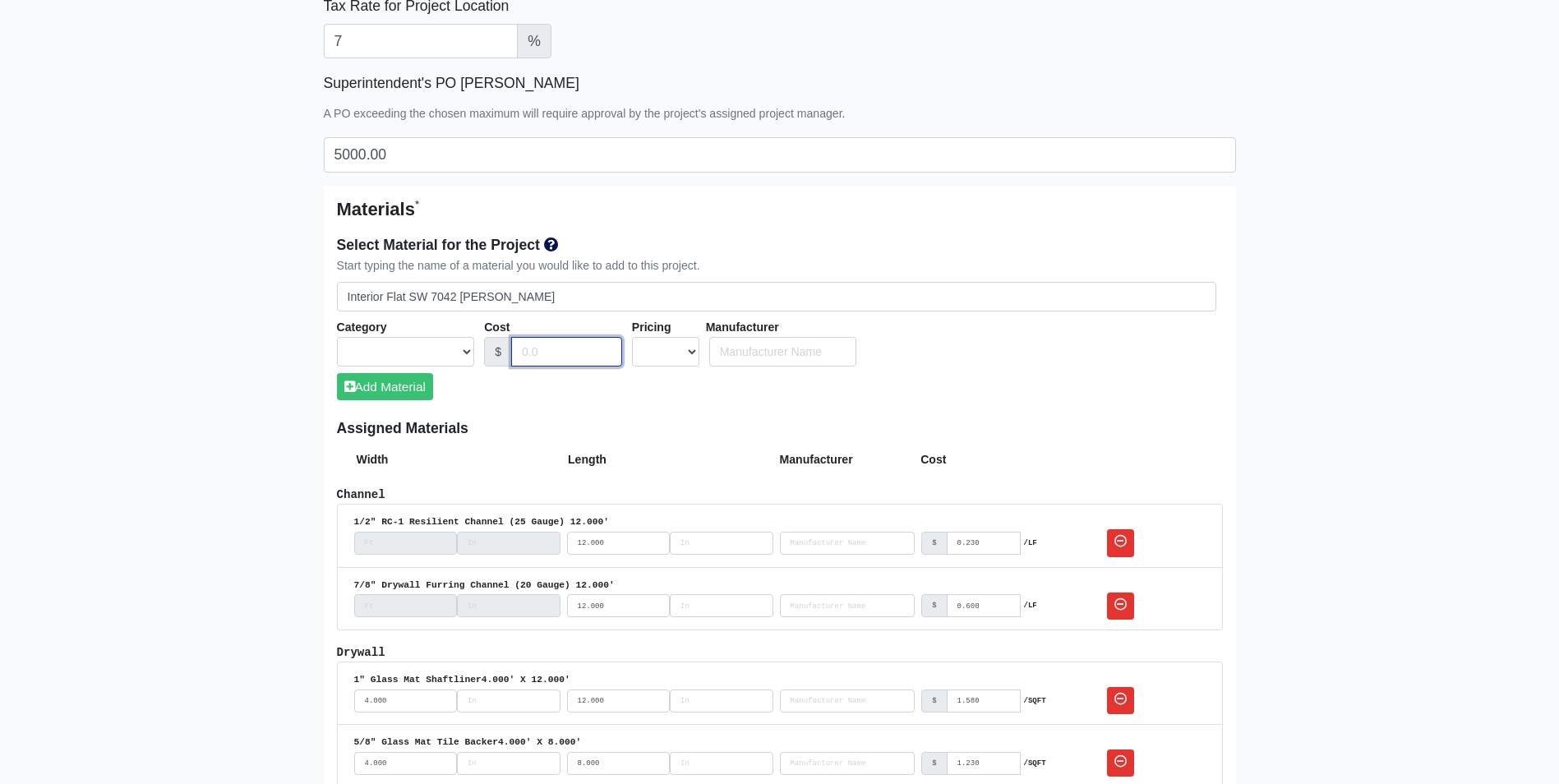
click at [570, 336] on input "Cost" at bounding box center [567, 351] width 111 height 31
click at [640, 350] on select "UNIT MLF LF MSQFT SQFT" at bounding box center [665, 351] width 67 height 31
click at [632, 336] on select "UNIT MLF LF MSQFT SQFT" at bounding box center [665, 351] width 67 height 31
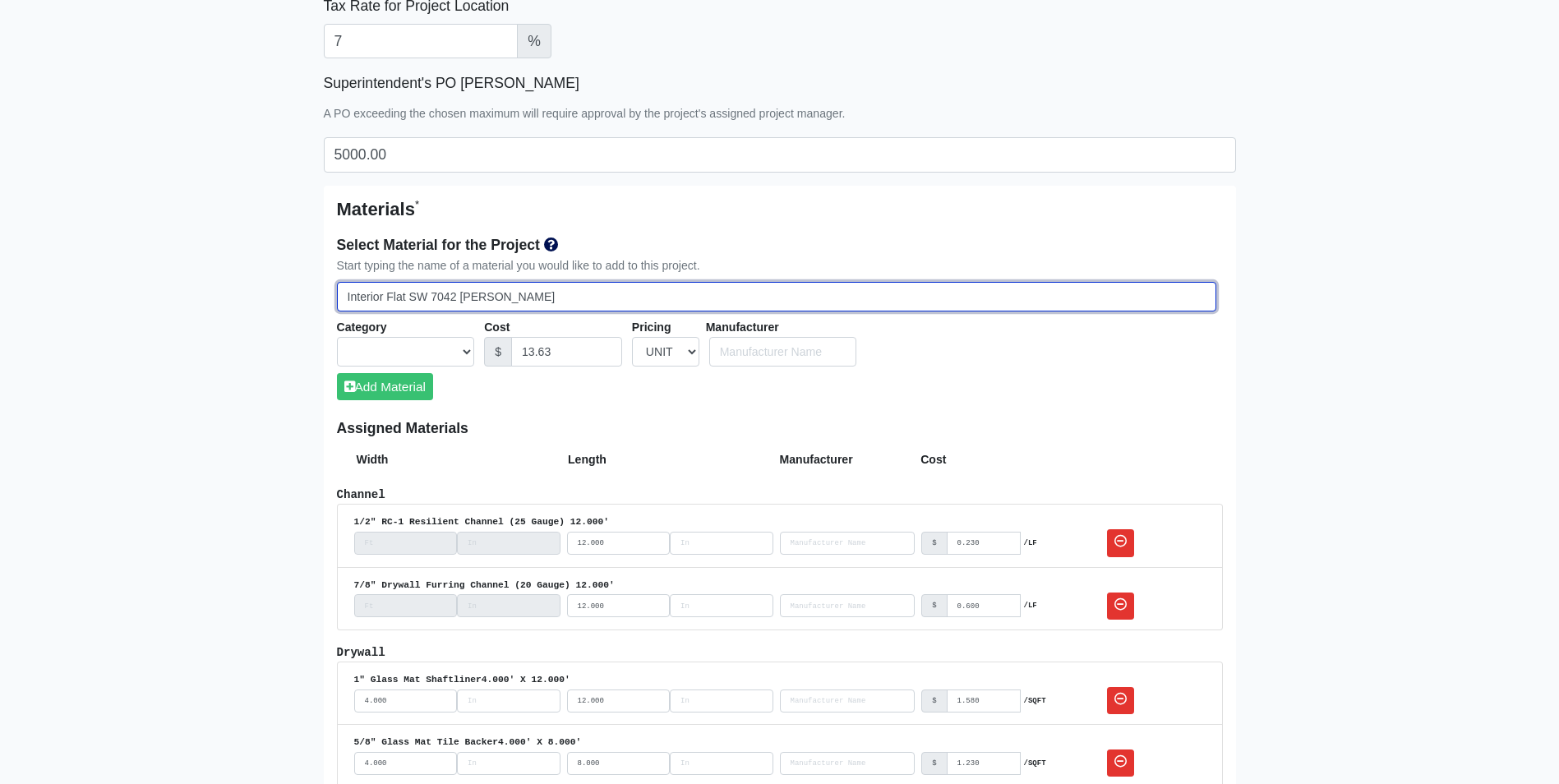
click at [407, 296] on input "Interior Flat SW 7042 Shoji White" at bounding box center [776, 296] width 880 height 31
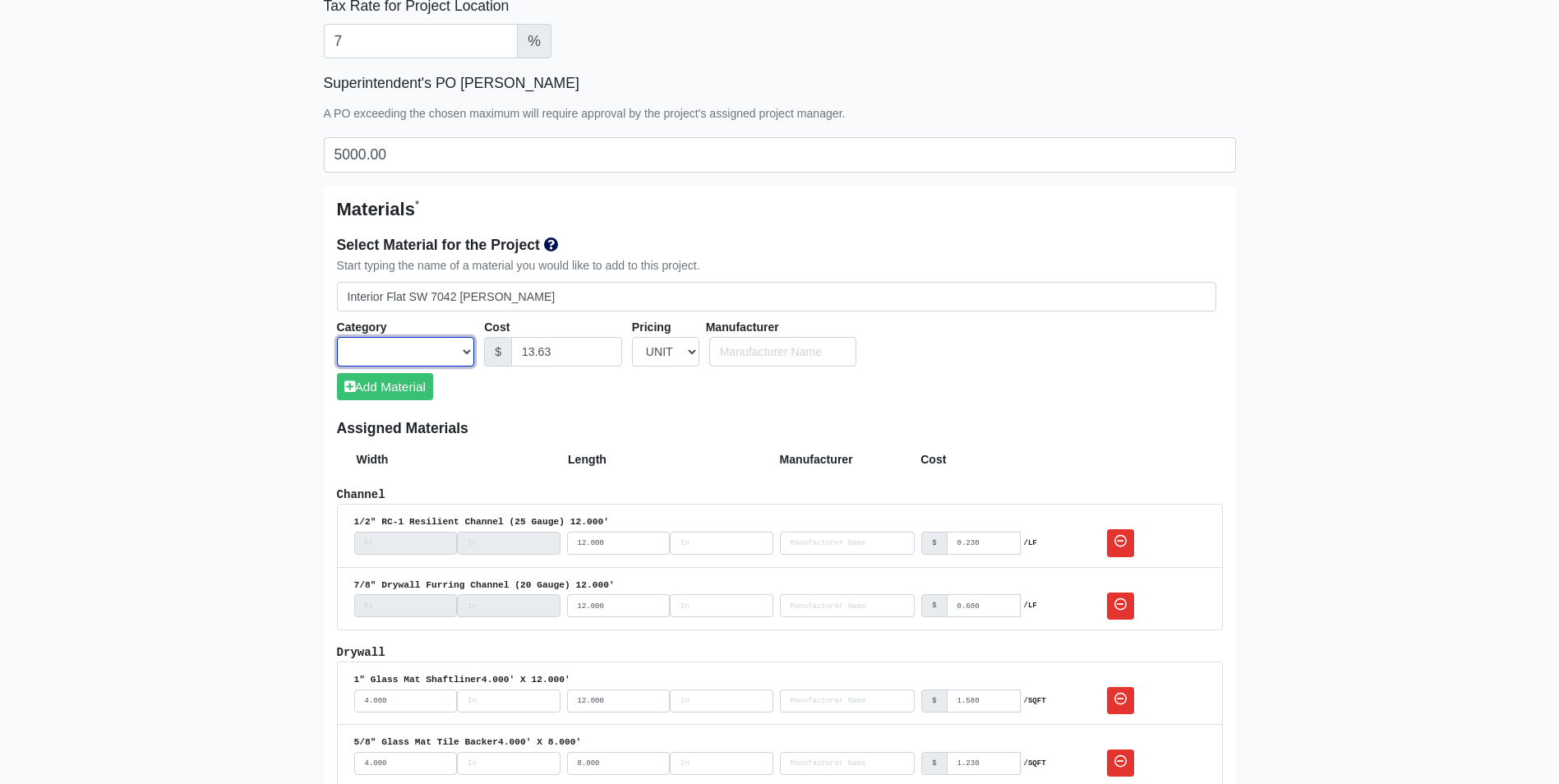
click at [441, 361] on select "Acoustical Ceilings Baffles and Blades Caulk Channel Clean Up Clouds & Canopies…" at bounding box center [406, 351] width 138 height 31
click at [337, 336] on select "Acoustical Ceilings Baffles and Blades Caulk Channel Clean Up Clouds & Canopies…" at bounding box center [406, 351] width 138 height 31
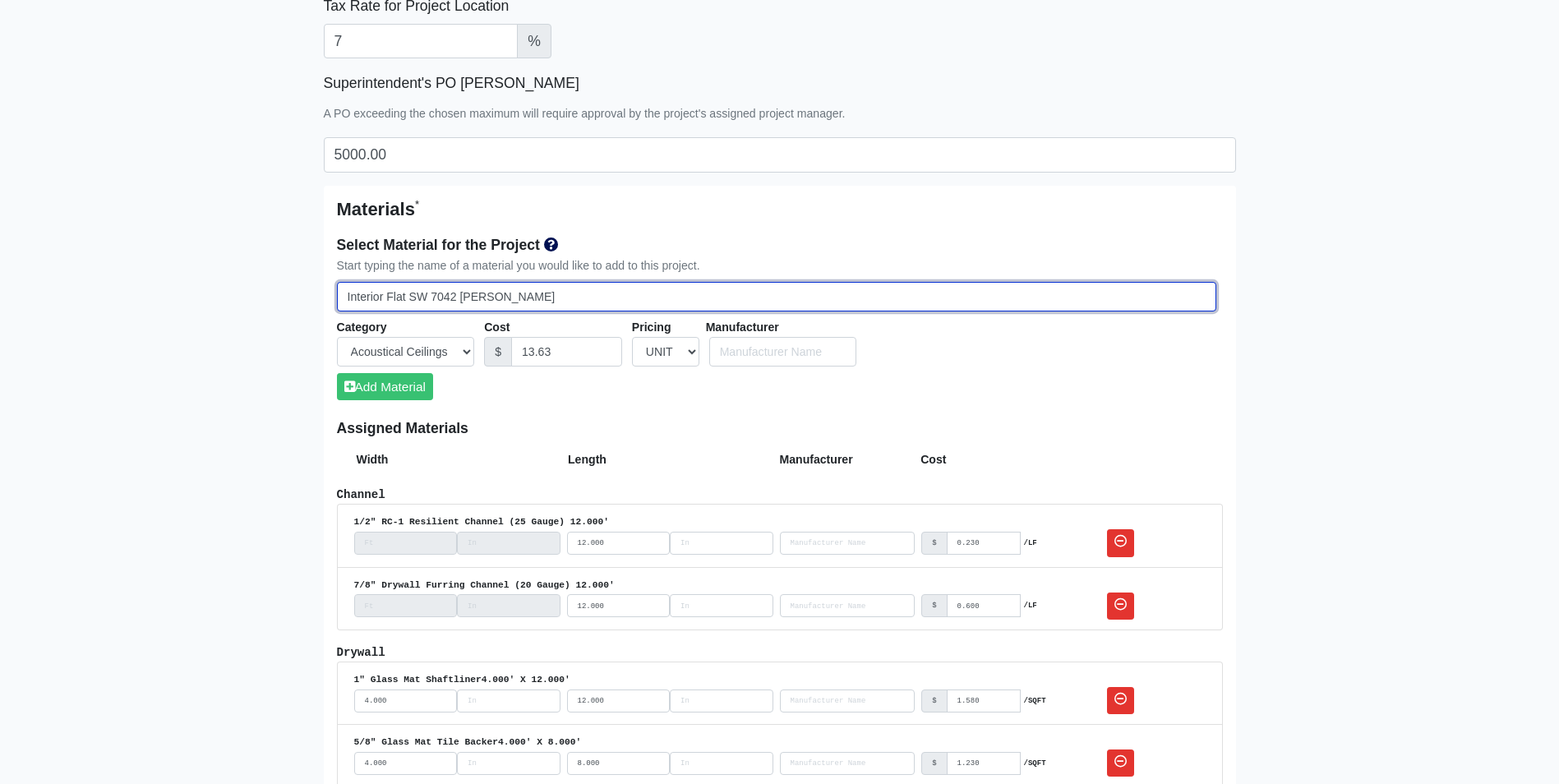
drag, startPoint x: 406, startPoint y: 296, endPoint x: 317, endPoint y: 304, distance: 89.4
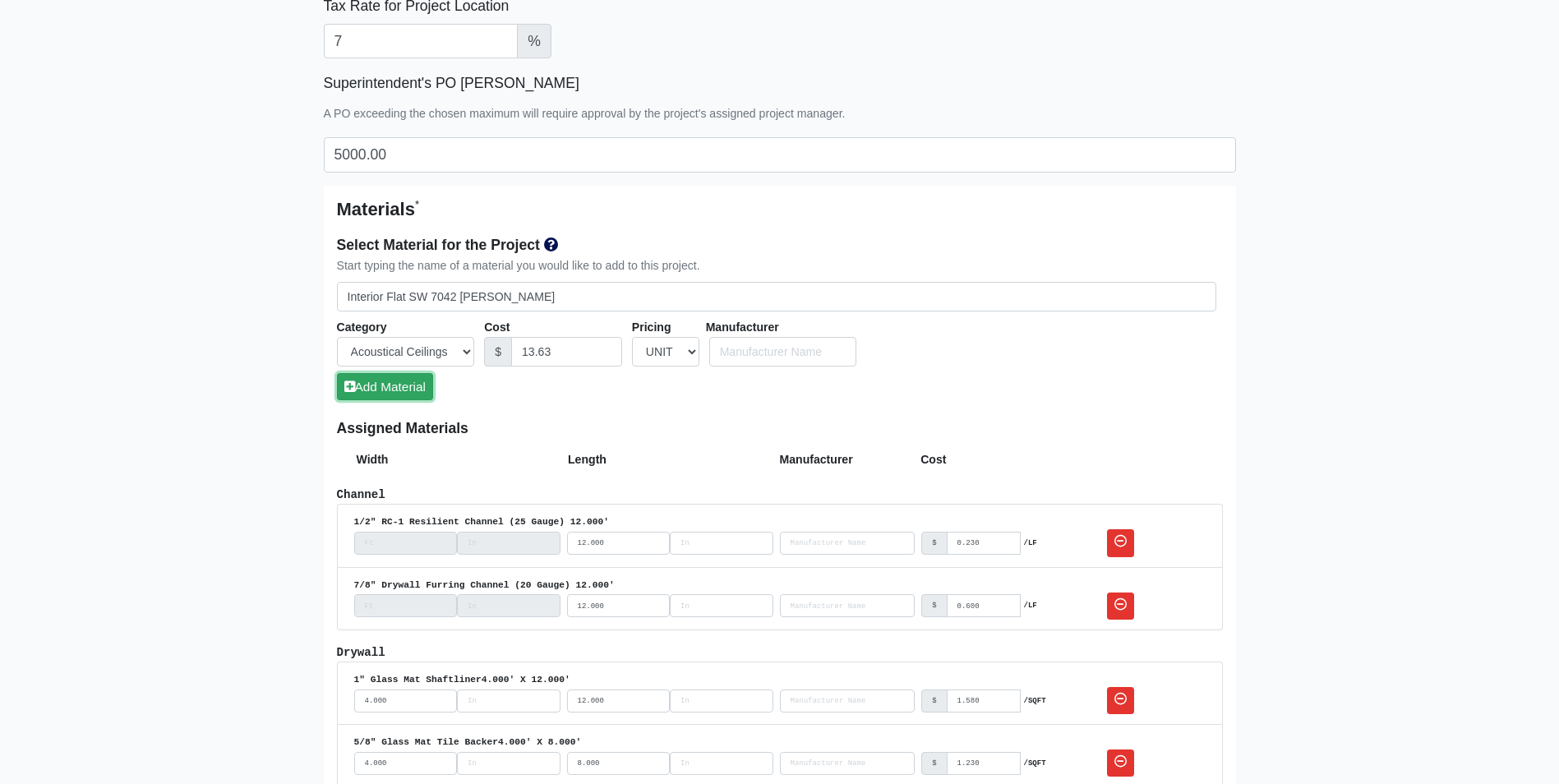
click at [421, 384] on button "Add Material" at bounding box center [385, 386] width 96 height 27
click at [567, 359] on input "Cost" at bounding box center [567, 351] width 111 height 31
click at [679, 344] on select "UNIT MLF LF MSQFT SQFT" at bounding box center [665, 351] width 67 height 31
click at [632, 336] on select "UNIT MLF LF MSQFT SQFT" at bounding box center [665, 351] width 67 height 31
click at [456, 345] on select "Acoustical Ceilings Baffles and Blades Caulk Channel Clean Up Clouds & Canopies…" at bounding box center [406, 351] width 138 height 31
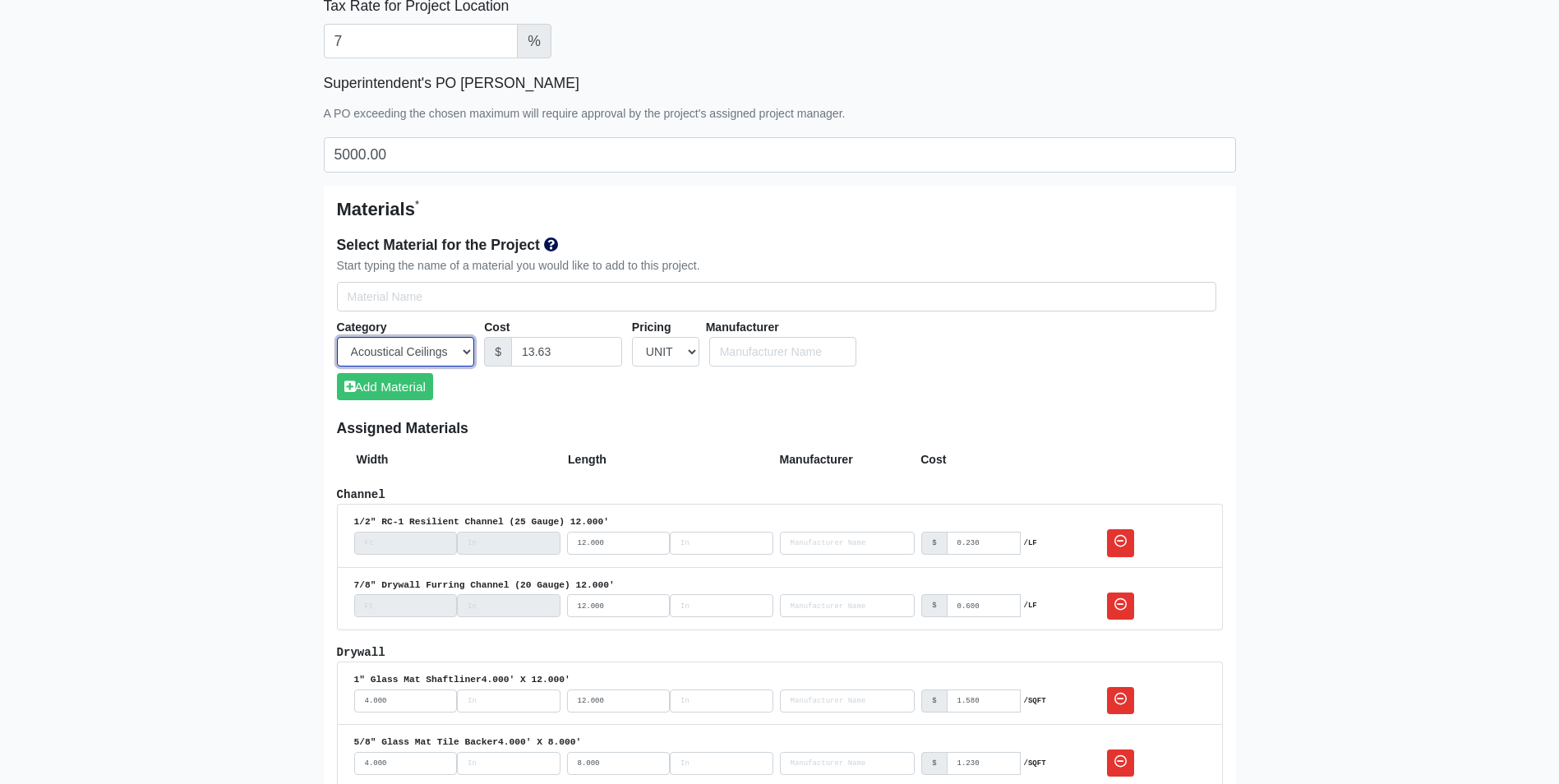
click at [337, 336] on select "Acoustical Ceilings Baffles and Blades Caulk Channel Clean Up Clouds & Canopies…" at bounding box center [406, 351] width 138 height 31
click at [499, 281] on div "Select Material for the Project Start typing the name of a material you would l…" at bounding box center [779, 323] width 886 height 193
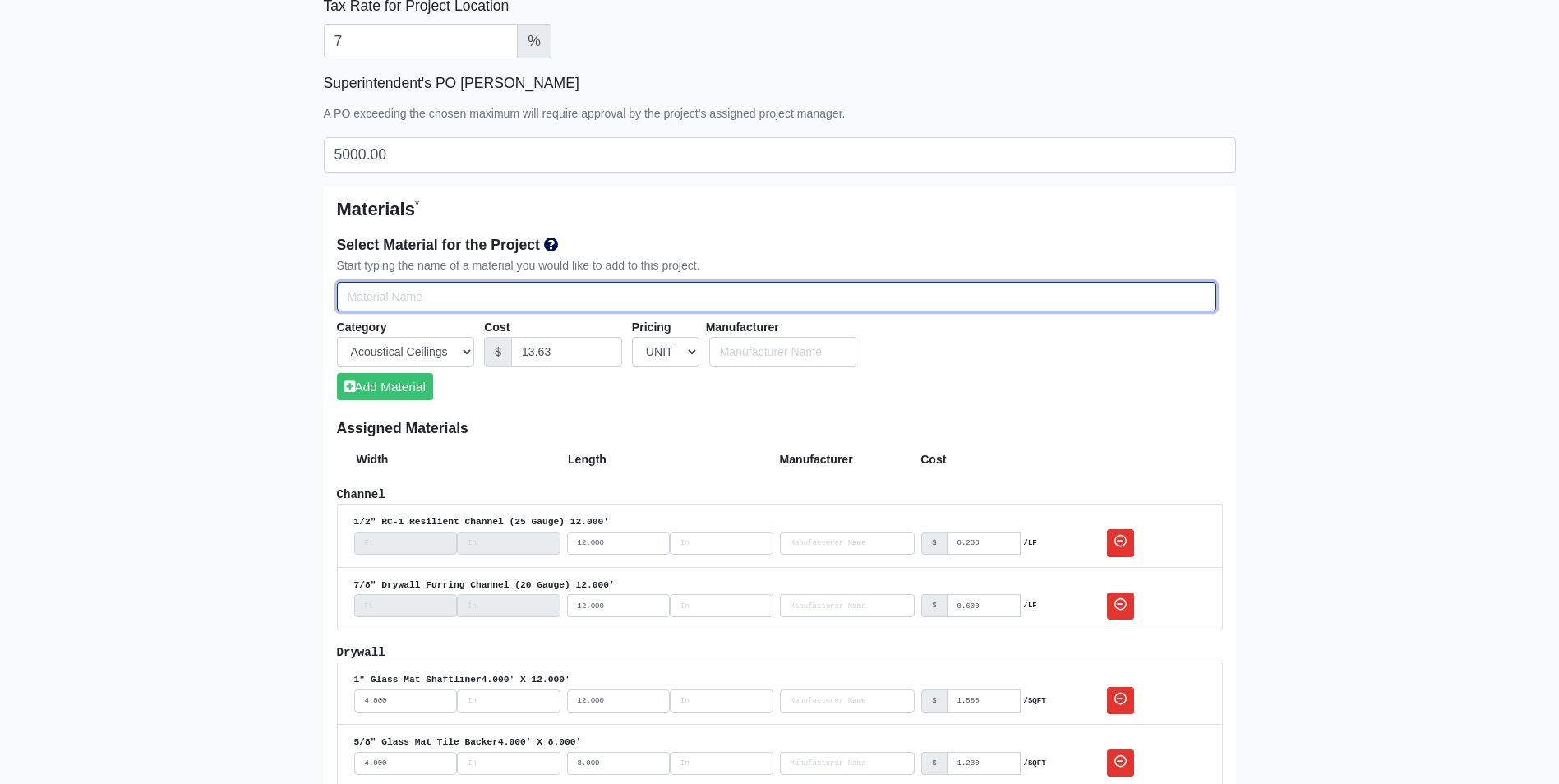
click at [497, 292] on input "Select Team Members for the Project" at bounding box center [776, 296] width 880 height 31
paste input "Interior Flat"
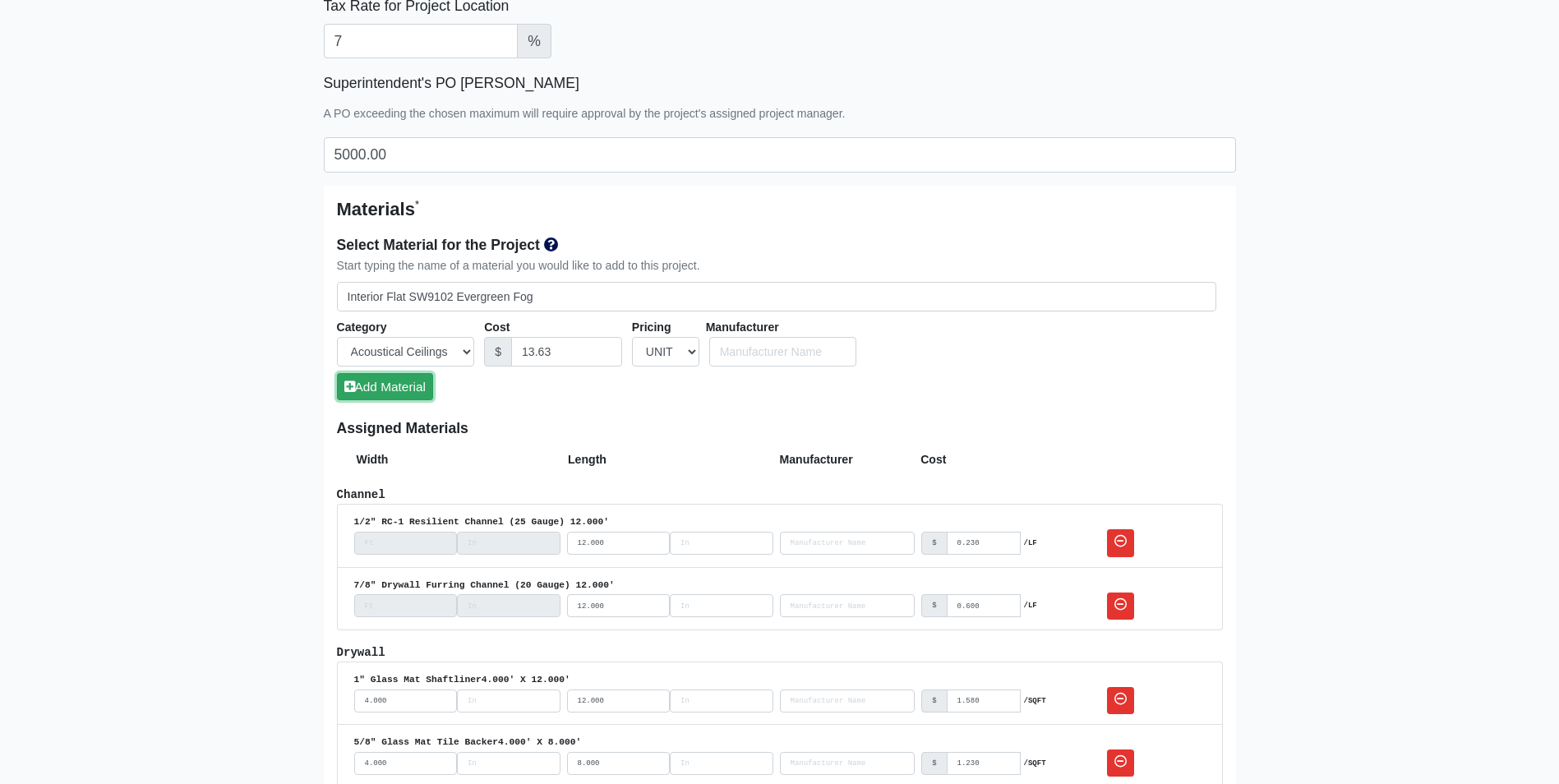
click at [412, 378] on button "Add Material" at bounding box center [385, 386] width 96 height 27
click at [553, 342] on input "Cost" at bounding box center [567, 351] width 111 height 31
click at [661, 359] on select "UNIT MLF LF MSQFT SQFT" at bounding box center [665, 351] width 67 height 31
click at [632, 336] on select "UNIT MLF LF MSQFT SQFT" at bounding box center [665, 351] width 67 height 31
drag, startPoint x: 383, startPoint y: 350, endPoint x: 388, endPoint y: 368, distance: 18.7
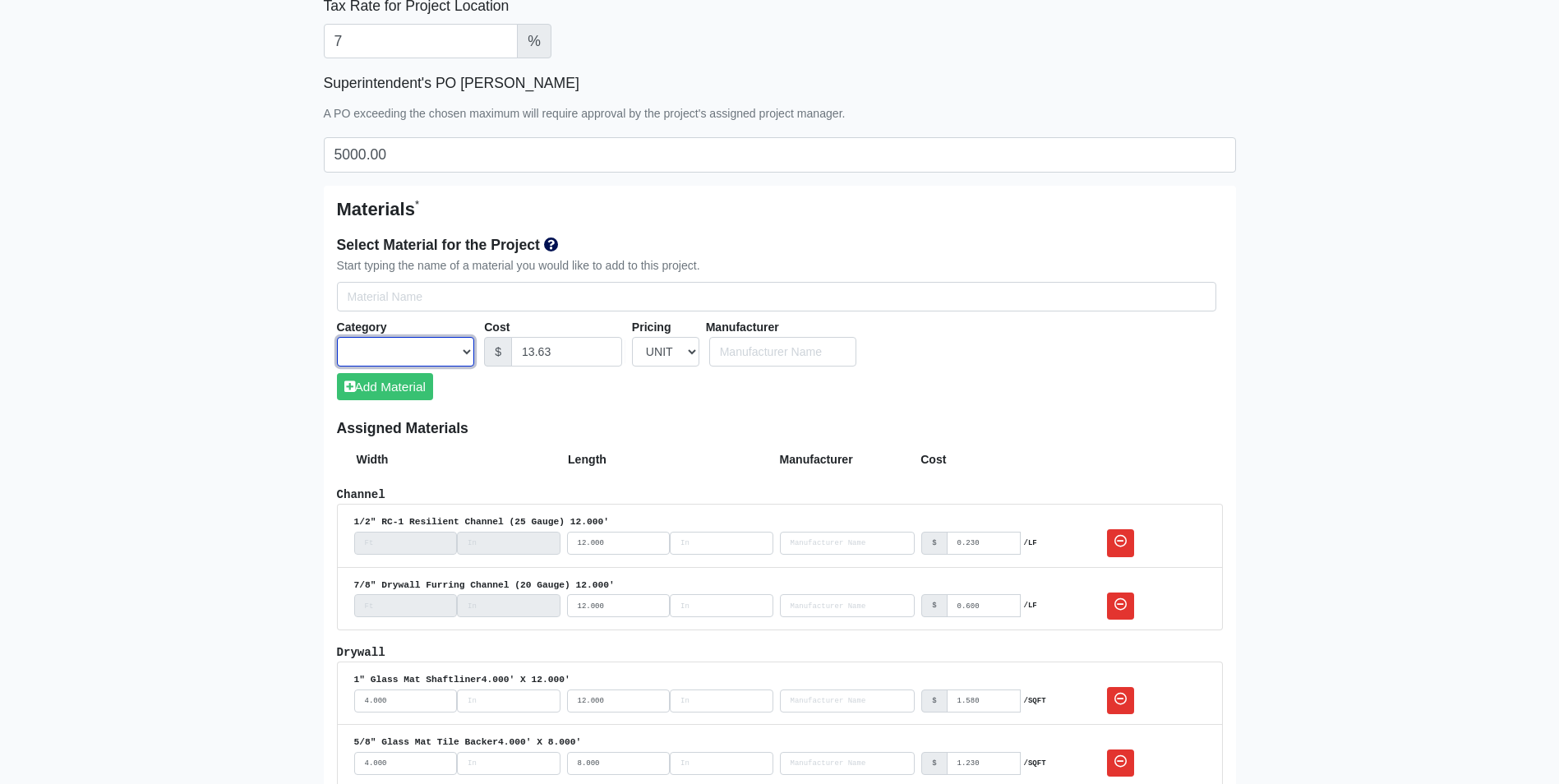
click at [383, 350] on select "Acoustical Ceilings Baffles and Blades Caulk Channel Clean Up Clouds & Canopies…" at bounding box center [406, 351] width 138 height 31
click at [337, 336] on select "Acoustical Ceilings Baffles and Blades Caulk Channel Clean Up Clouds & Canopies…" at bounding box center [406, 351] width 138 height 31
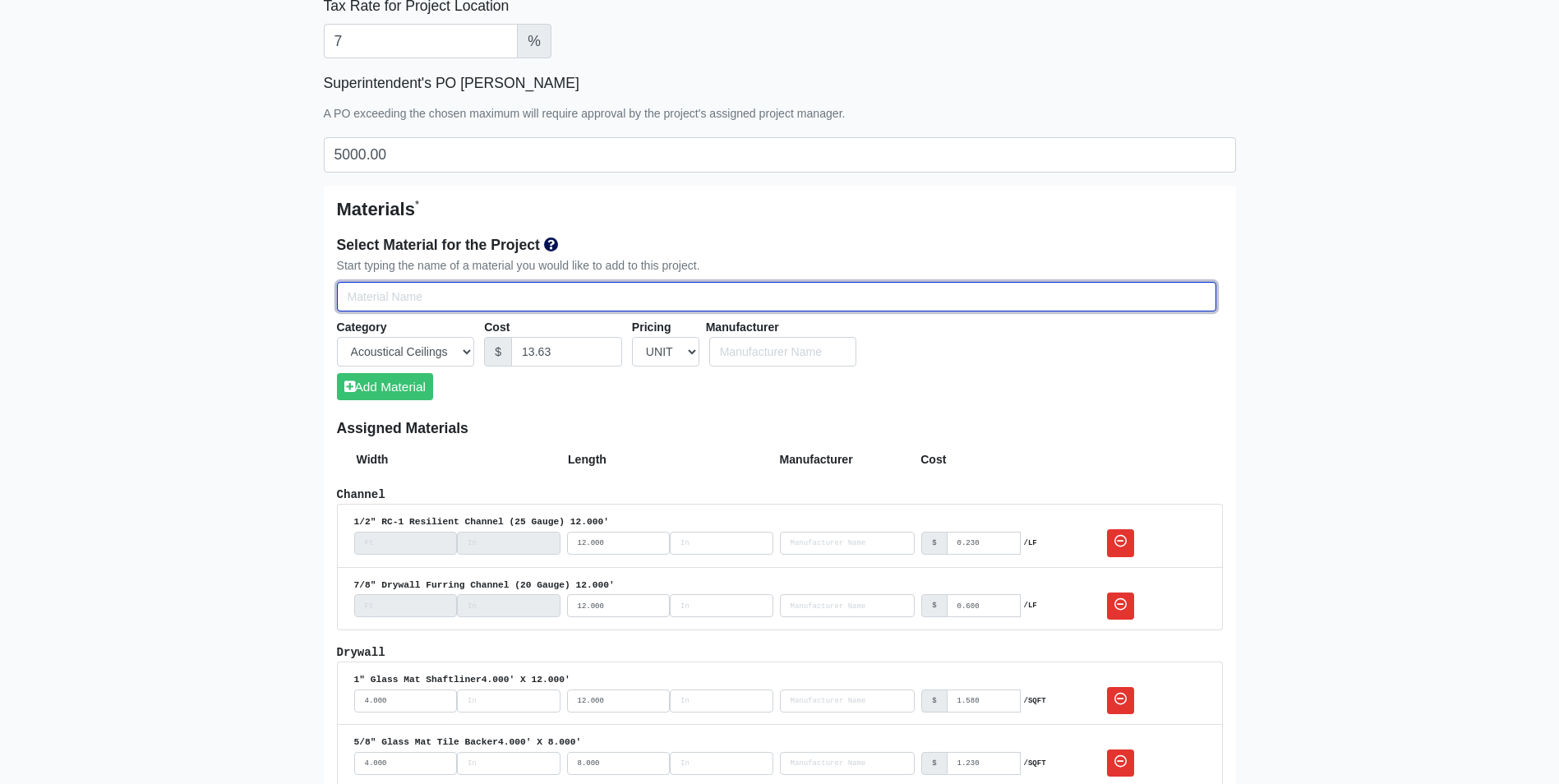
click at [422, 304] on input "Select Team Members for the Project" at bounding box center [776, 296] width 880 height 31
paste input "Interior Flat"
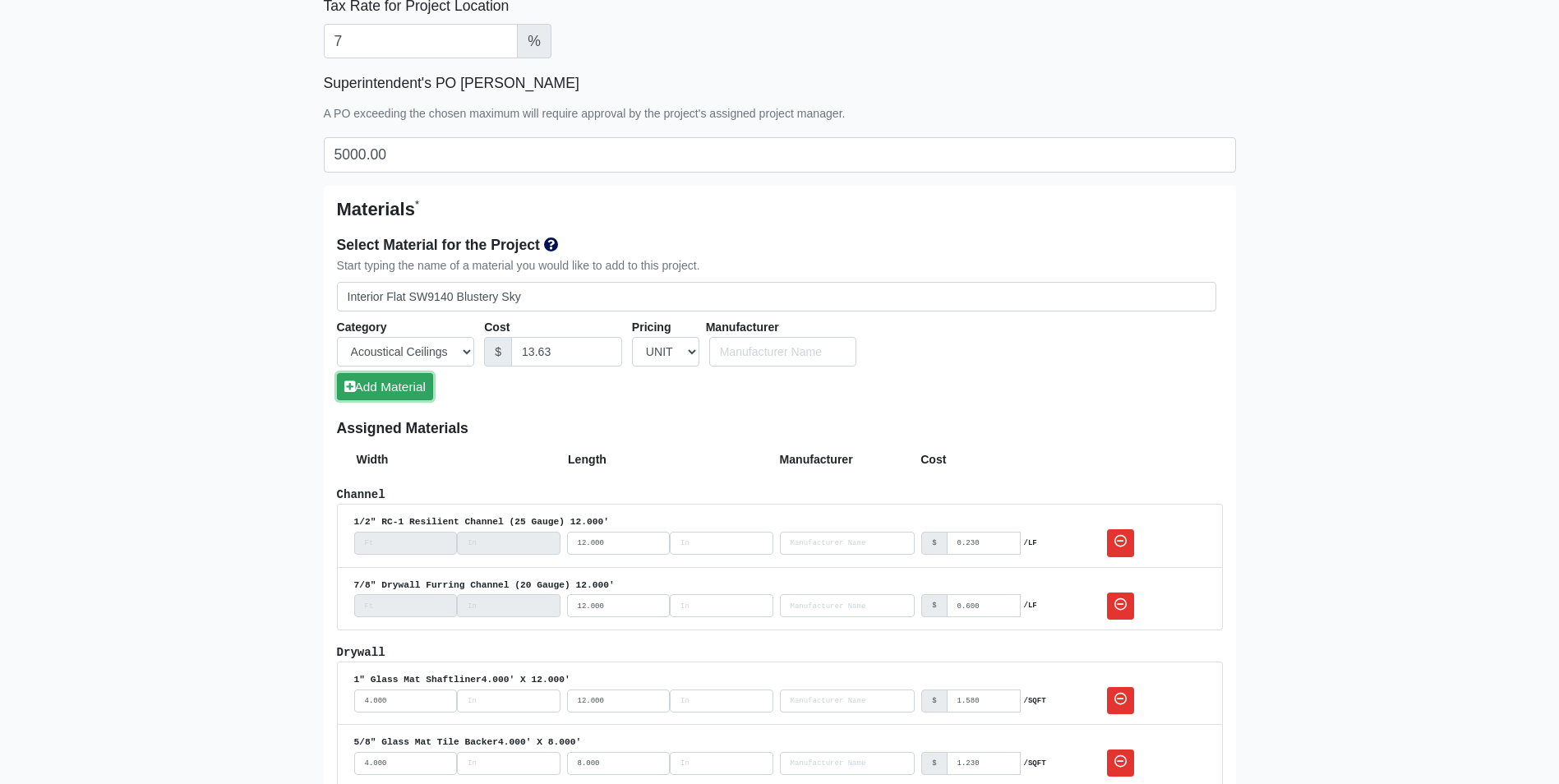
click at [423, 385] on button "Add Material" at bounding box center [385, 386] width 96 height 27
click at [527, 356] on input "Cost" at bounding box center [567, 351] width 111 height 31
drag, startPoint x: 668, startPoint y: 343, endPoint x: 669, endPoint y: 358, distance: 15.0
click at [668, 343] on select "UNIT MLF LF MSQFT SQFT" at bounding box center [665, 351] width 67 height 31
click at [632, 336] on select "UNIT MLF LF MSQFT SQFT" at bounding box center [665, 351] width 67 height 31
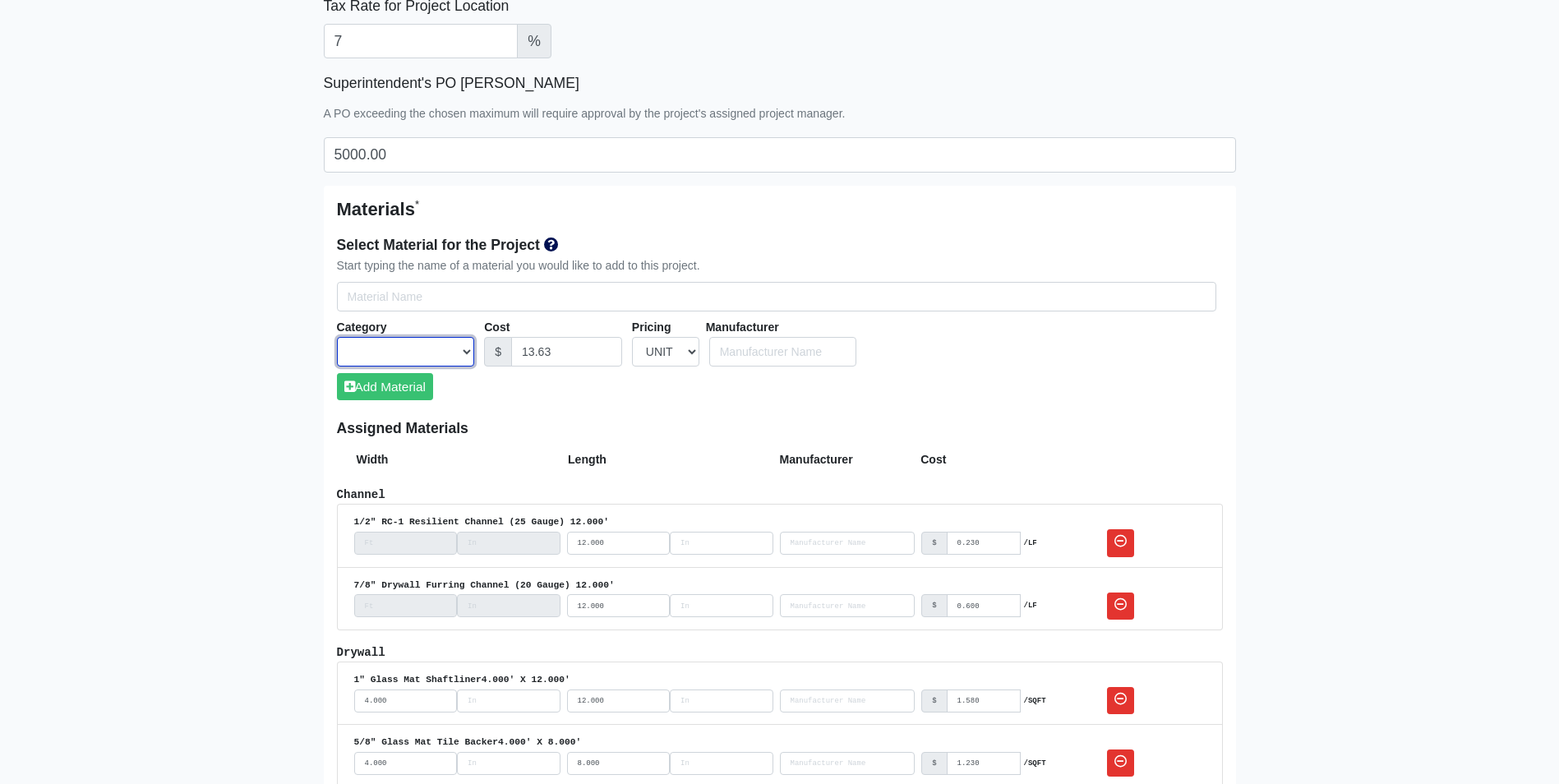
click at [444, 342] on select "Acoustical Ceilings Baffles and Blades Caulk Channel Clean Up Clouds & Canopies…" at bounding box center [406, 351] width 138 height 31
click at [337, 336] on select "Acoustical Ceilings Baffles and Blades Caulk Channel Clean Up Clouds & Canopies…" at bounding box center [406, 351] width 138 height 31
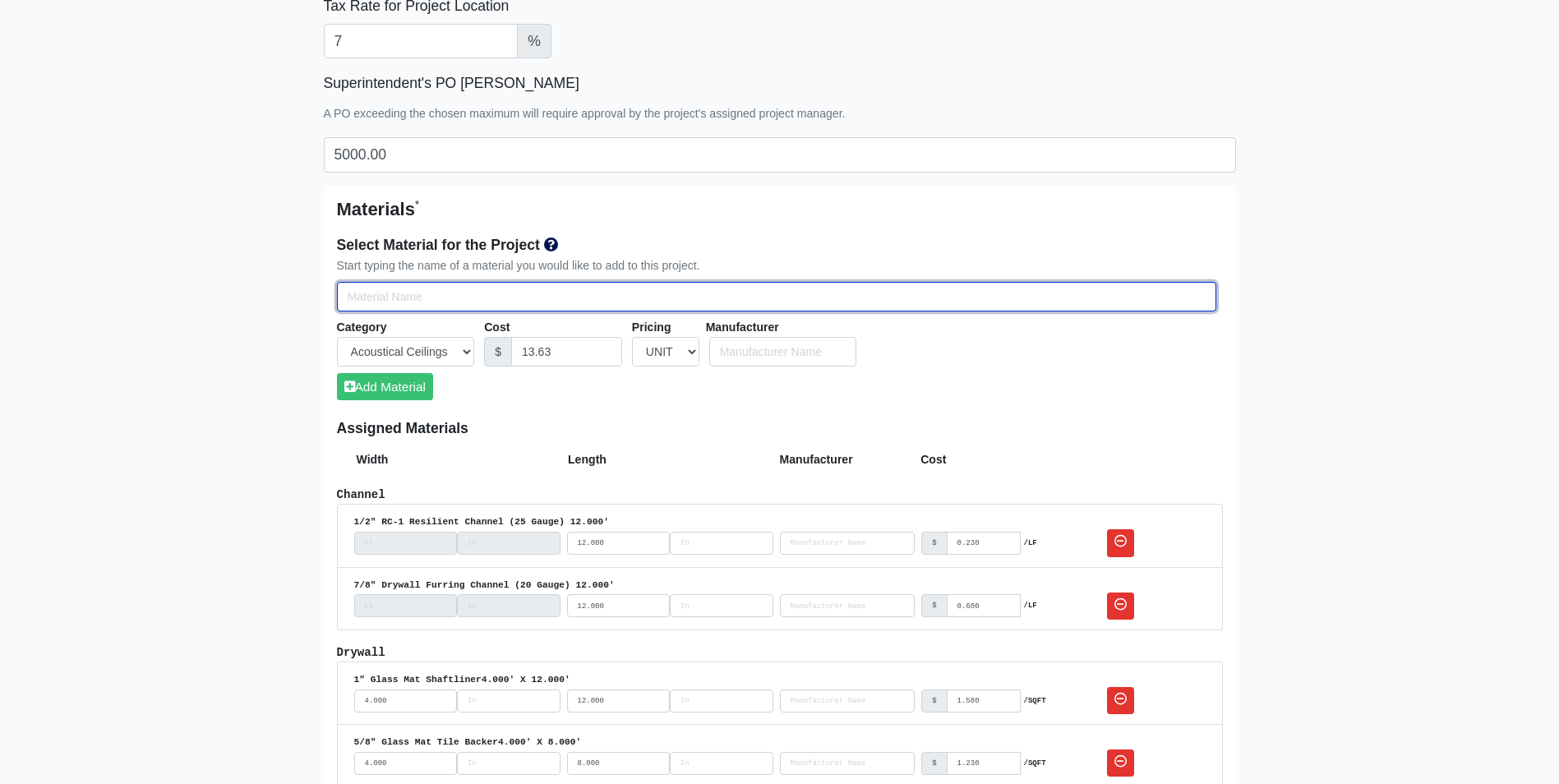
click at [444, 299] on input "Select Team Members for the Project" at bounding box center [776, 296] width 880 height 31
paste input "Interior Flat"
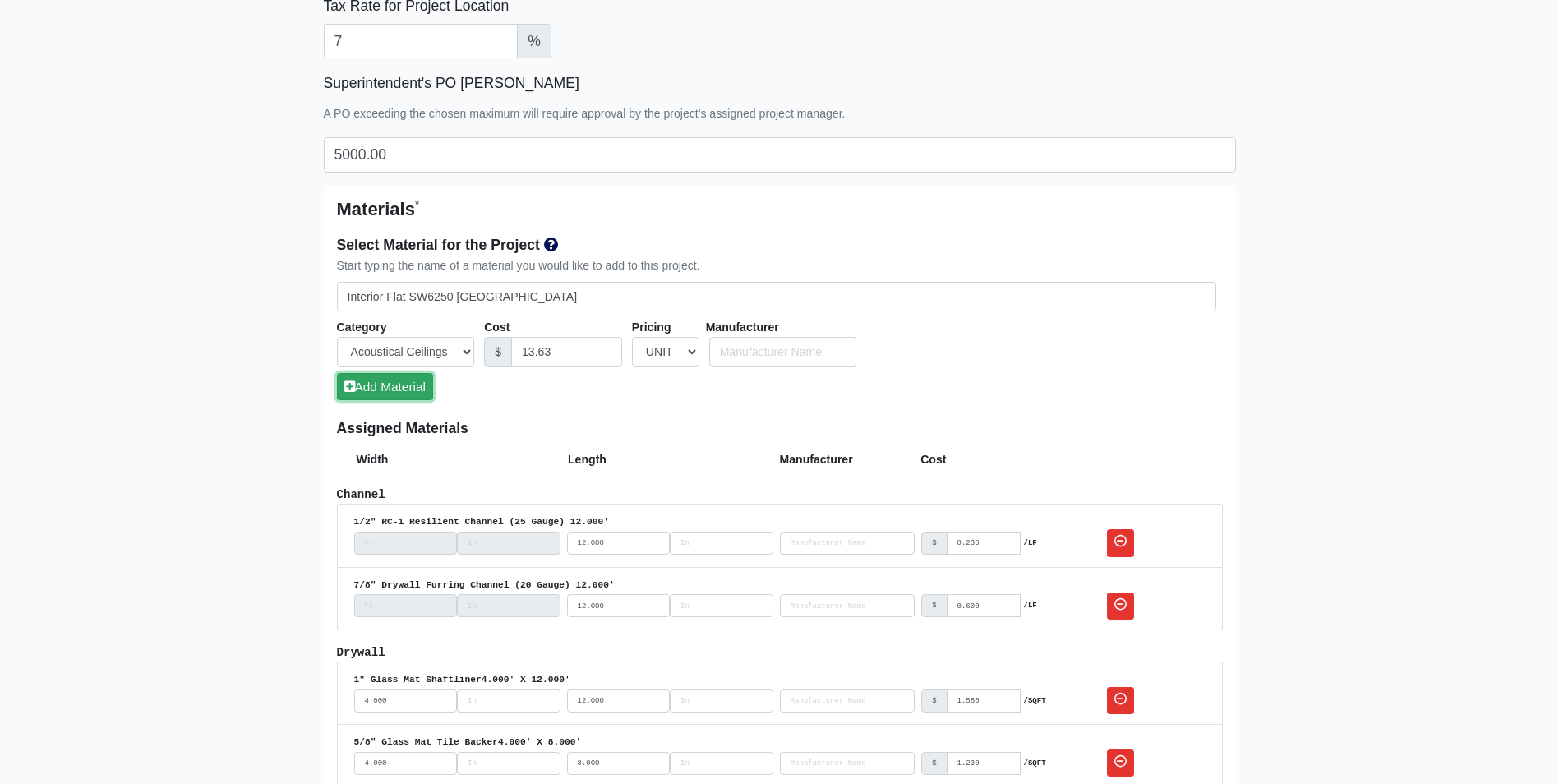
click at [417, 390] on button "Add Material" at bounding box center [385, 386] width 96 height 27
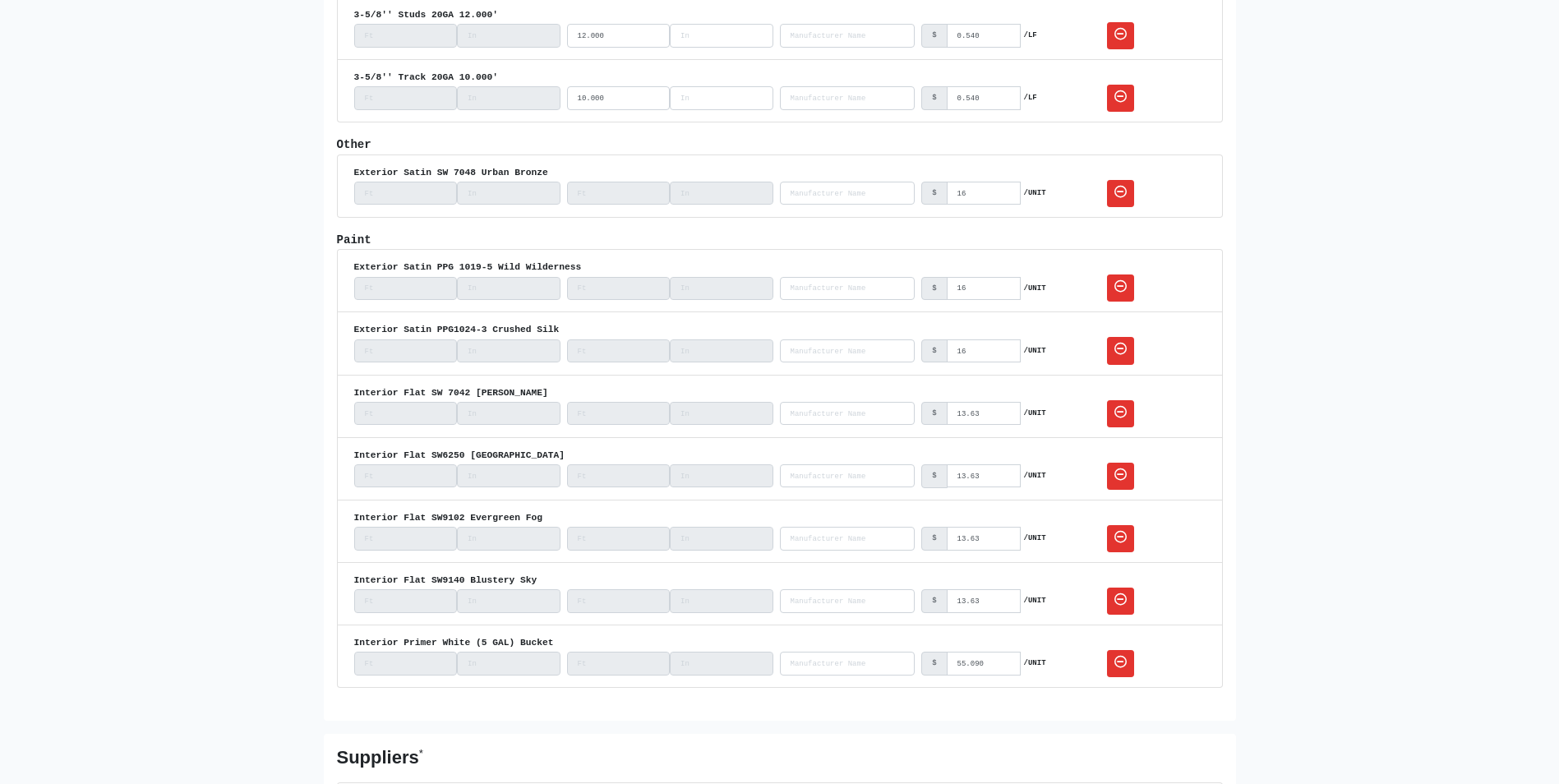
scroll to position [2711, 0]
drag, startPoint x: 545, startPoint y: 385, endPoint x: 425, endPoint y: 392, distance: 120.2
click at [425, 392] on div "Interior Flat SW 7042 Shoji White" at bounding box center [780, 391] width 852 height 15
copy div "SW 7042 Shoji White"
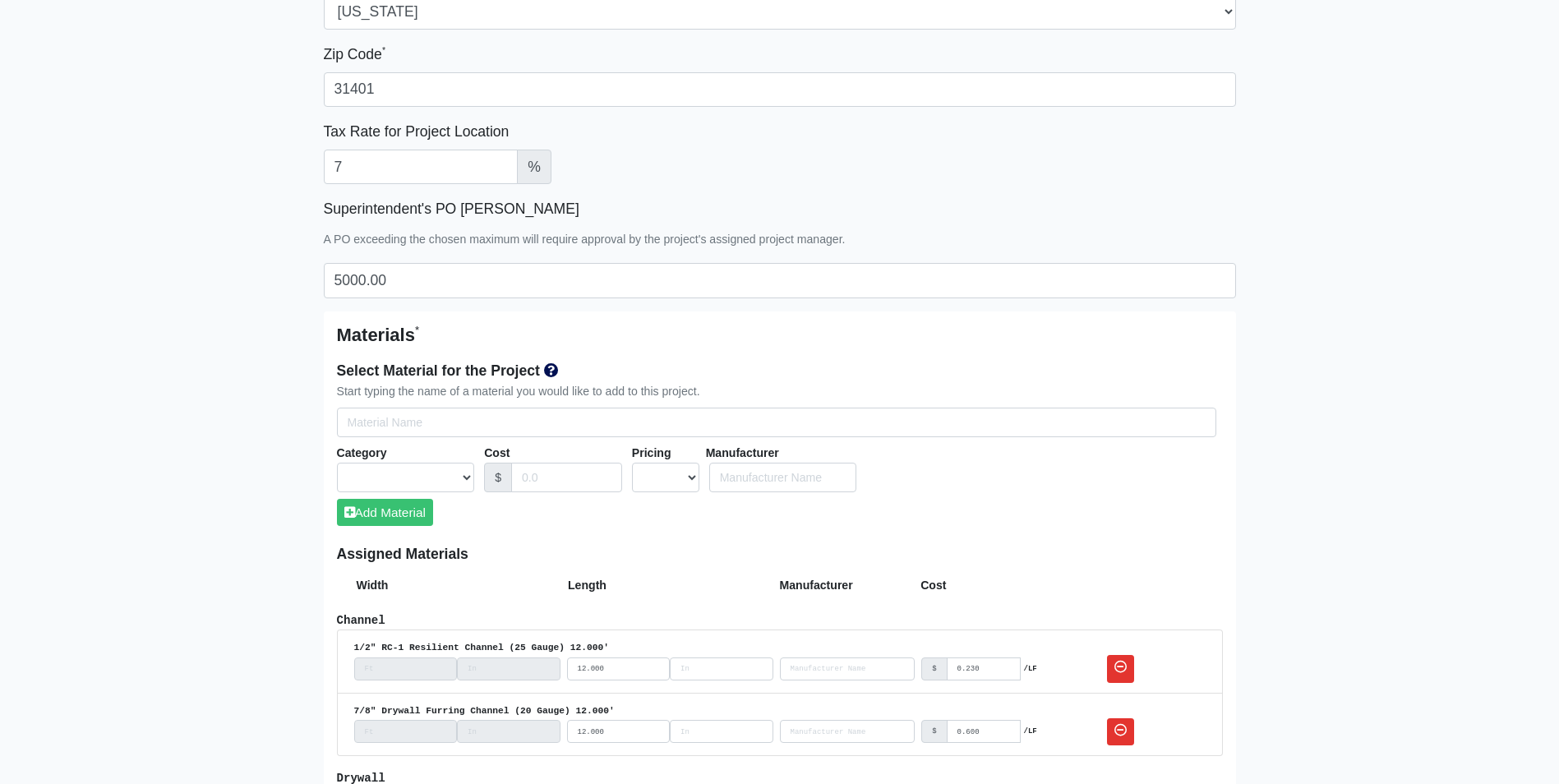
scroll to position [739, 0]
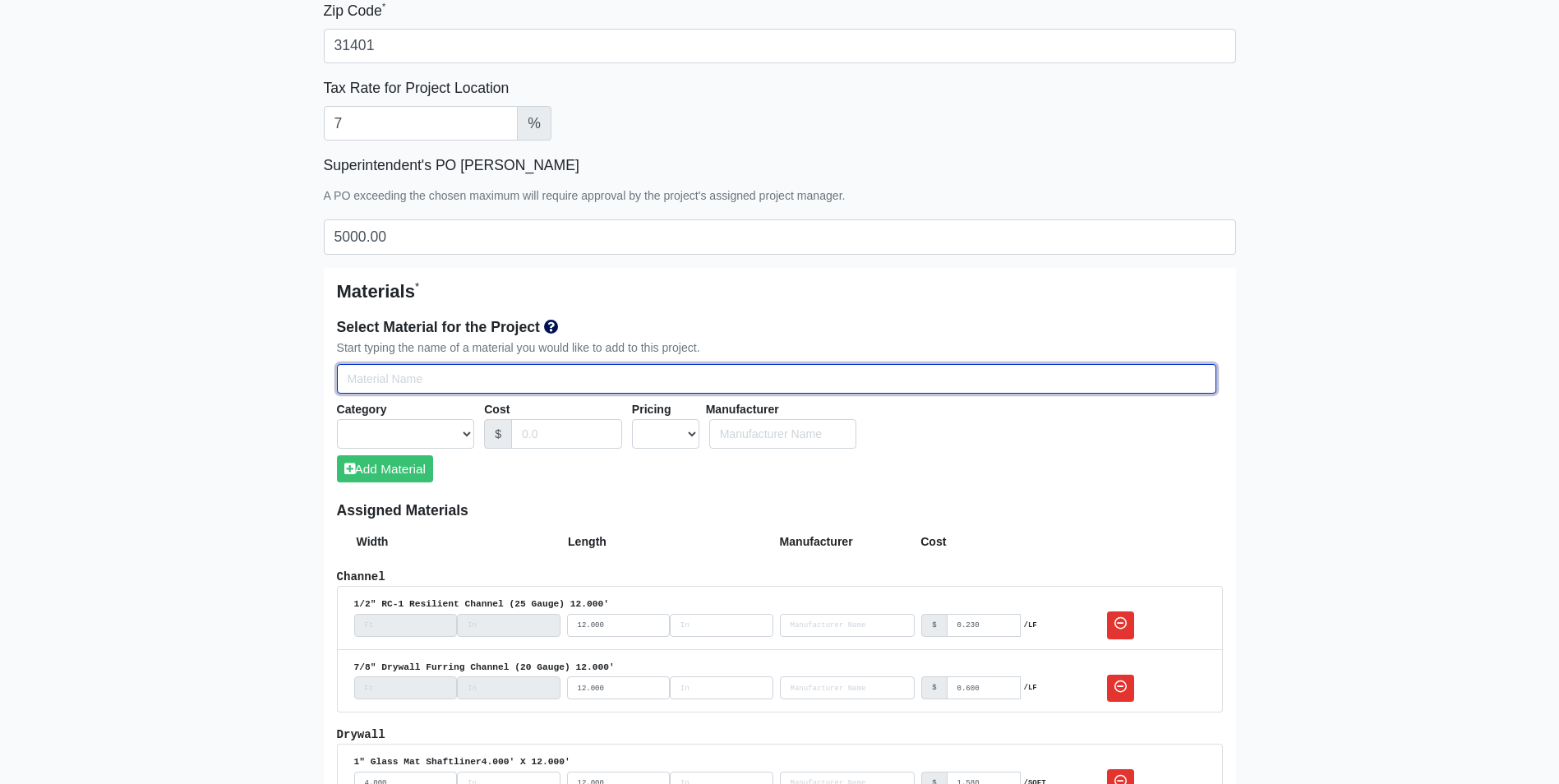
click at [448, 378] on input "Select Team Members for the Project" at bounding box center [776, 378] width 880 height 31
paste input "SW 7042 Shoji White"
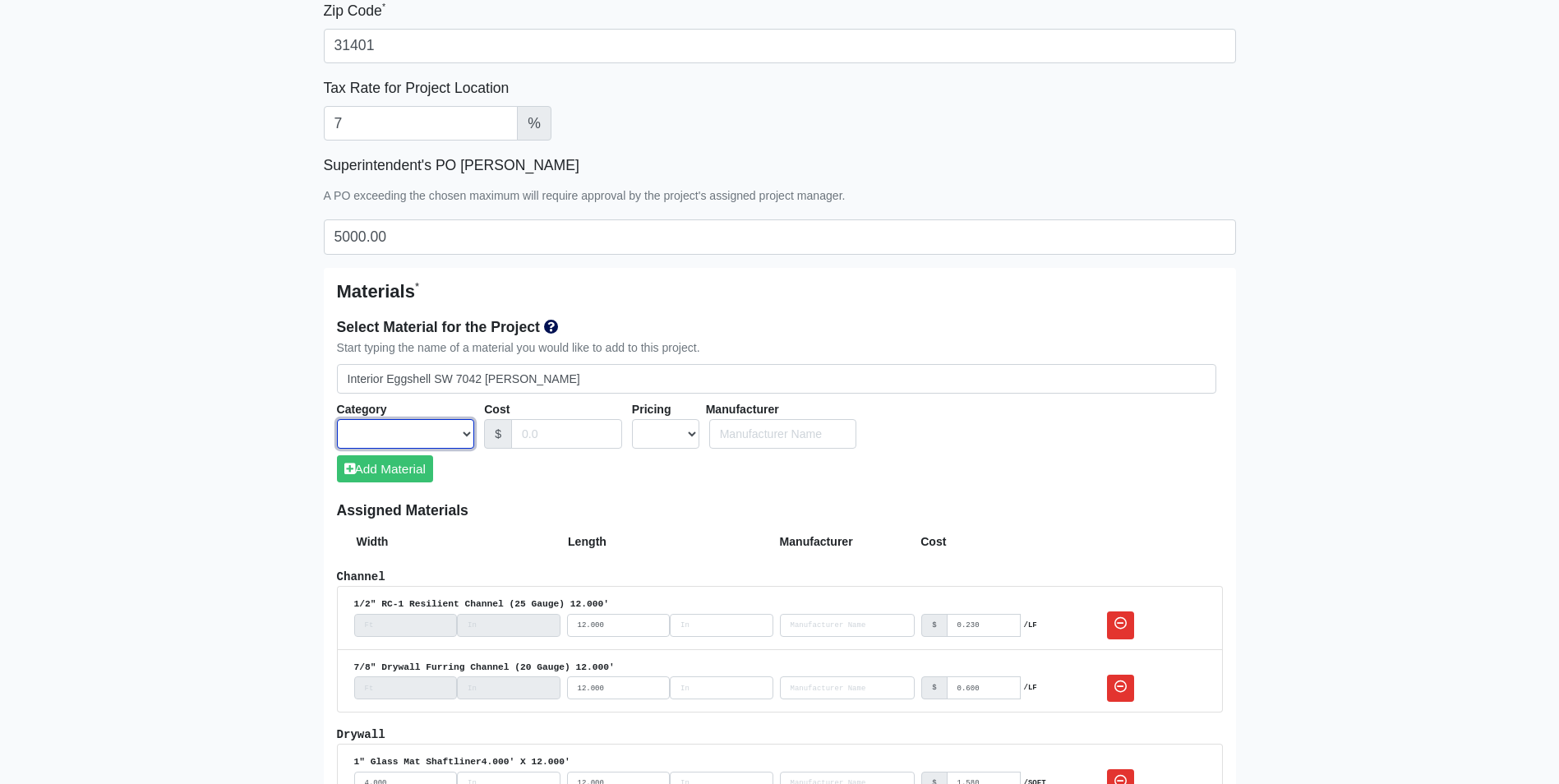
click at [455, 434] on select "Acoustical Ceilings Baffles and Blades Caulk Channel Clean Up Clouds & Canopies…" at bounding box center [406, 434] width 138 height 31
click at [337, 419] on select "Acoustical Ceilings Baffles and Blades Caulk Channel Clean Up Clouds & Canopies…" at bounding box center [406, 434] width 138 height 31
click at [542, 424] on input "Cost" at bounding box center [567, 434] width 111 height 31
click at [651, 435] on select "UNIT MLF LF MSQFT SQFT" at bounding box center [665, 434] width 67 height 31
click at [632, 419] on select "UNIT MLF LF MSQFT SQFT" at bounding box center [665, 434] width 67 height 31
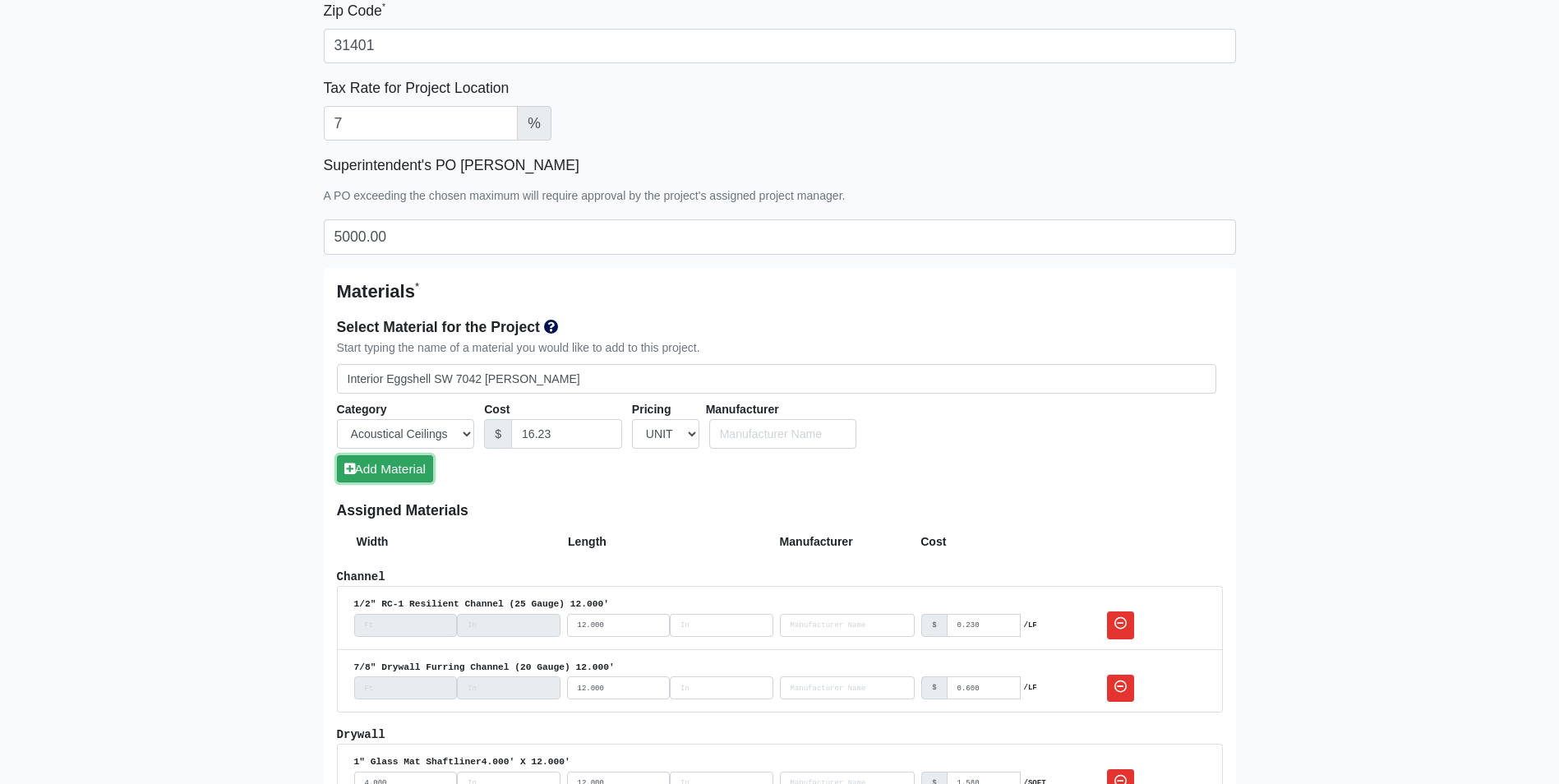
click at [390, 472] on button "Add Material" at bounding box center [385, 468] width 96 height 27
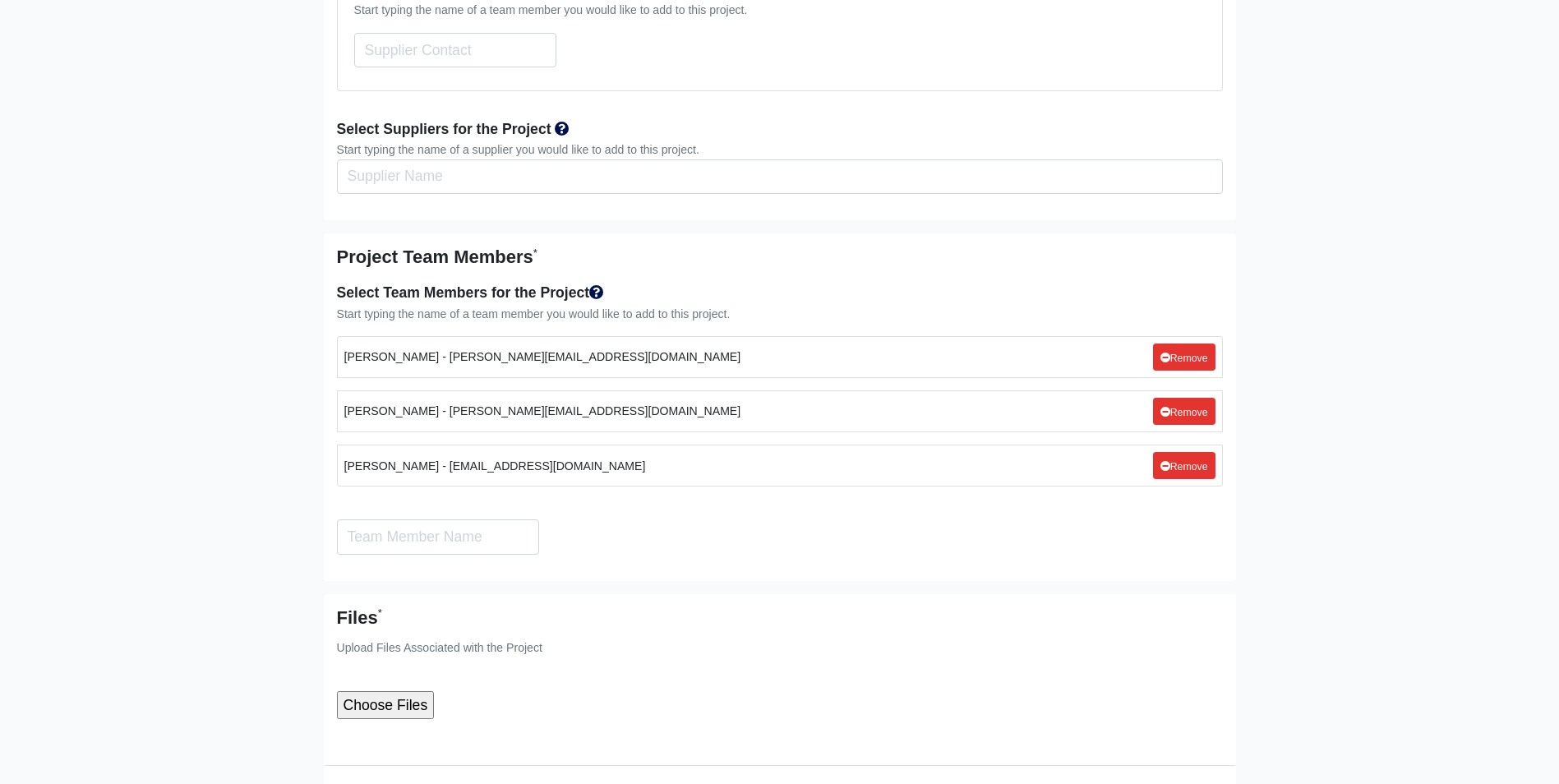
scroll to position [4480, 0]
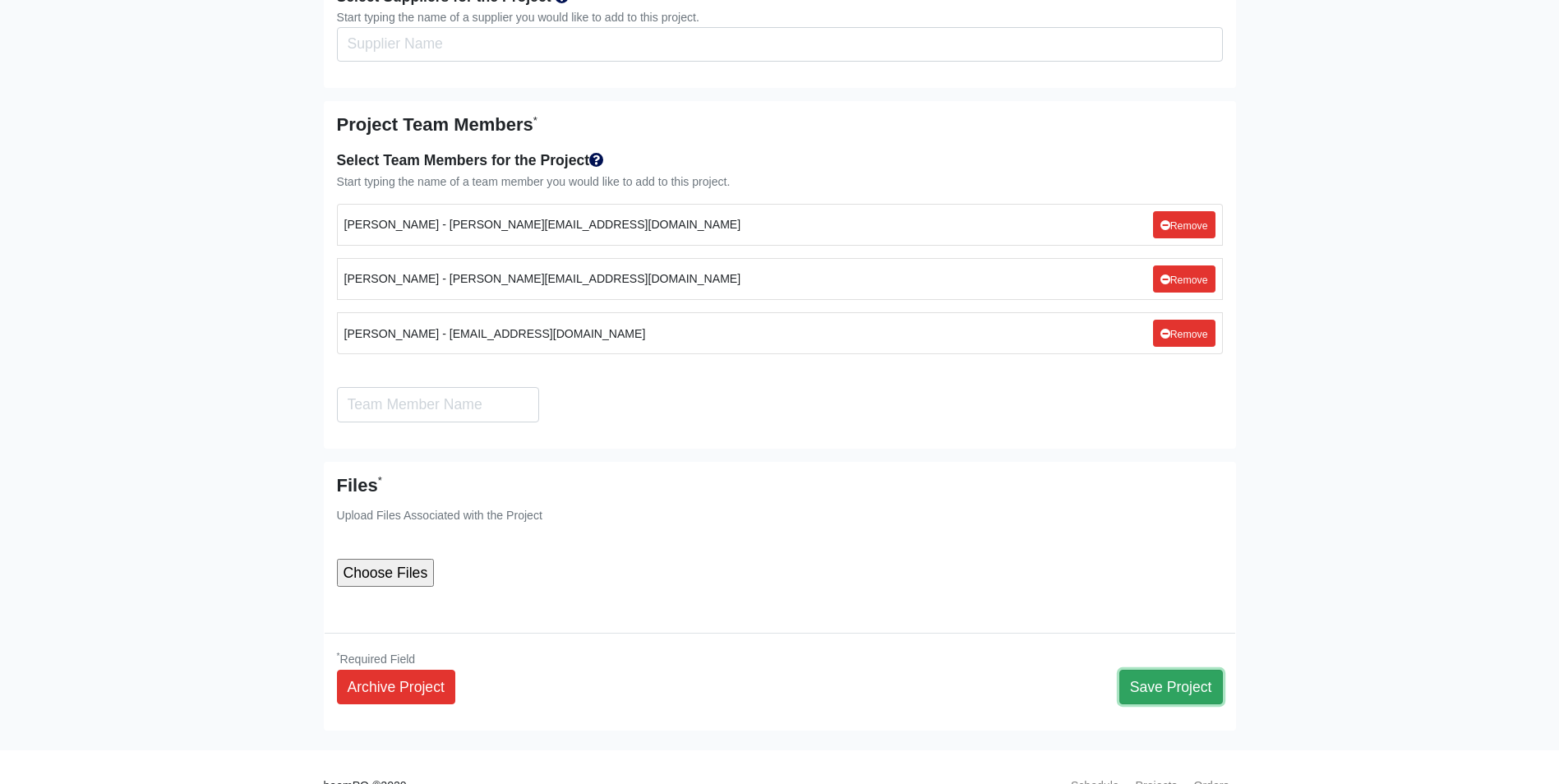
click at [1179, 670] on button "Save Project" at bounding box center [1171, 686] width 103 height 34
